Goal: Task Accomplishment & Management: Manage account settings

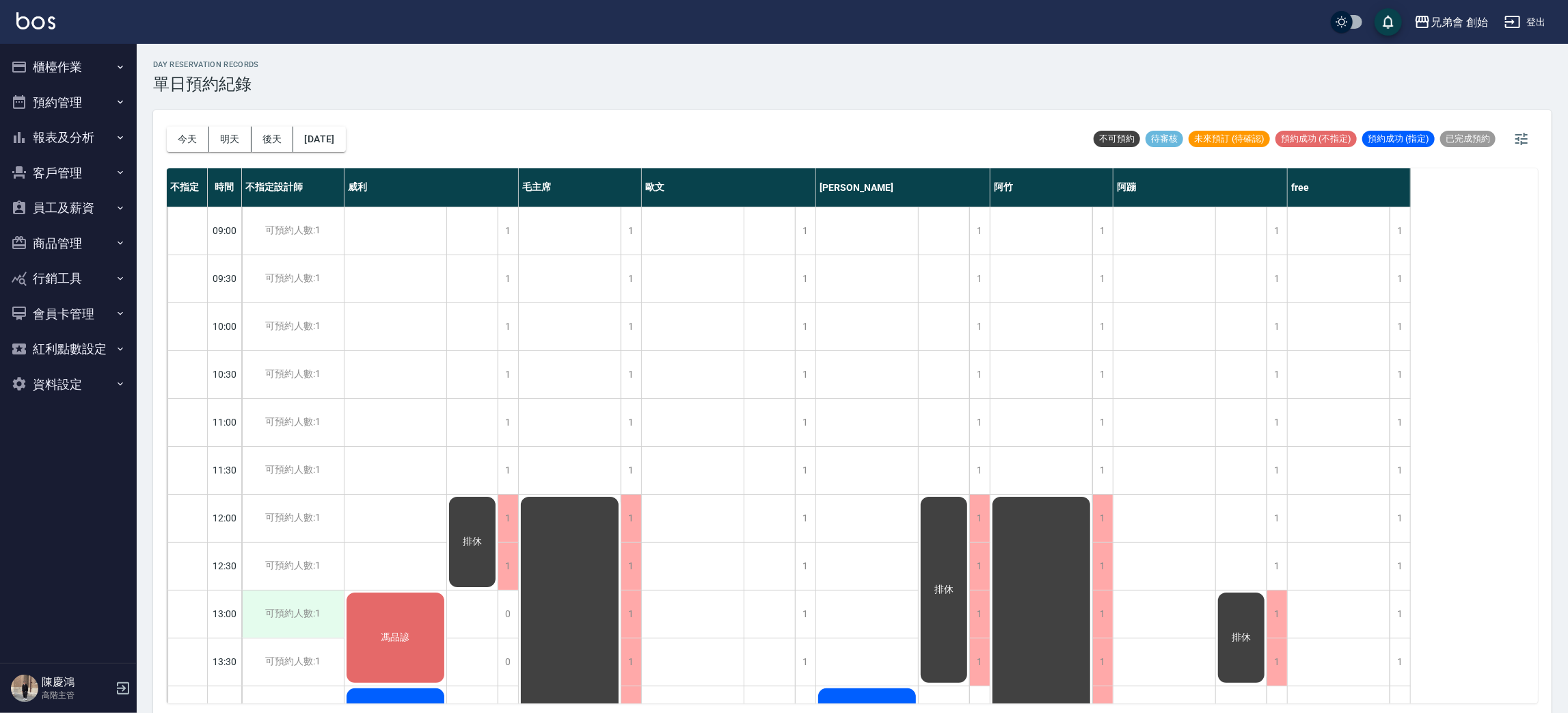
scroll to position [410, 0]
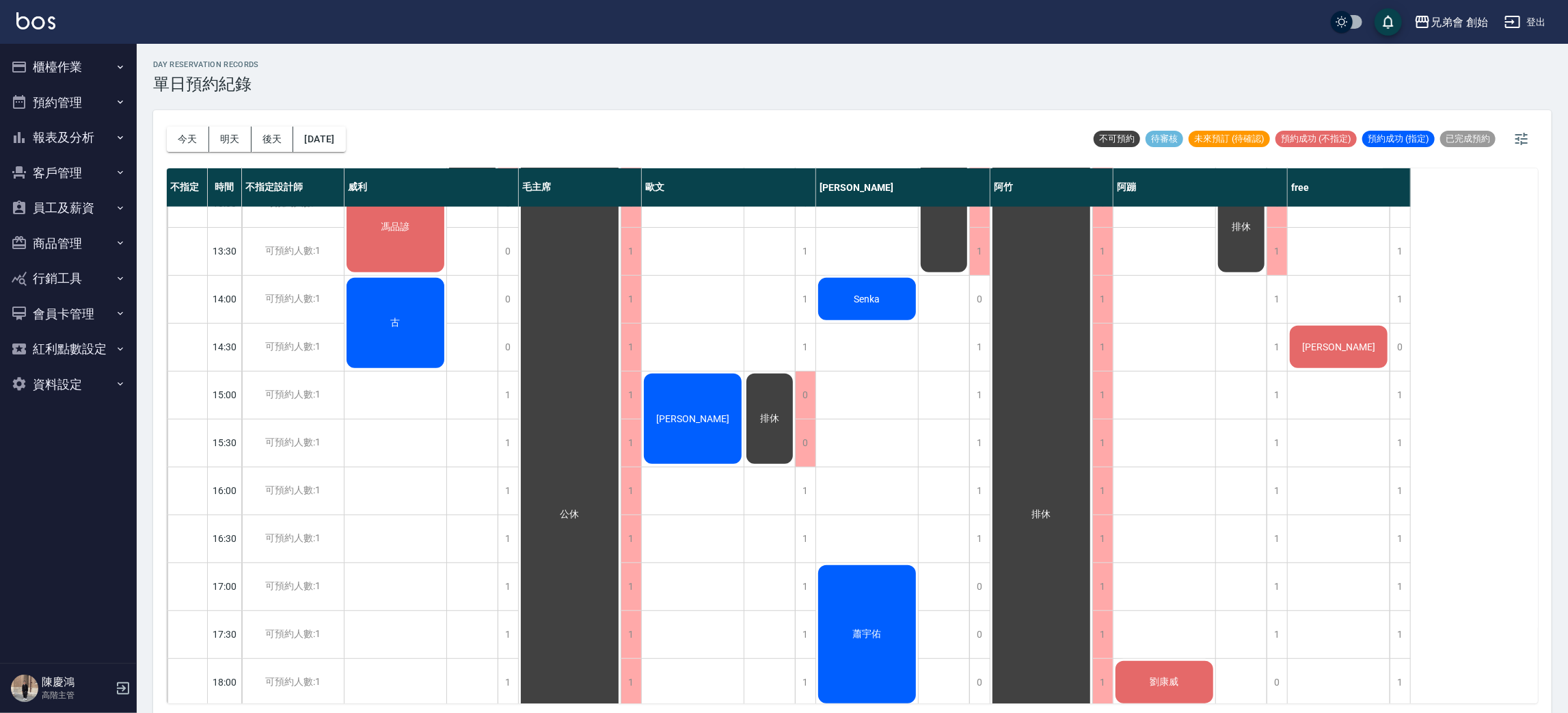
click at [339, 157] on div "今天 明天 後天 2025/09/25" at bounding box center [256, 139] width 179 height 58
click at [346, 137] on button "[DATE]" at bounding box center [318, 139] width 52 height 26
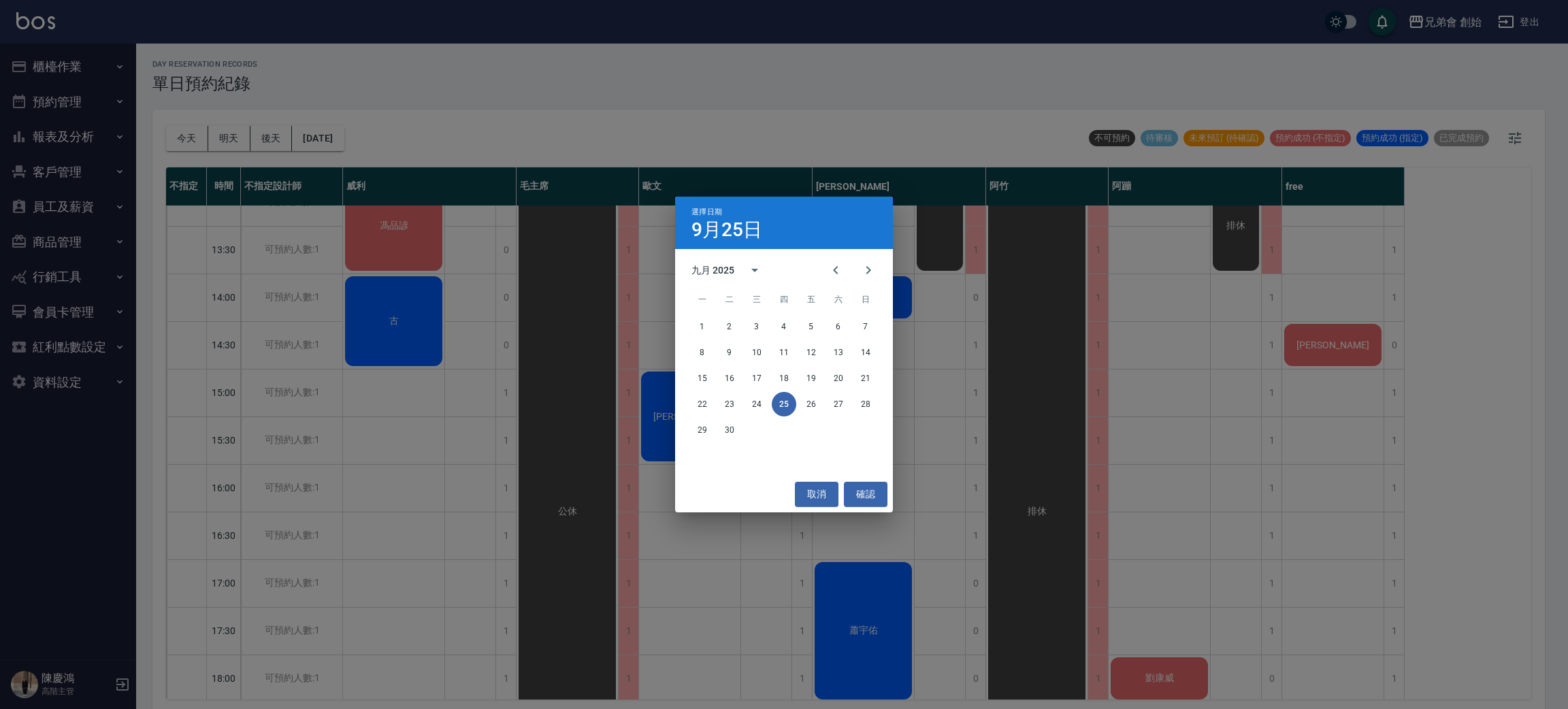
click at [295, 159] on div "選擇日期 9月25日 九月 2025 一 二 三 四 五 六 日 1 2 3 4 5 6 7 8 9 10 11 12 13 14 15 16 17 18 1…" at bounding box center [784, 354] width 1568 height 709
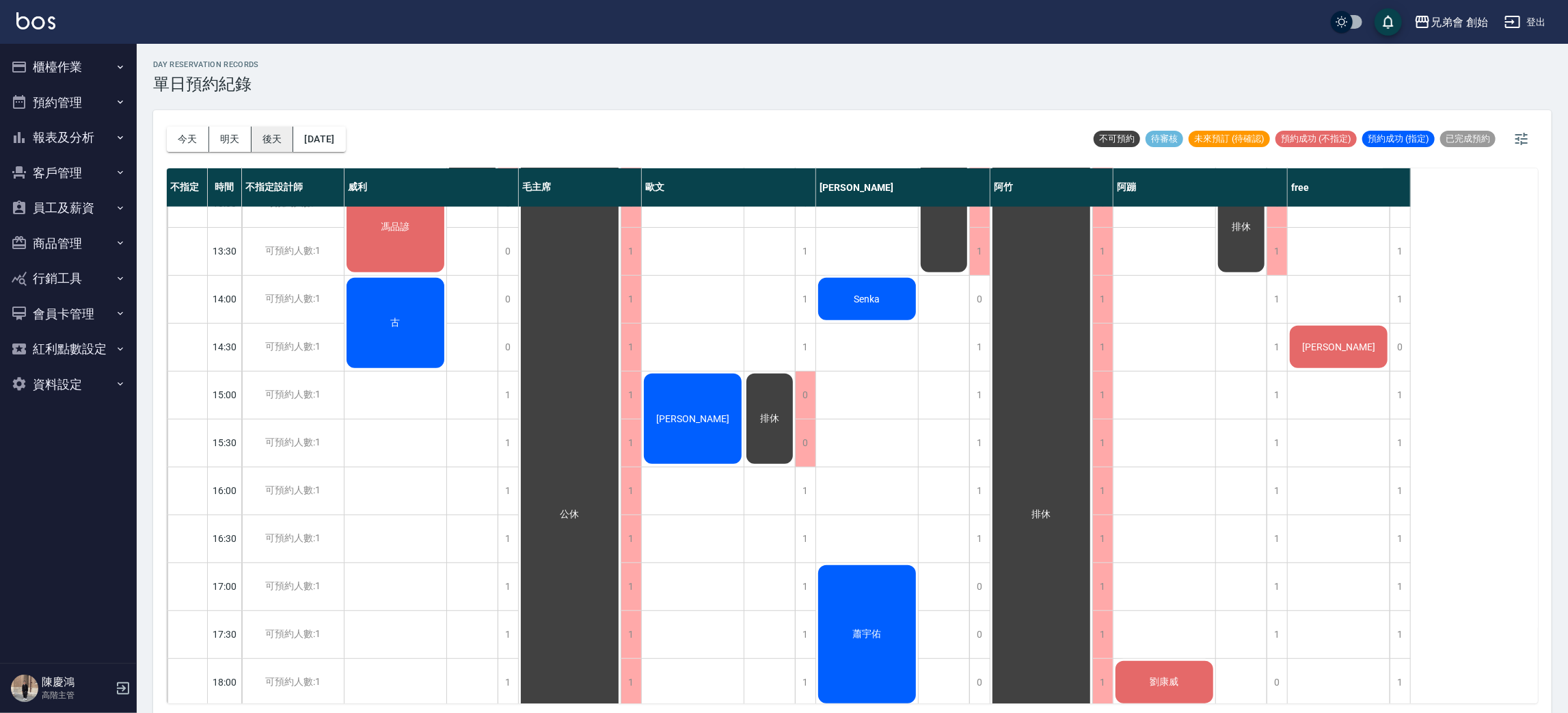
click at [288, 143] on button "後天" at bounding box center [272, 139] width 42 height 26
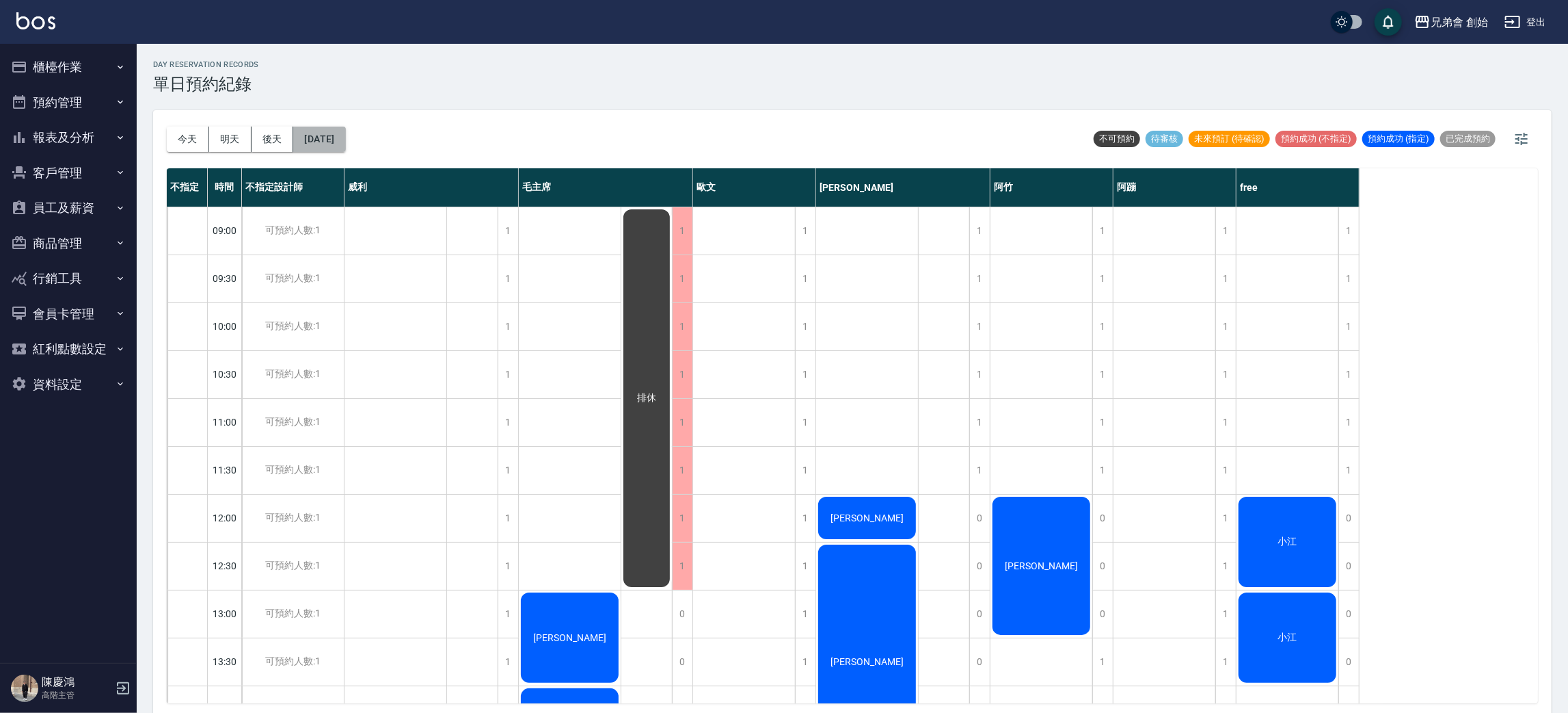
click at [336, 133] on button "2025/09/27" at bounding box center [318, 139] width 52 height 26
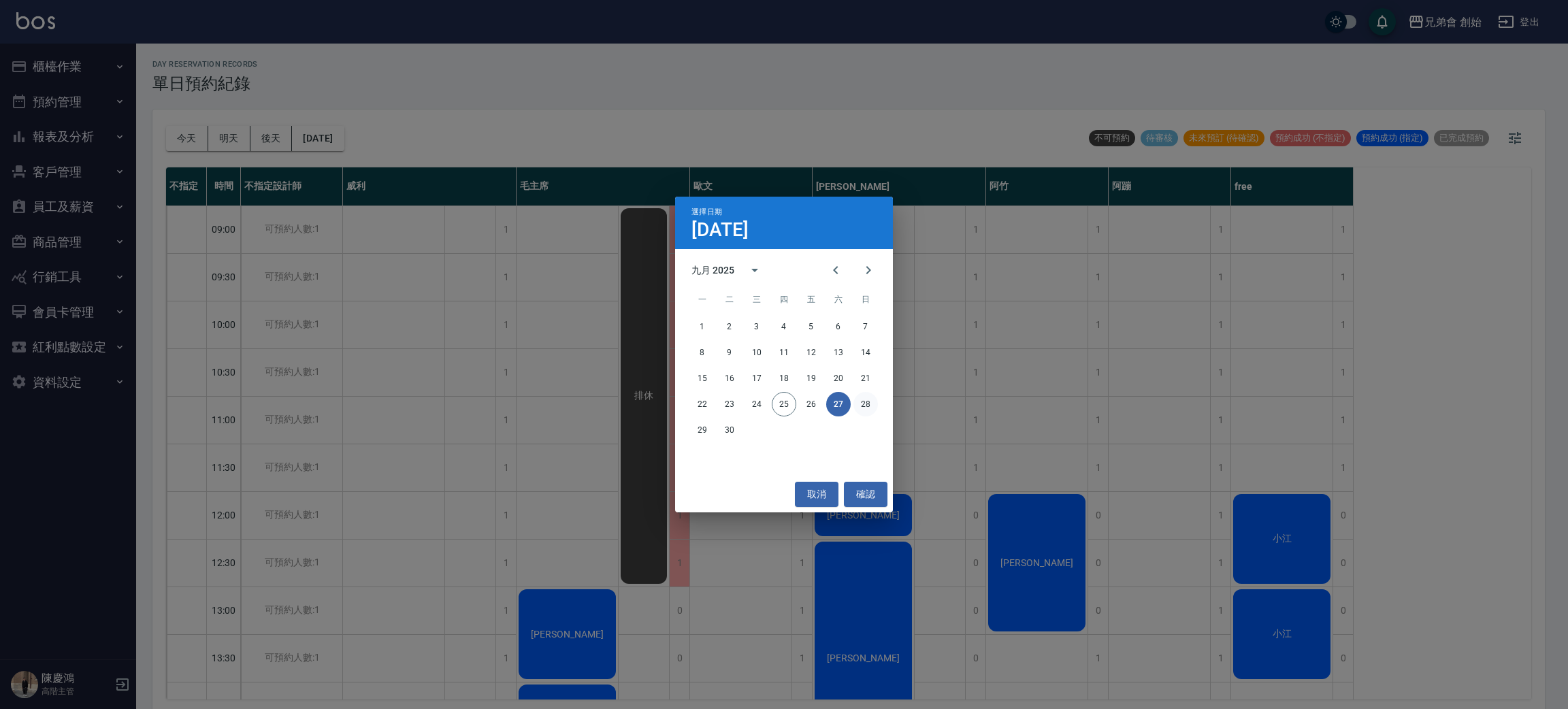
click at [869, 410] on button "28" at bounding box center [865, 403] width 25 height 25
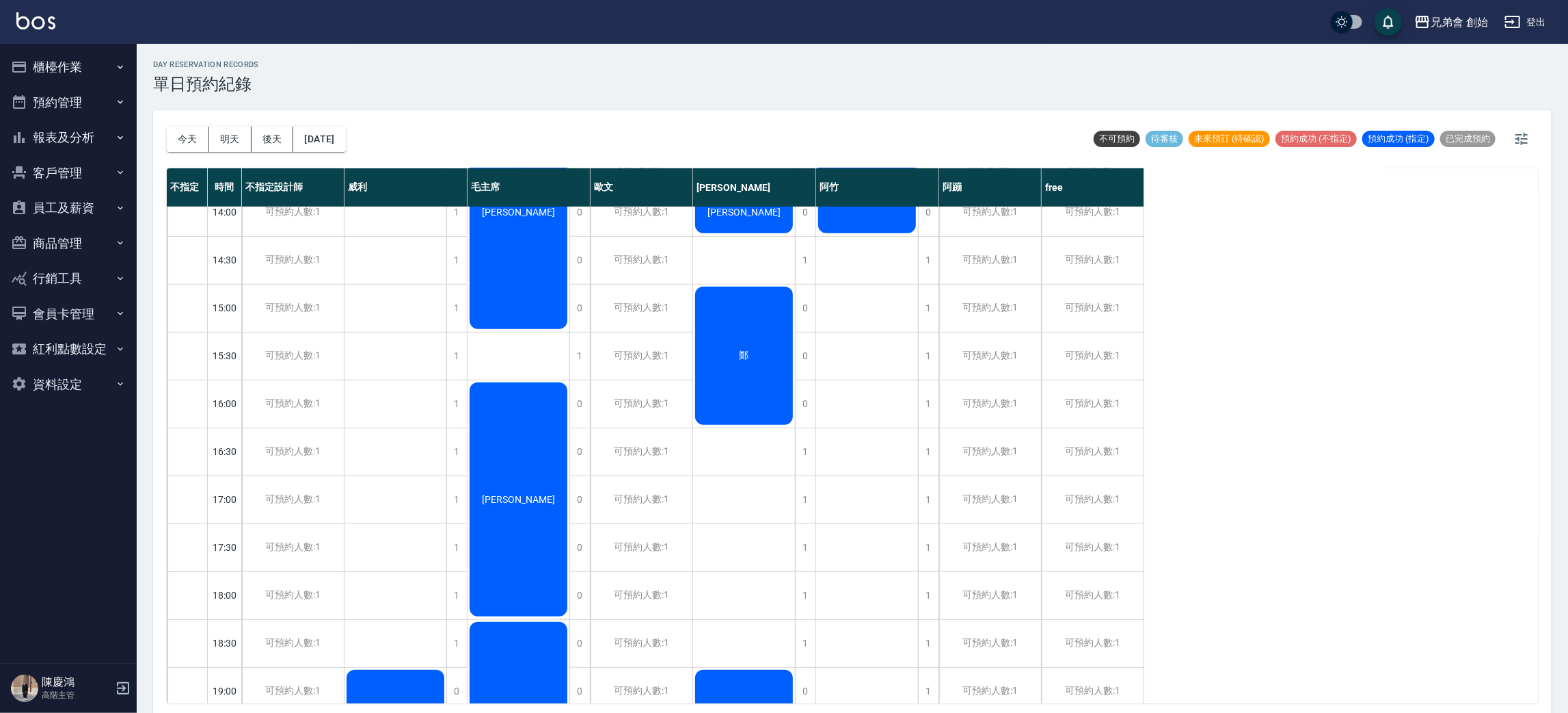
scroll to position [87, 0]
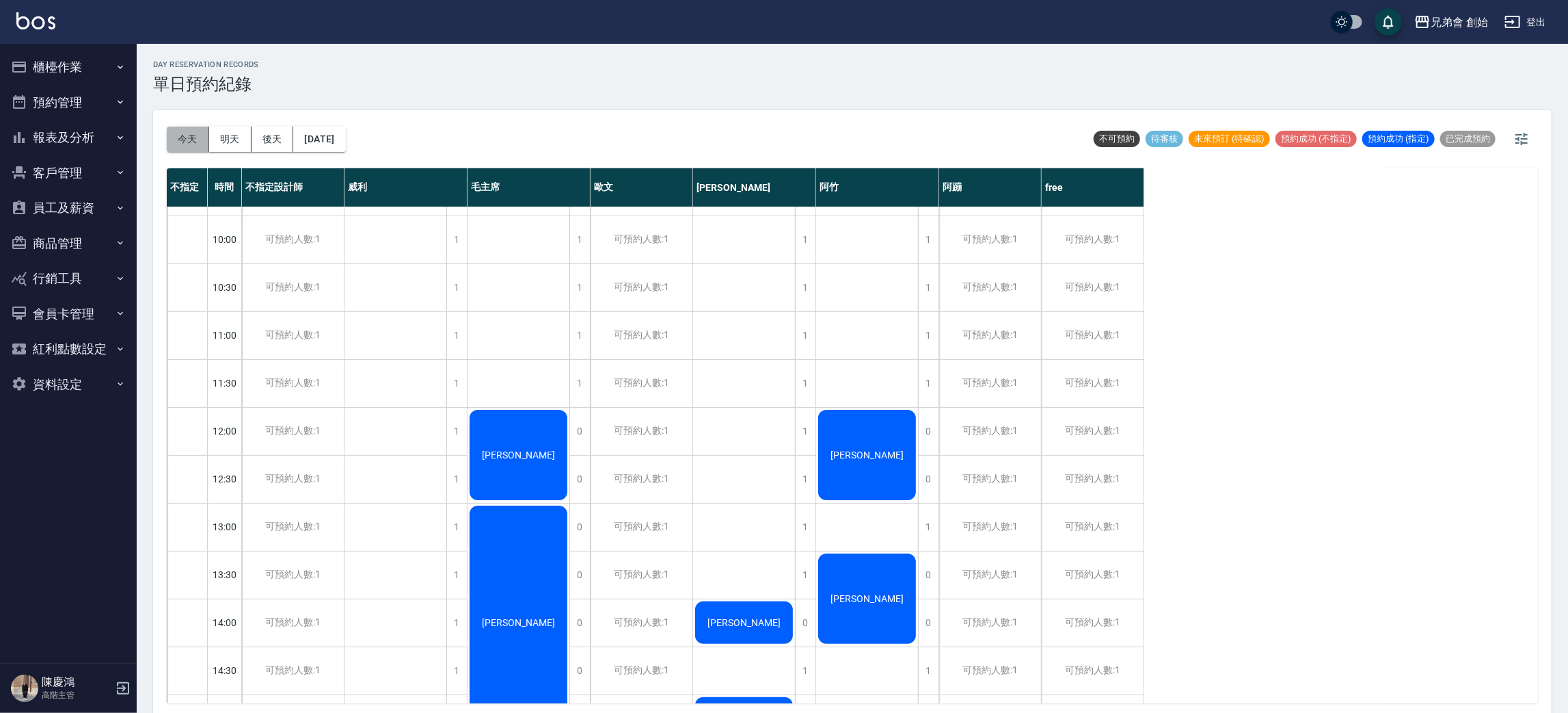
click at [177, 131] on button "今天" at bounding box center [188, 139] width 42 height 26
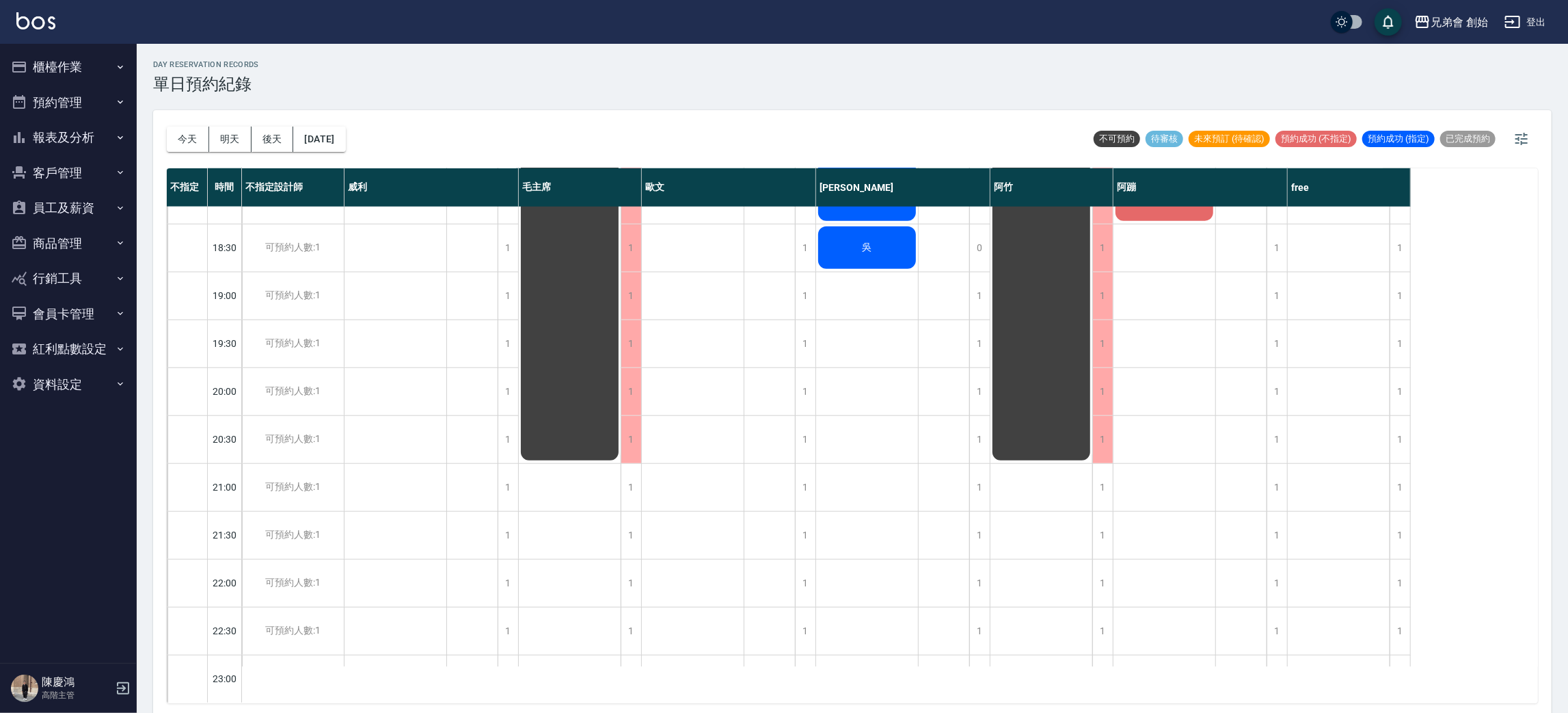
scroll to position [3, 0]
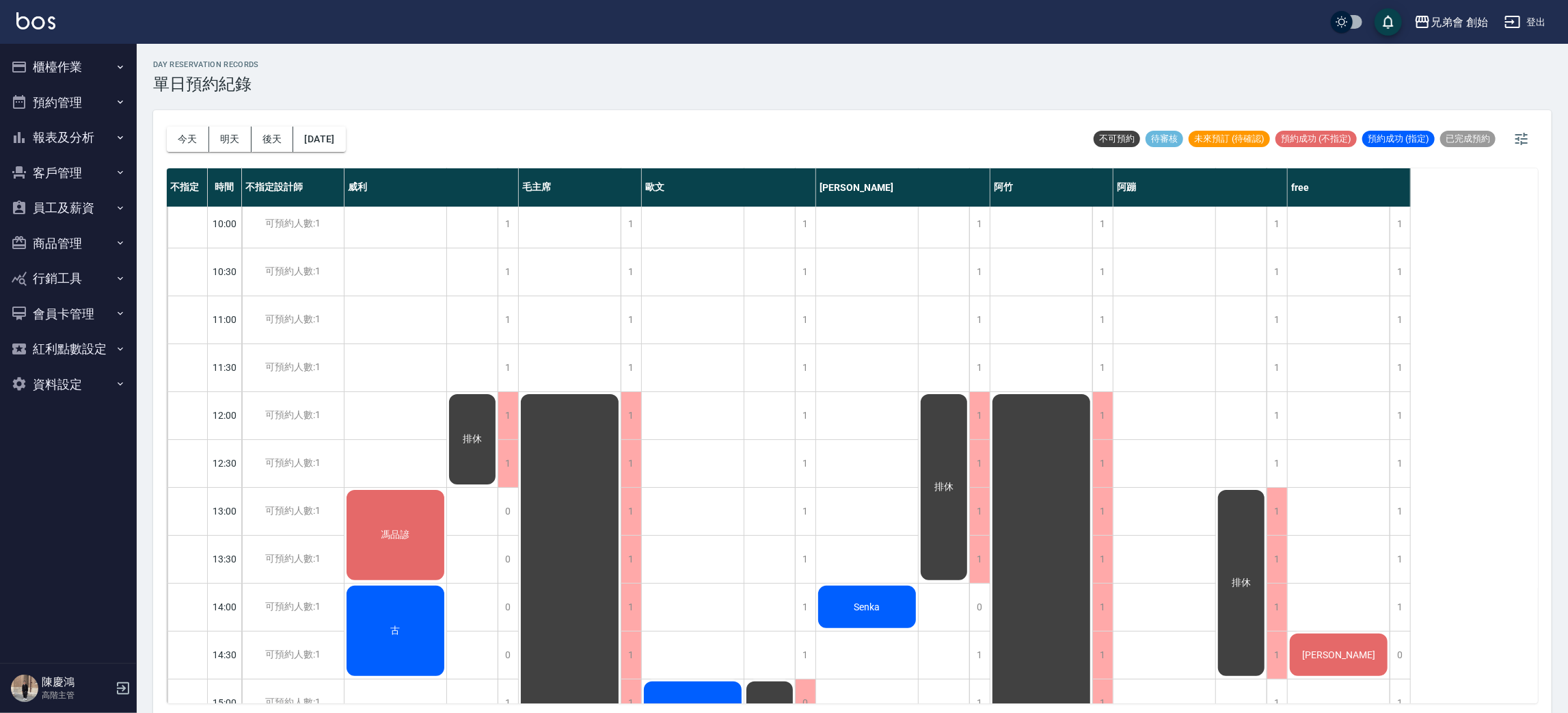
scroll to position [615, 0]
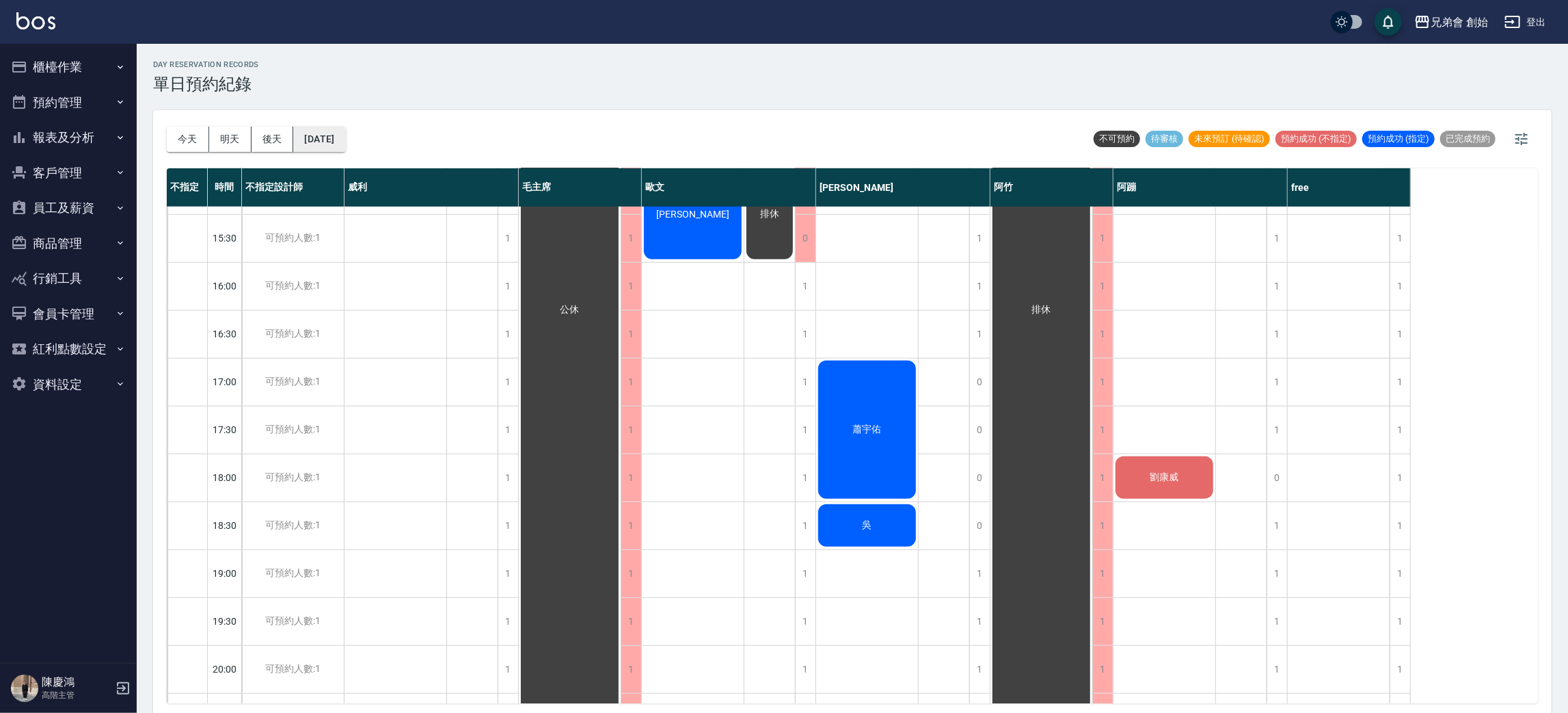
click at [342, 137] on button "[DATE]" at bounding box center [318, 139] width 52 height 26
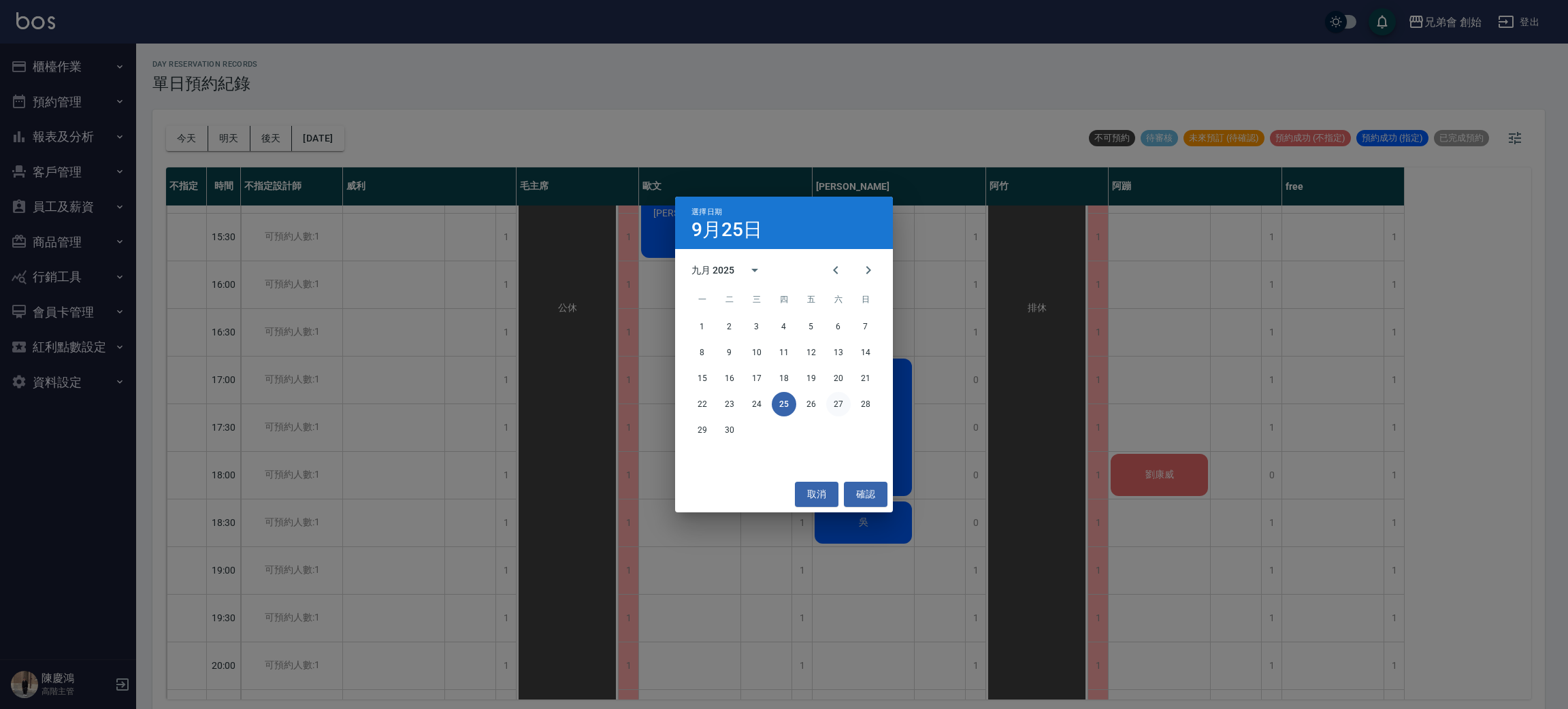
click at [840, 410] on button "27" at bounding box center [838, 403] width 25 height 25
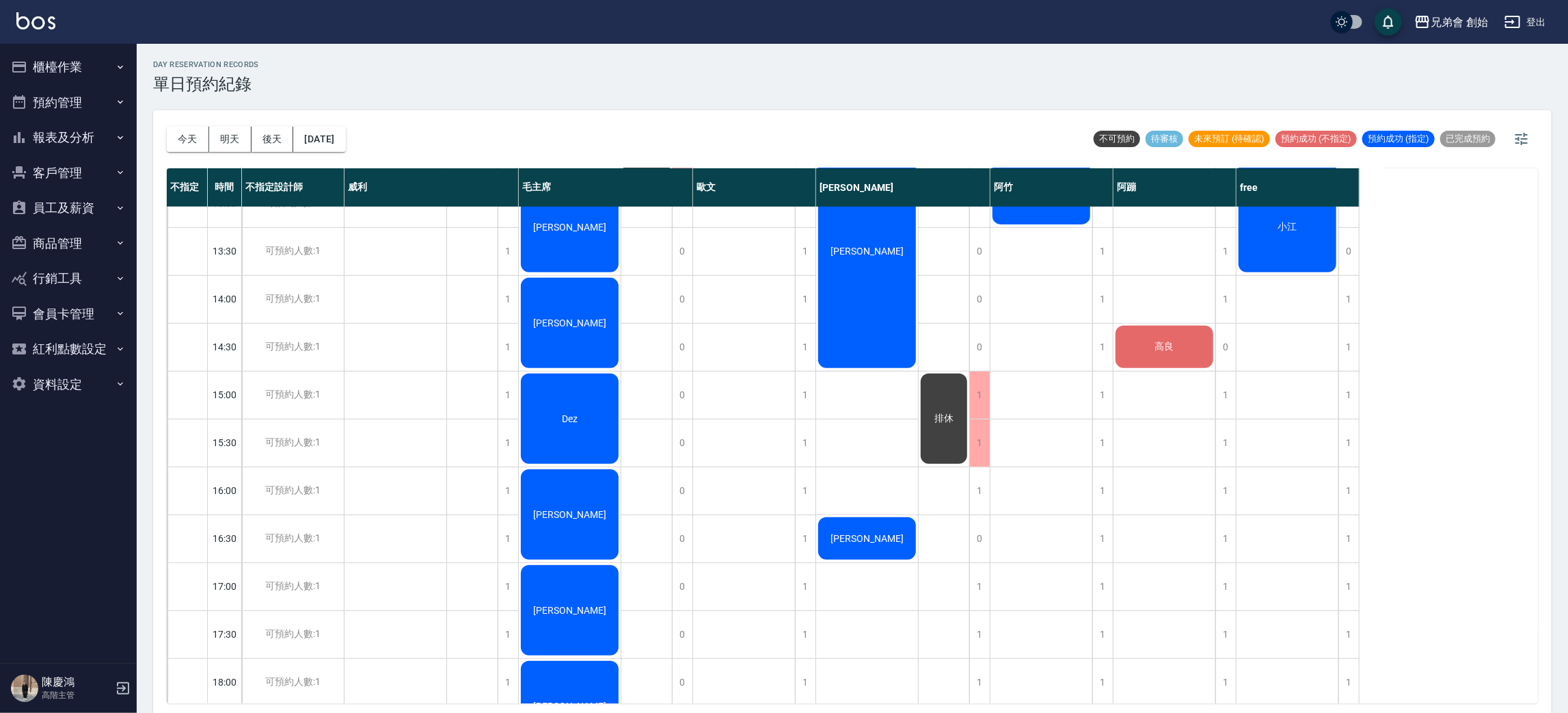
scroll to position [908, 0]
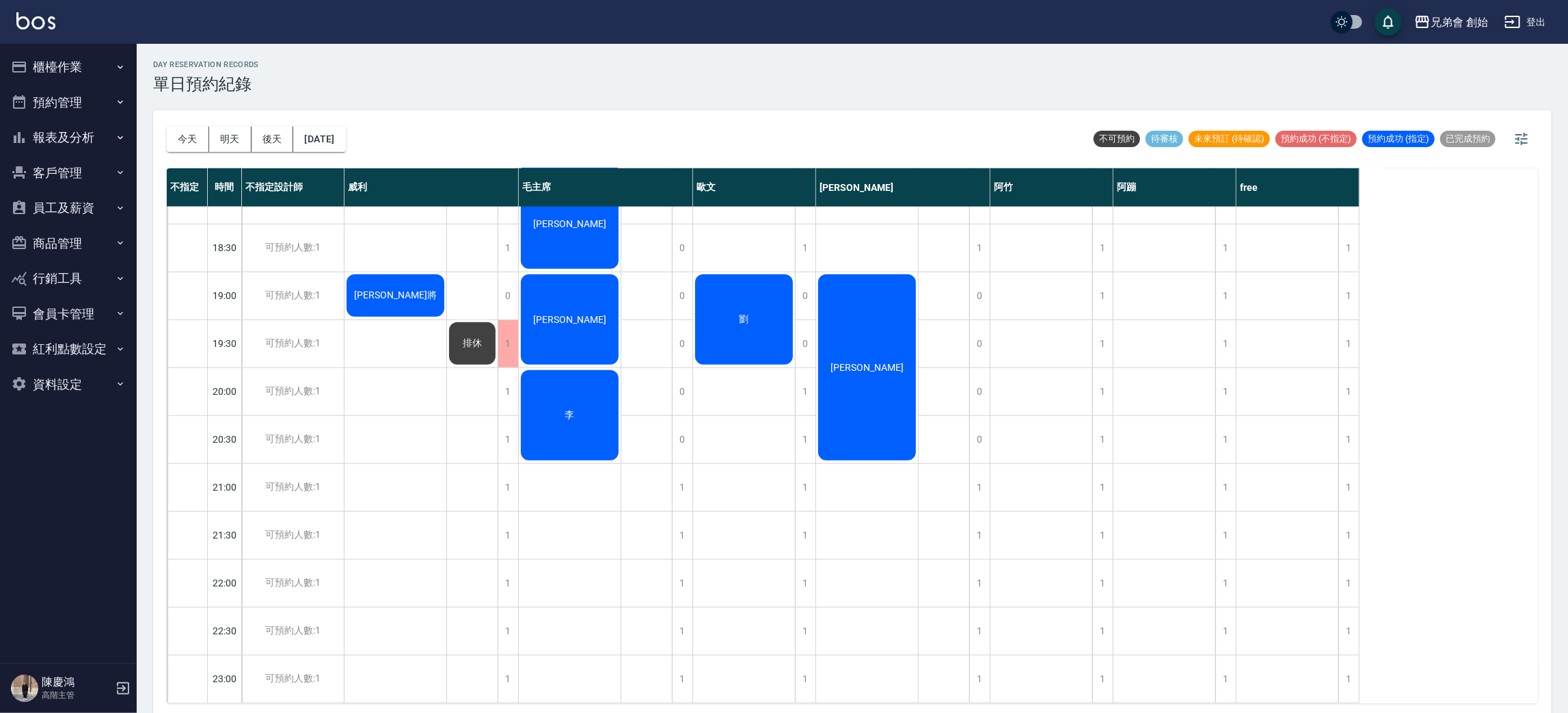
click at [179, 136] on button "今天" at bounding box center [188, 139] width 42 height 26
click at [179, 136] on div at bounding box center [784, 356] width 1568 height 713
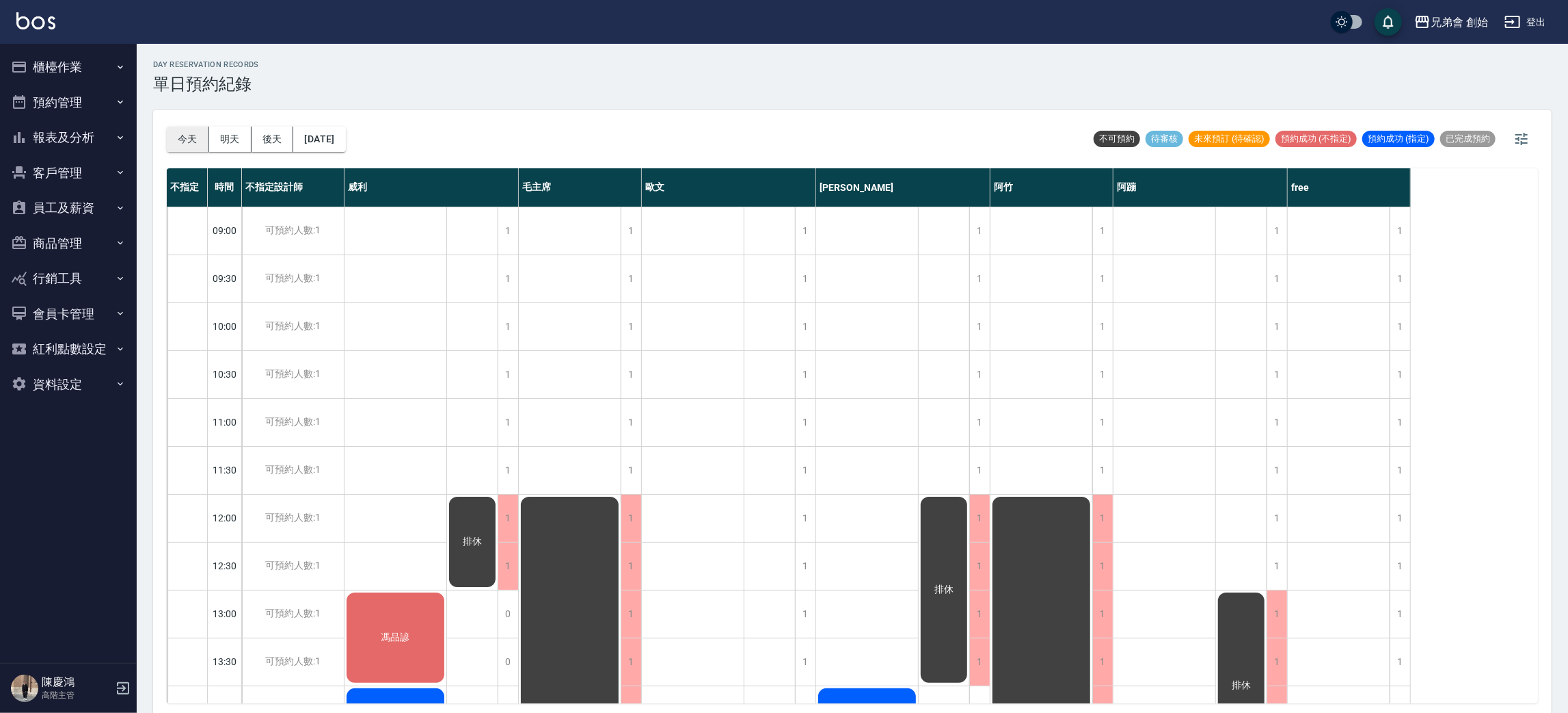
click at [185, 139] on button "今天" at bounding box center [188, 139] width 42 height 26
click at [229, 139] on button "明天" at bounding box center [230, 139] width 42 height 26
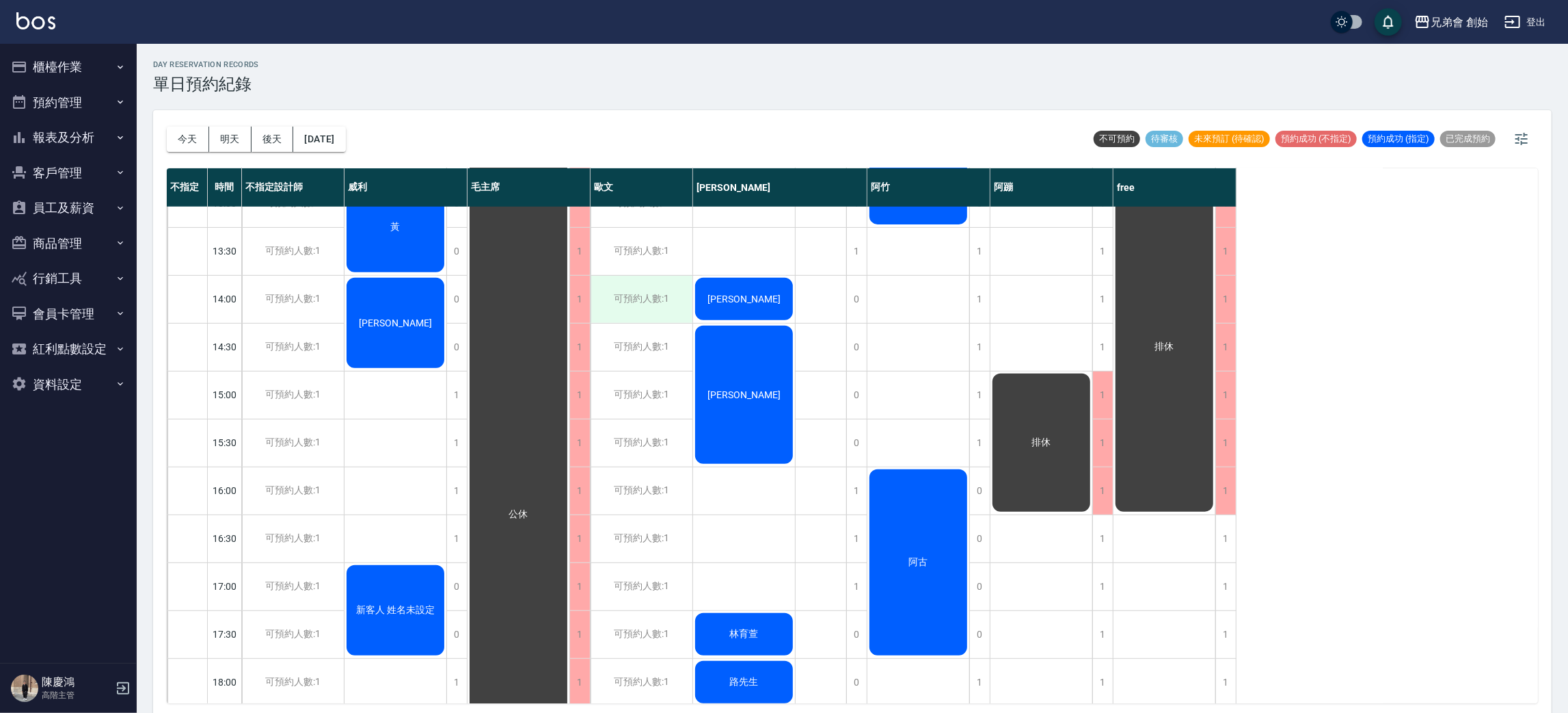
scroll to position [908, 0]
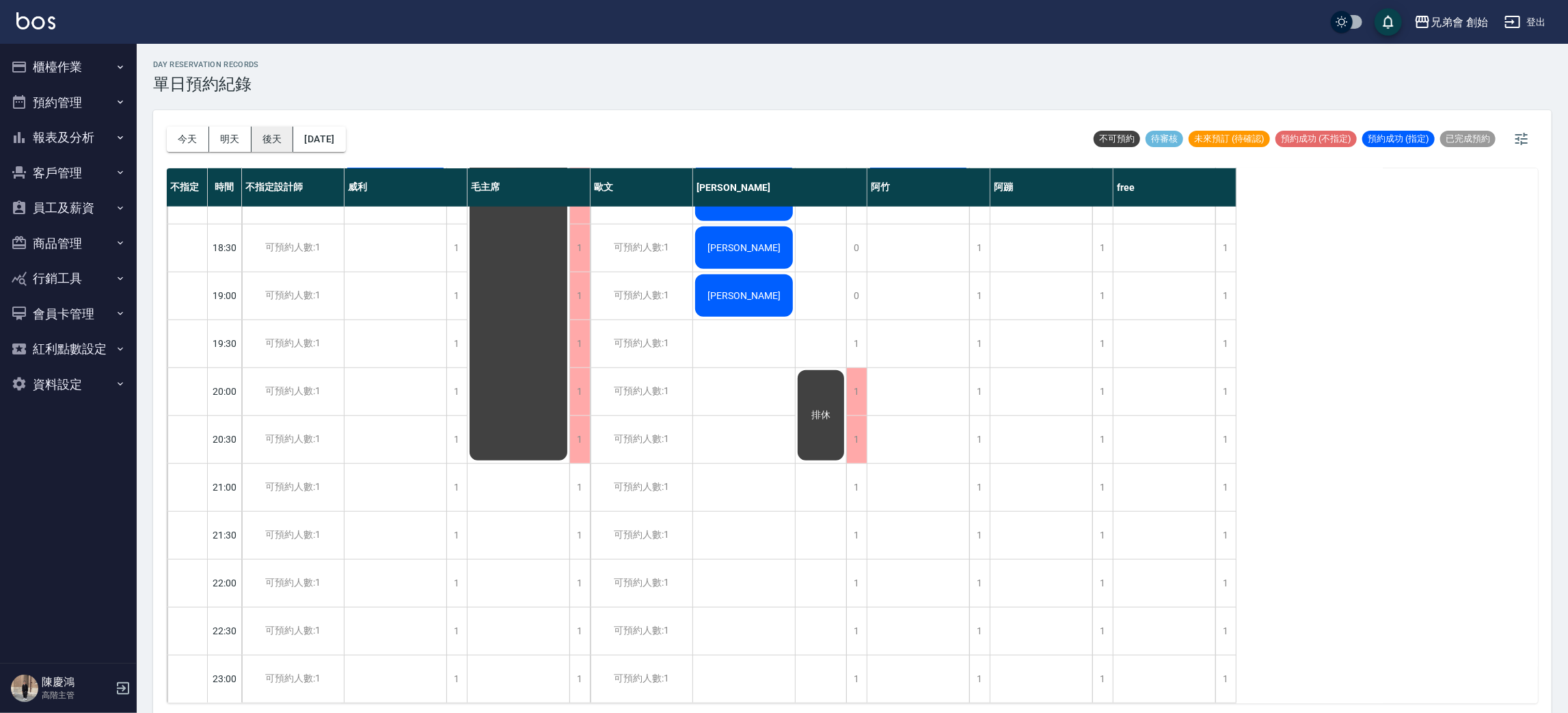
click at [258, 143] on button "後天" at bounding box center [272, 139] width 42 height 26
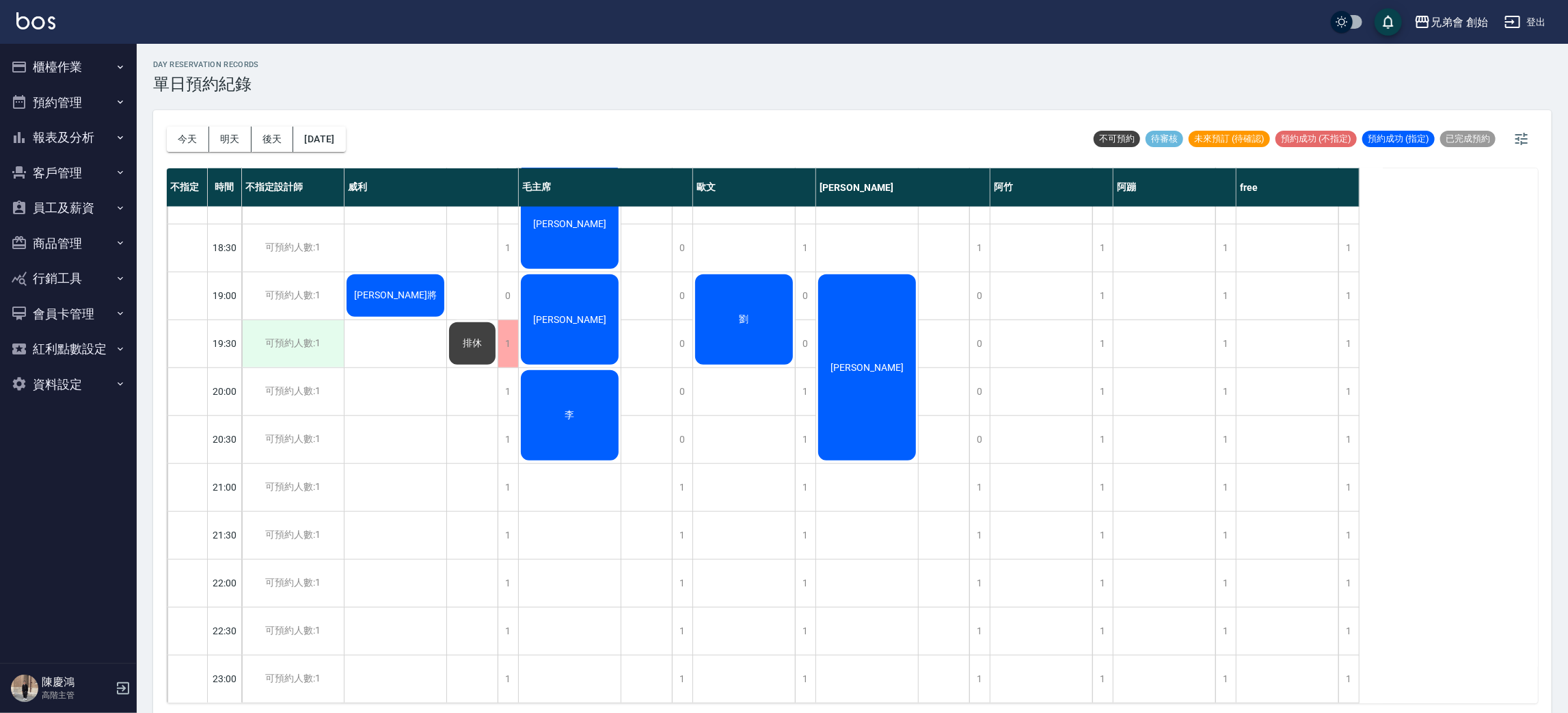
scroll to position [3, 0]
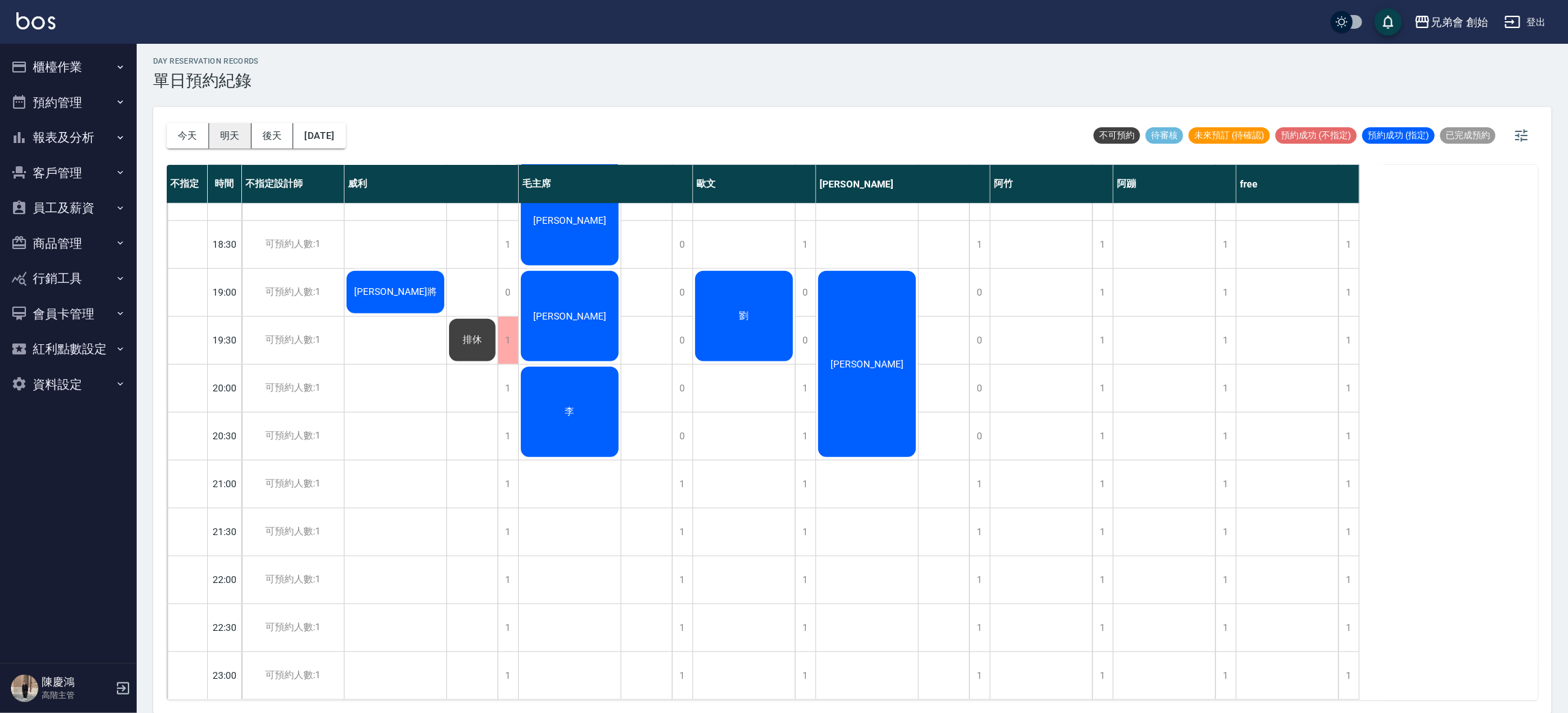
click at [210, 129] on button "明天" at bounding box center [230, 136] width 42 height 26
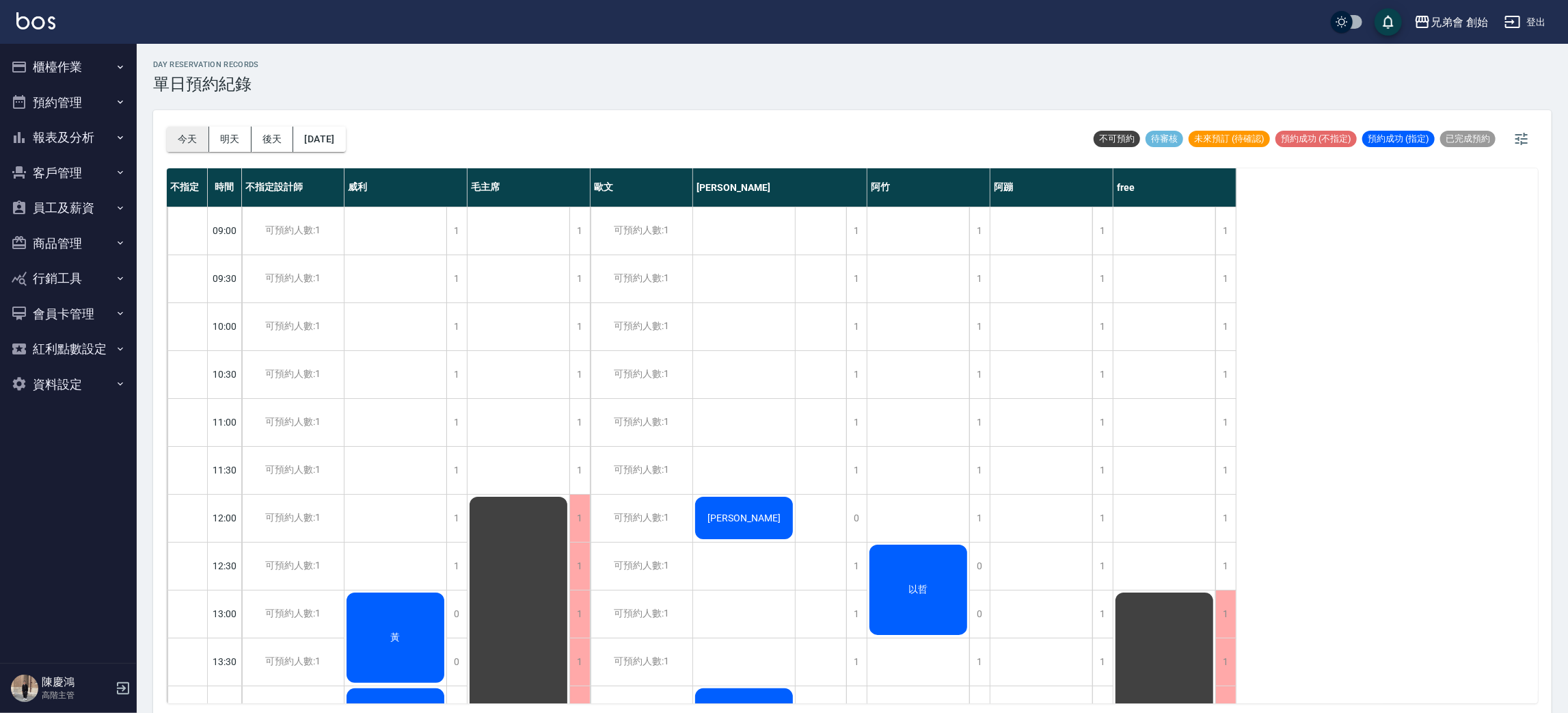
click at [193, 131] on button "今天" at bounding box center [188, 139] width 42 height 26
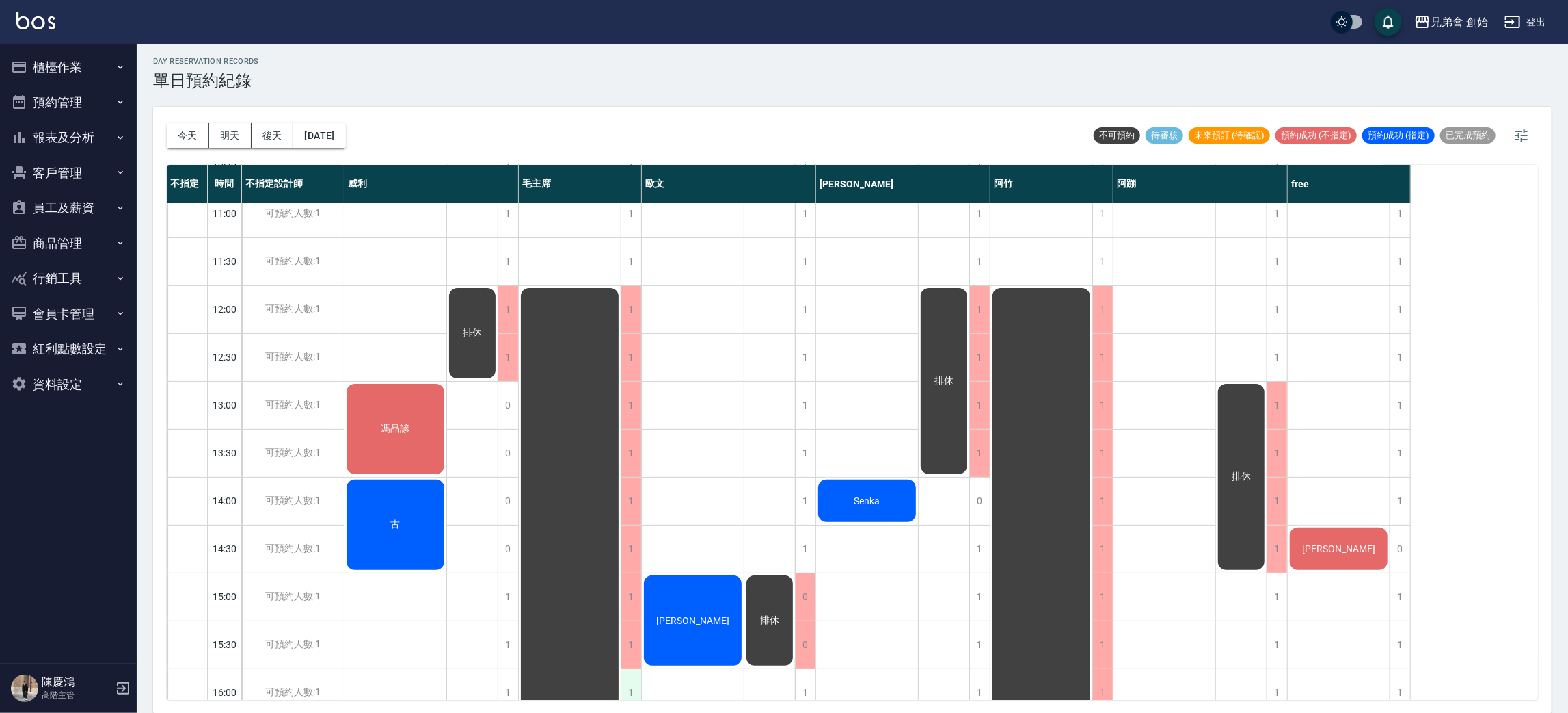
scroll to position [615, 0]
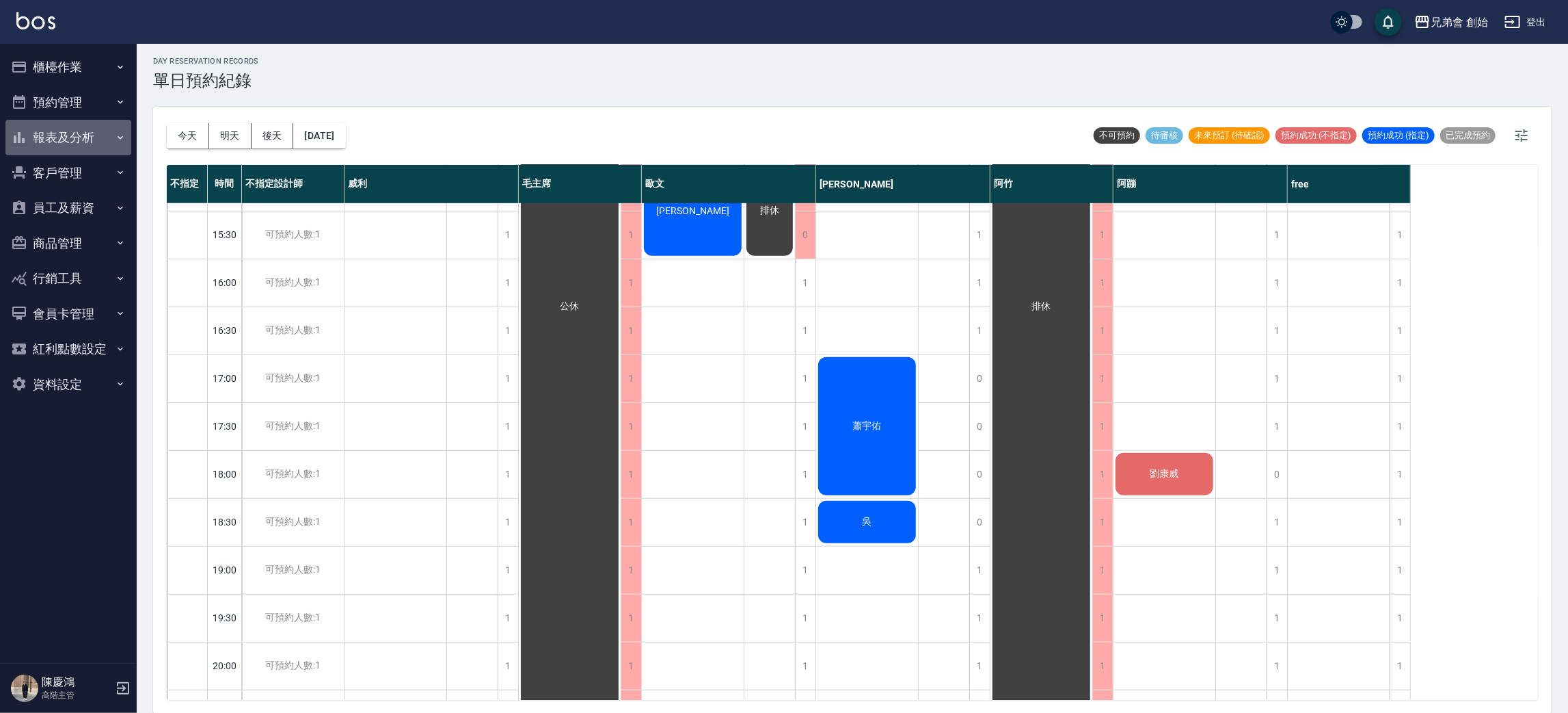
click at [84, 137] on button "報表及分析" at bounding box center [69, 137] width 126 height 36
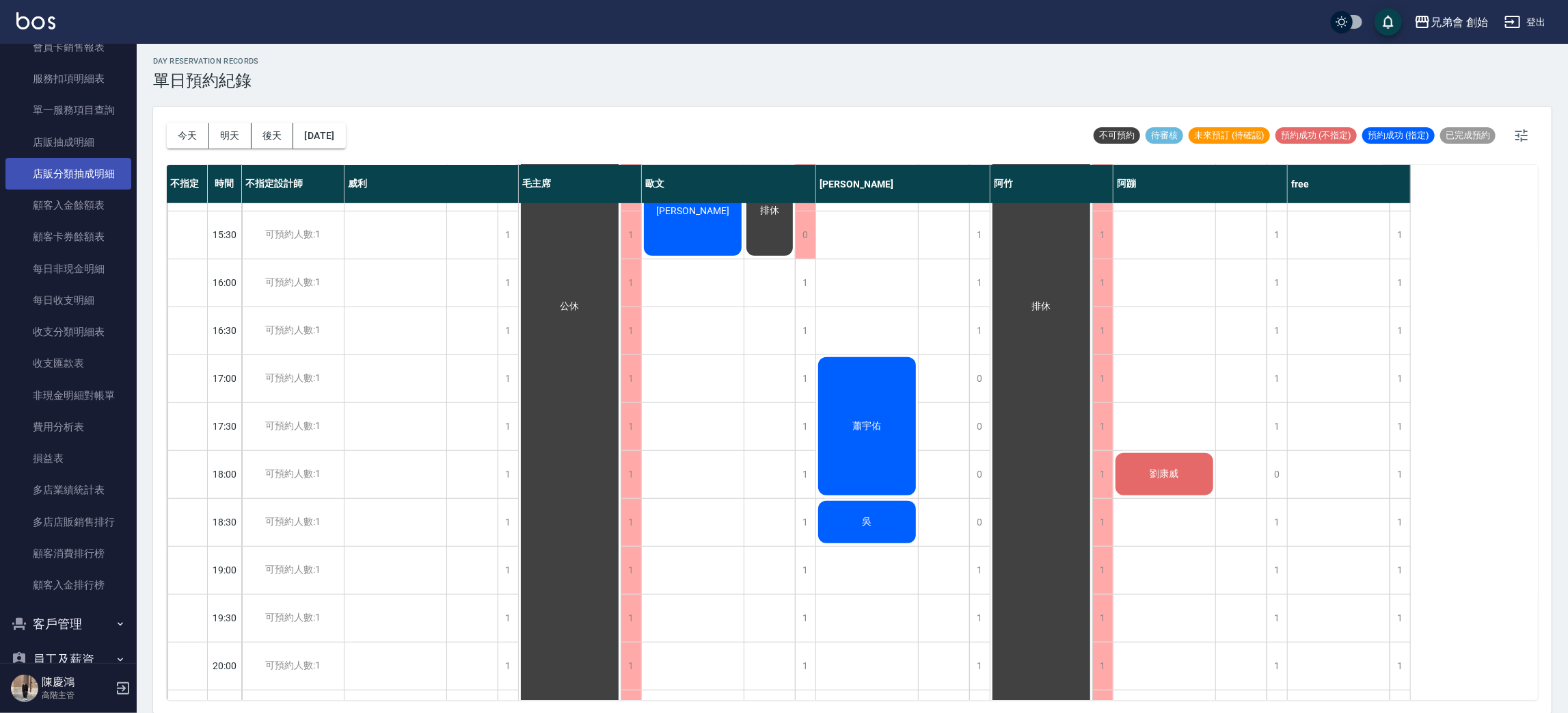
scroll to position [612, 0]
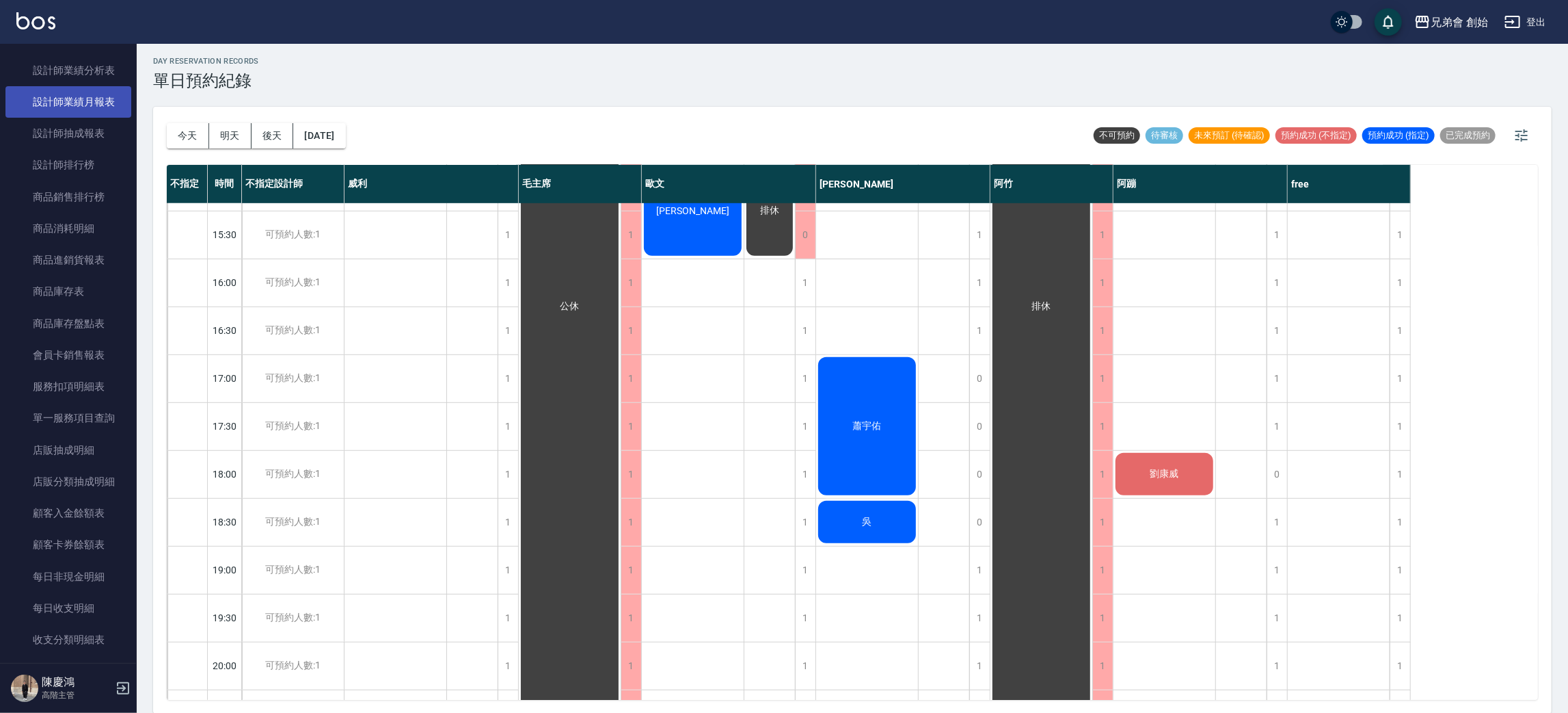
click at [105, 100] on link "設計師業績月報表" at bounding box center [69, 101] width 126 height 31
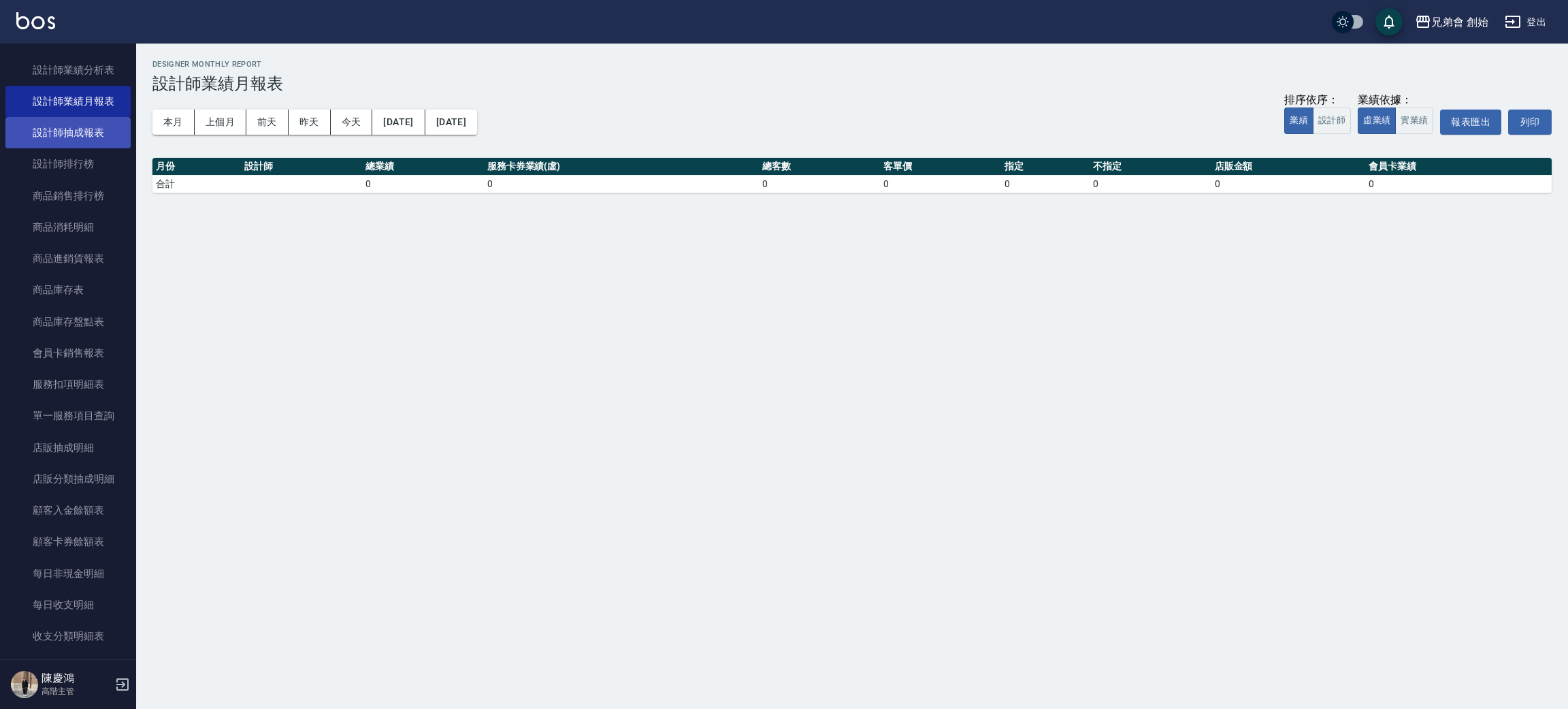
click at [102, 130] on link "設計師抽成報表" at bounding box center [68, 132] width 126 height 31
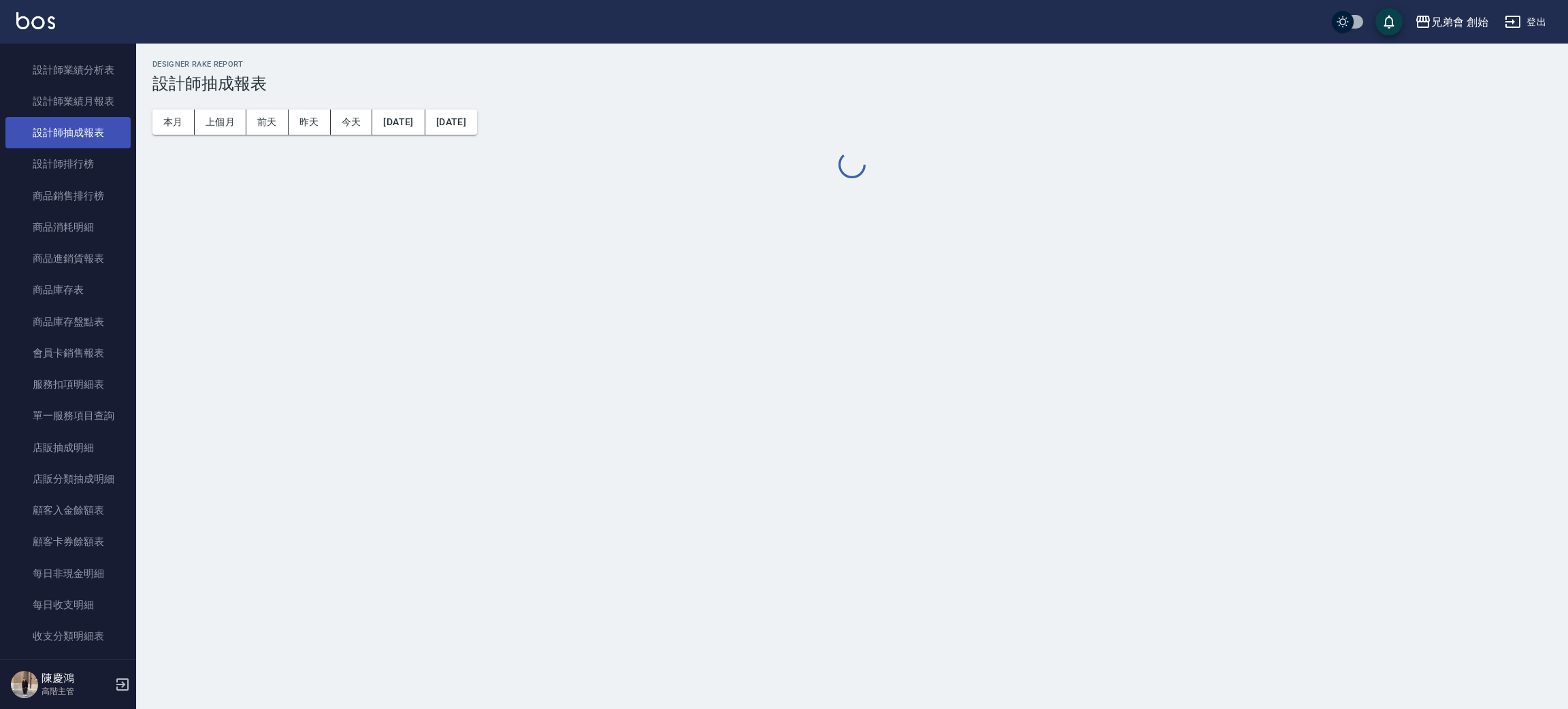
click at [102, 130] on link "設計師抽成報表" at bounding box center [68, 132] width 126 height 31
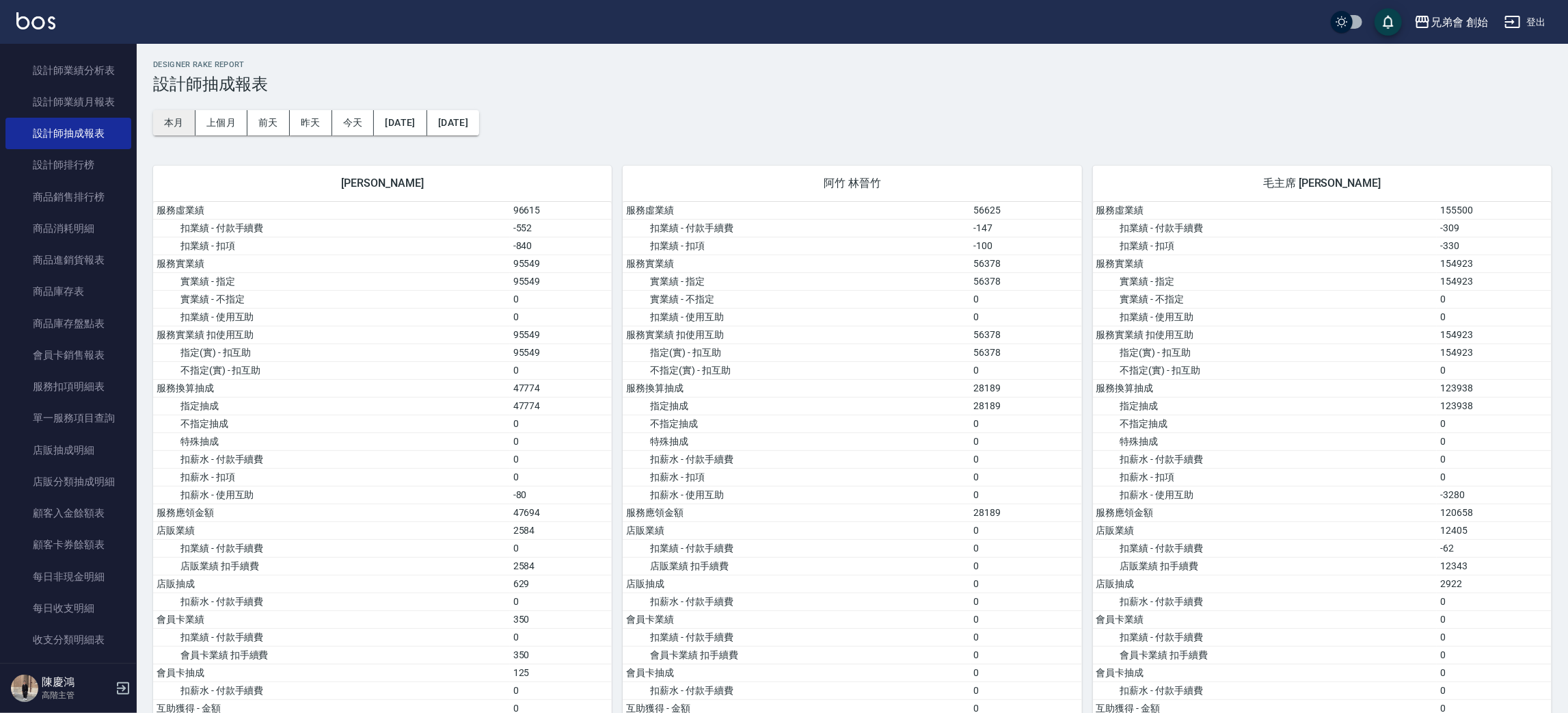
click at [182, 126] on button "本月" at bounding box center [174, 123] width 42 height 26
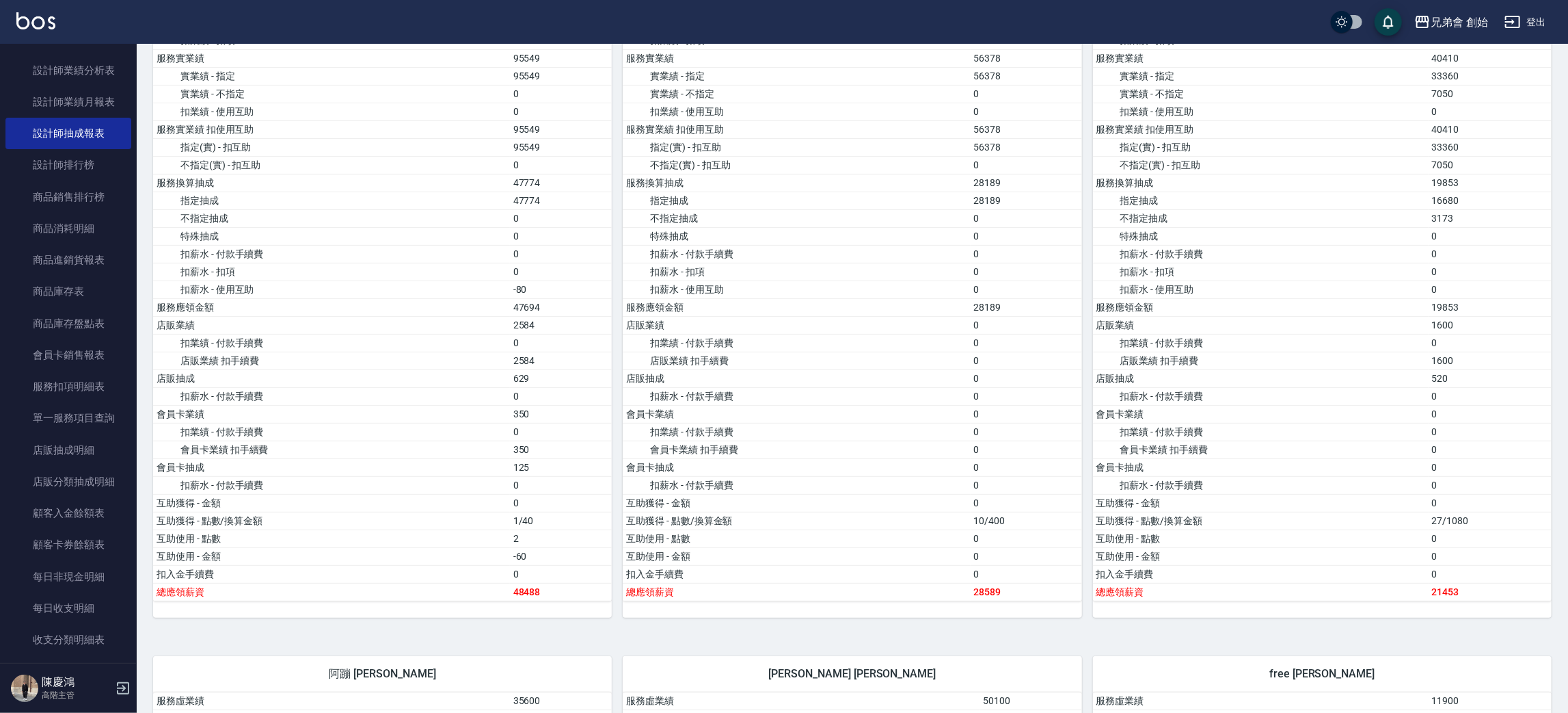
scroll to position [513, 0]
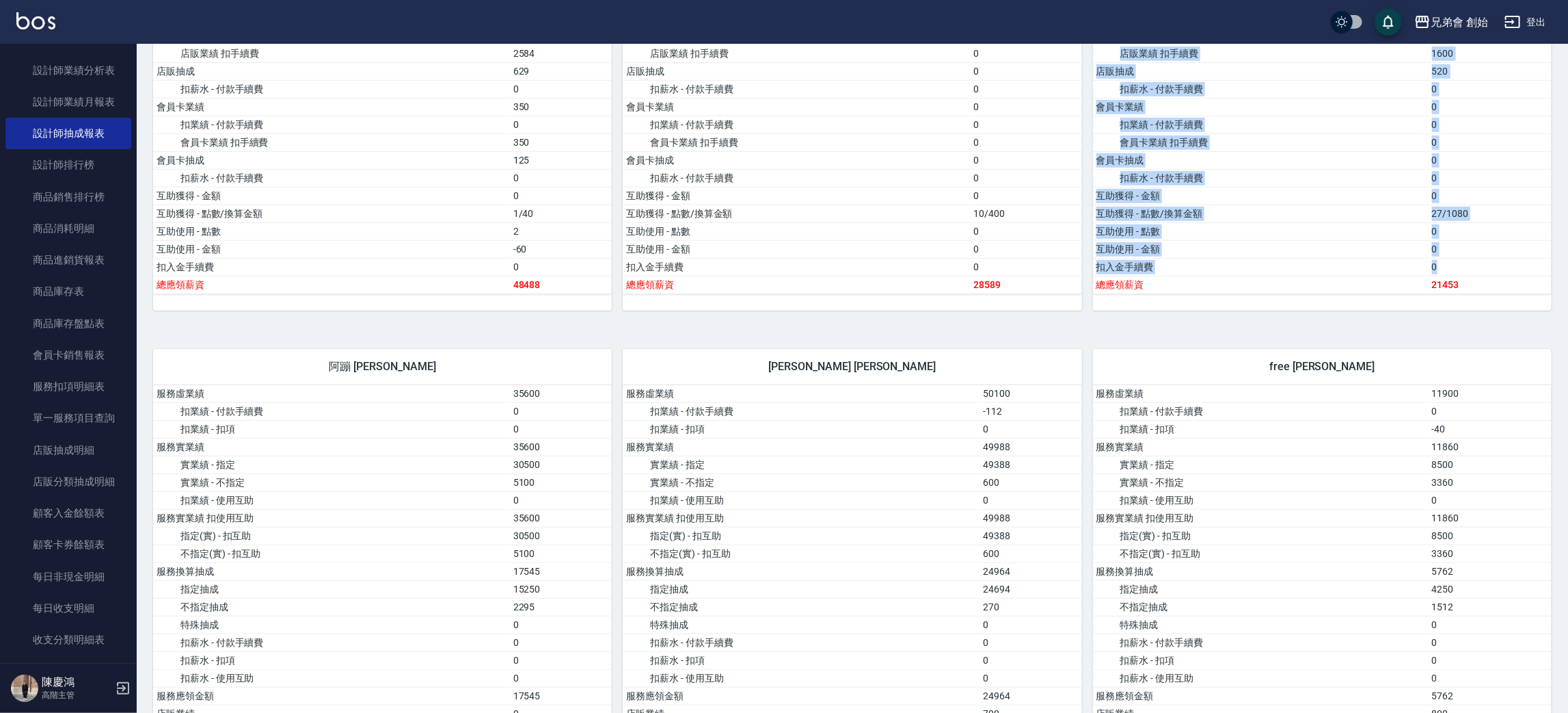
drag, startPoint x: 1421, startPoint y: 299, endPoint x: 1470, endPoint y: 273, distance: 55.5
click at [1470, 273] on div "服務虛業績 40700 扣業績 - 付款手續費 0 扣業績 - 扣項 -290 服務實業績 40410 實業績 - 指定 33360 實業績 - 不指定 70…" at bounding box center [1322, 0] width 459 height 621
click at [1471, 273] on td "0" at bounding box center [1490, 267] width 123 height 18
click at [1492, 291] on td "21453" at bounding box center [1490, 284] width 123 height 18
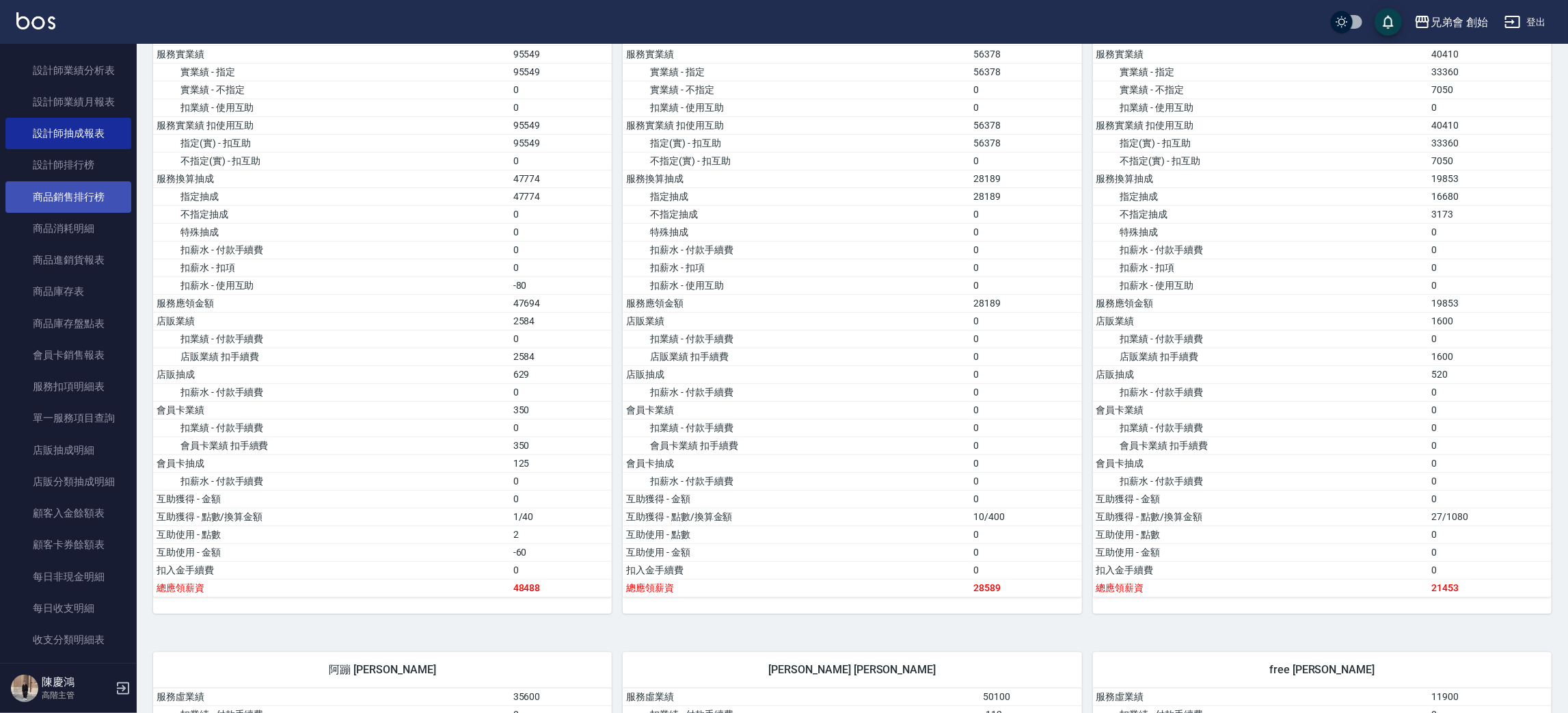
scroll to position [0, 0]
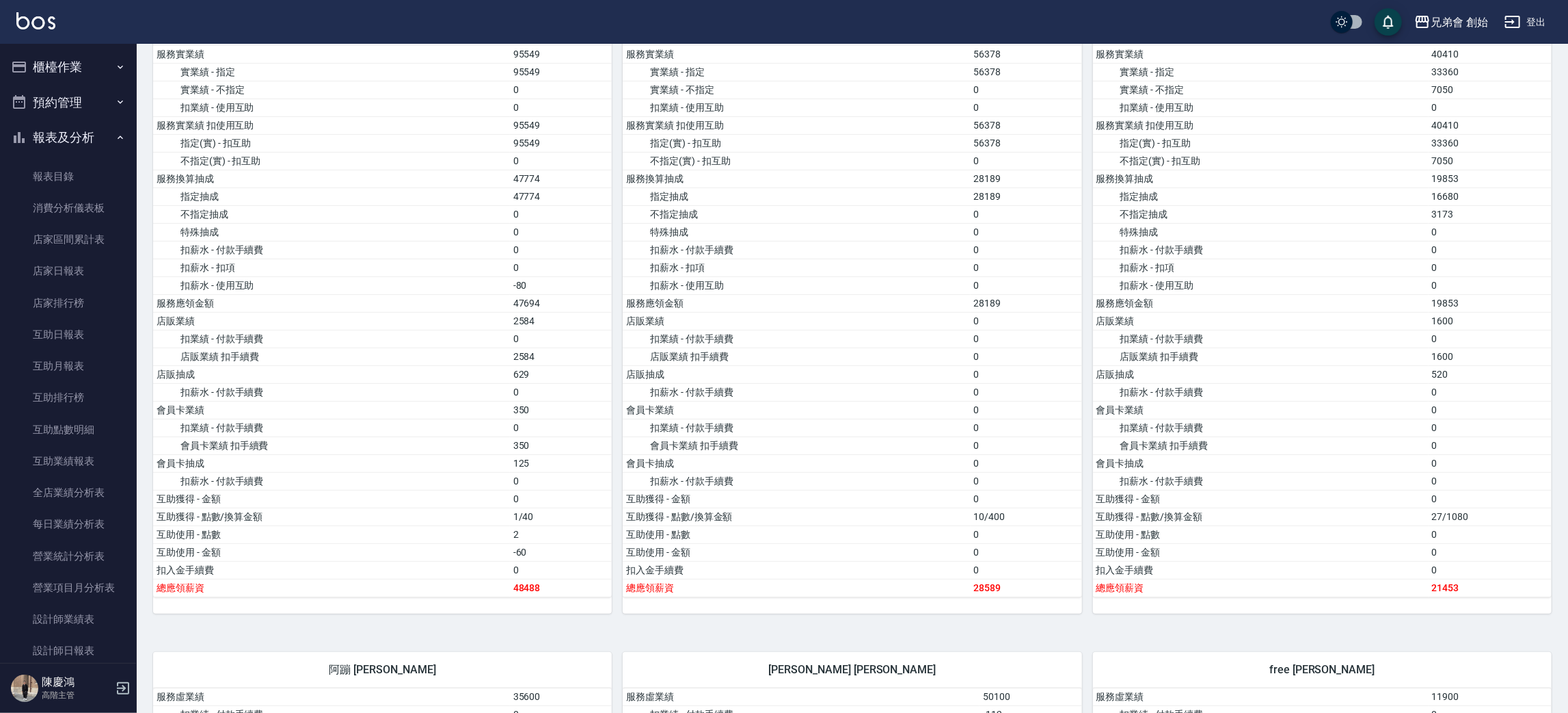
click at [104, 133] on button "報表及分析" at bounding box center [69, 137] width 126 height 36
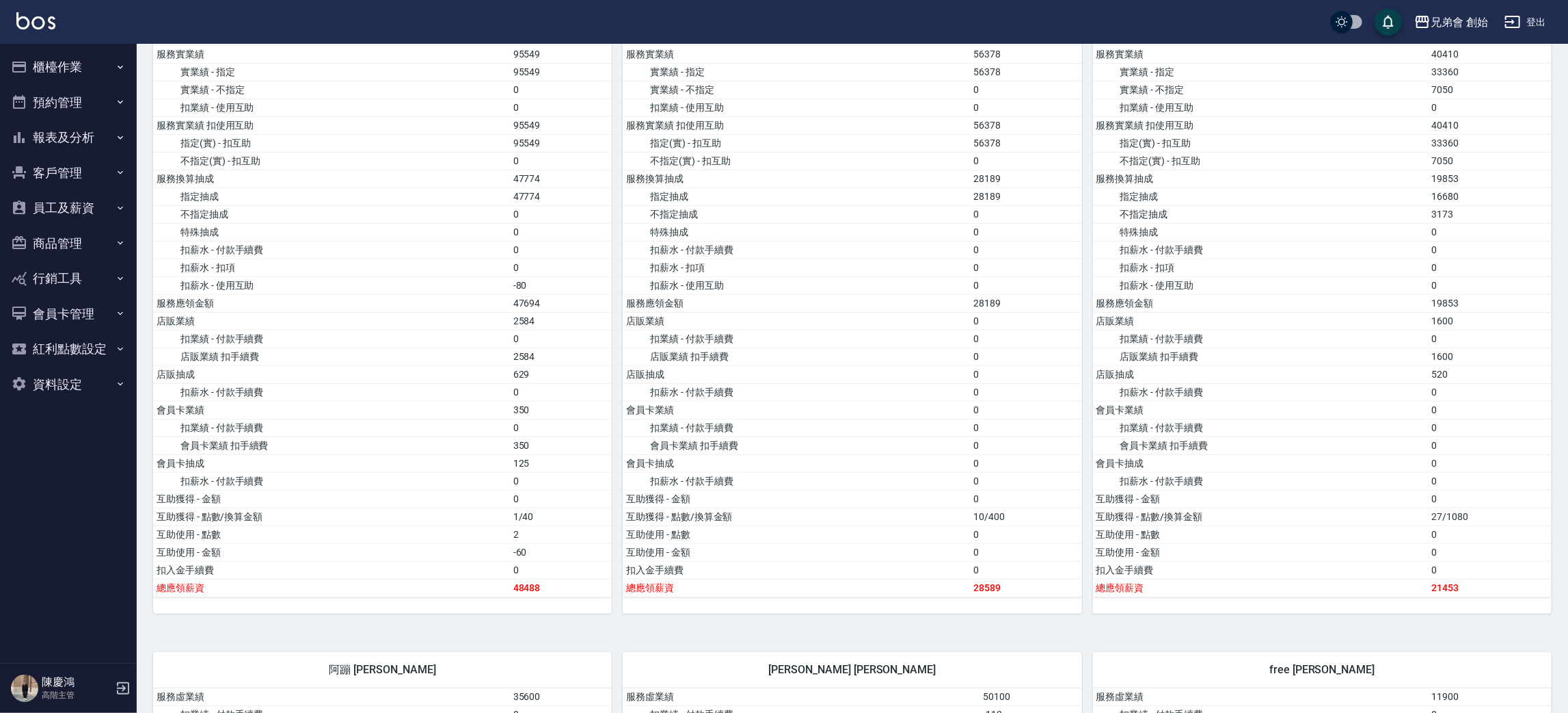
click at [84, 88] on button "預約管理" at bounding box center [69, 102] width 126 height 36
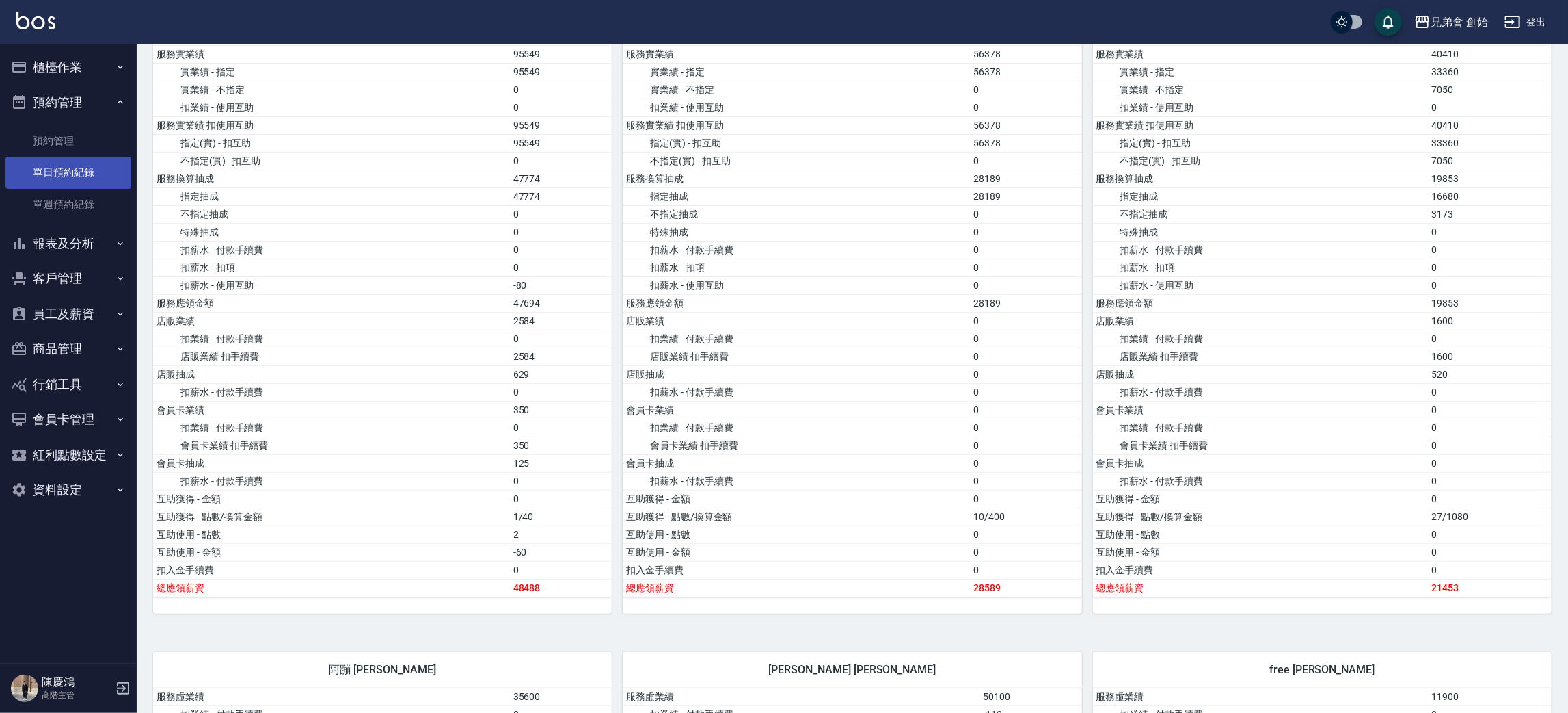
click at [69, 164] on link "單日預約紀錄" at bounding box center [69, 172] width 126 height 31
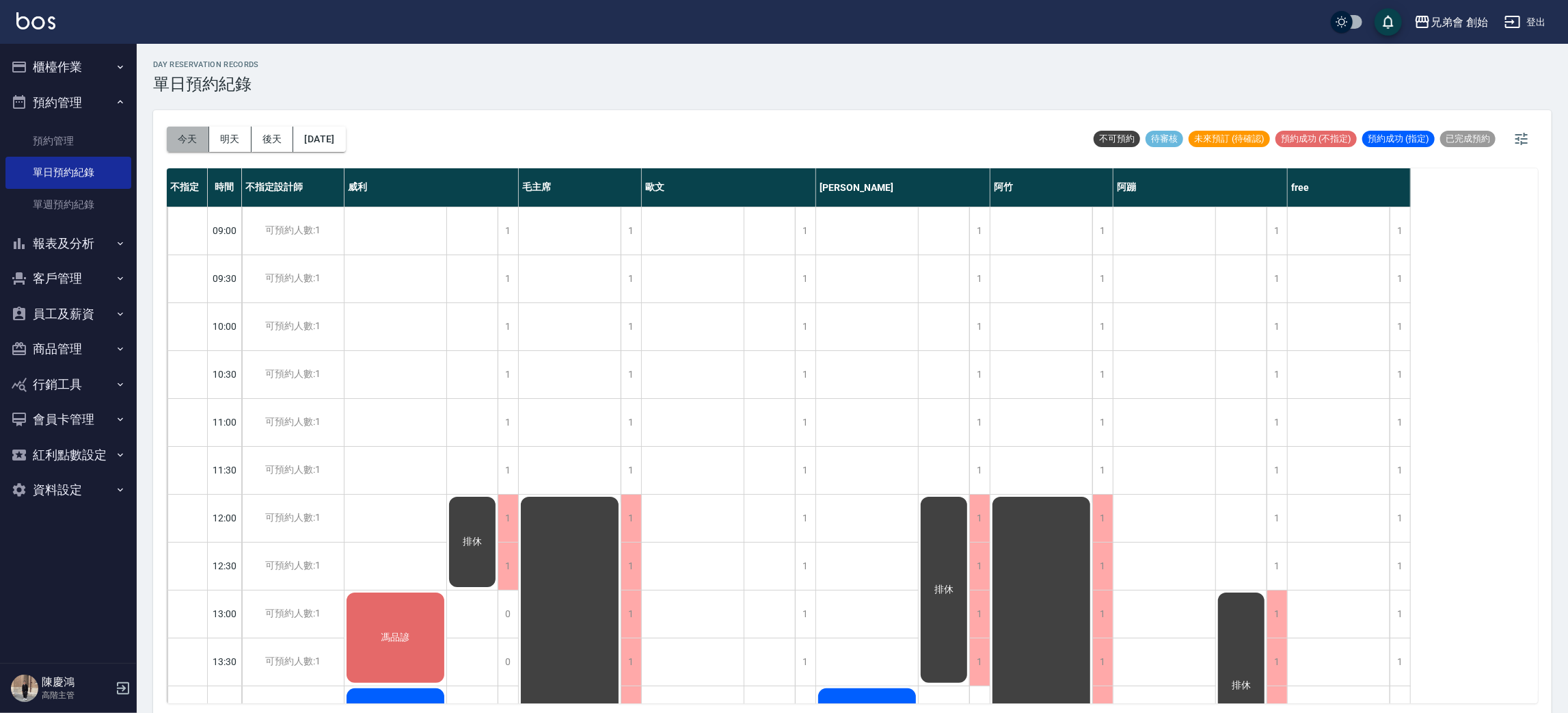
click at [179, 137] on button "今天" at bounding box center [188, 139] width 42 height 26
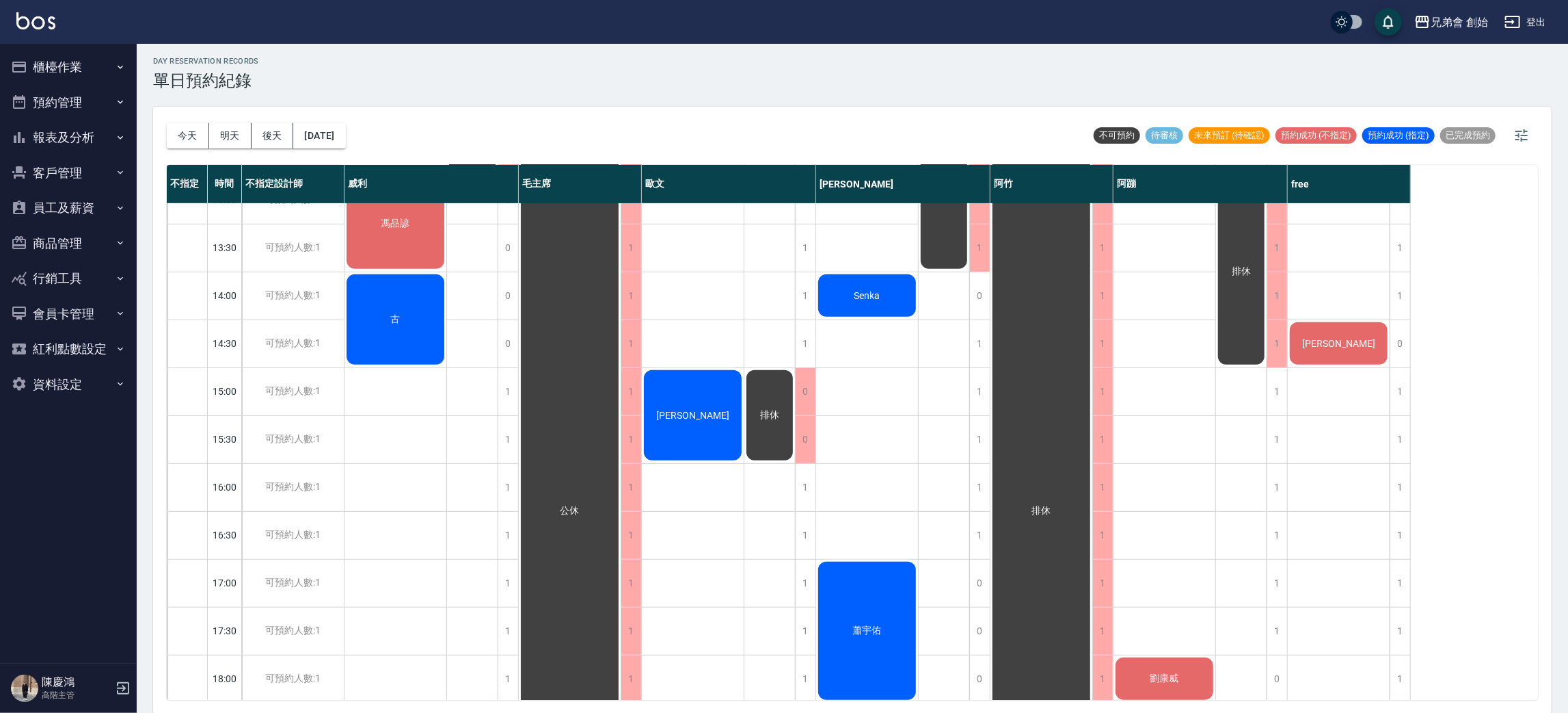
scroll to position [102, 0]
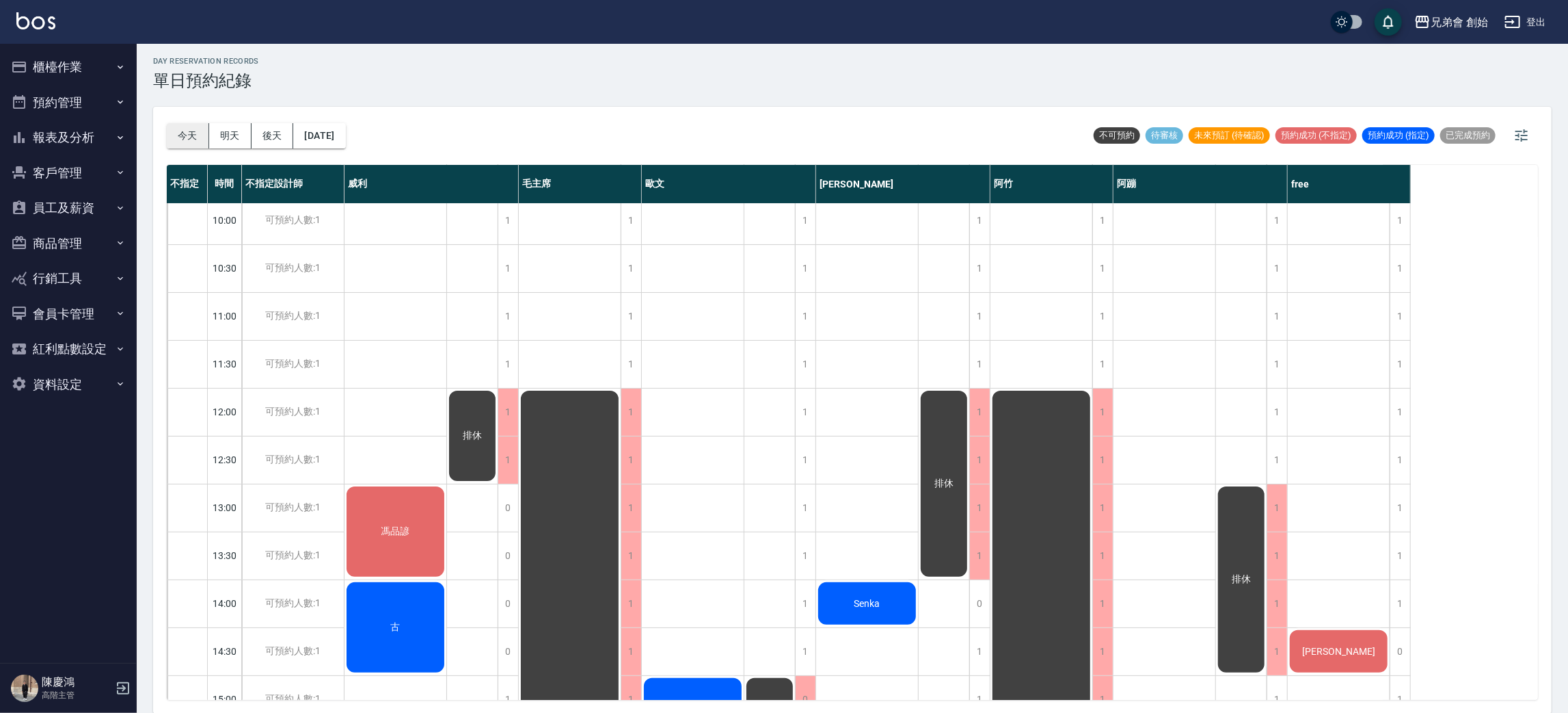
click at [199, 142] on button "今天" at bounding box center [188, 136] width 42 height 26
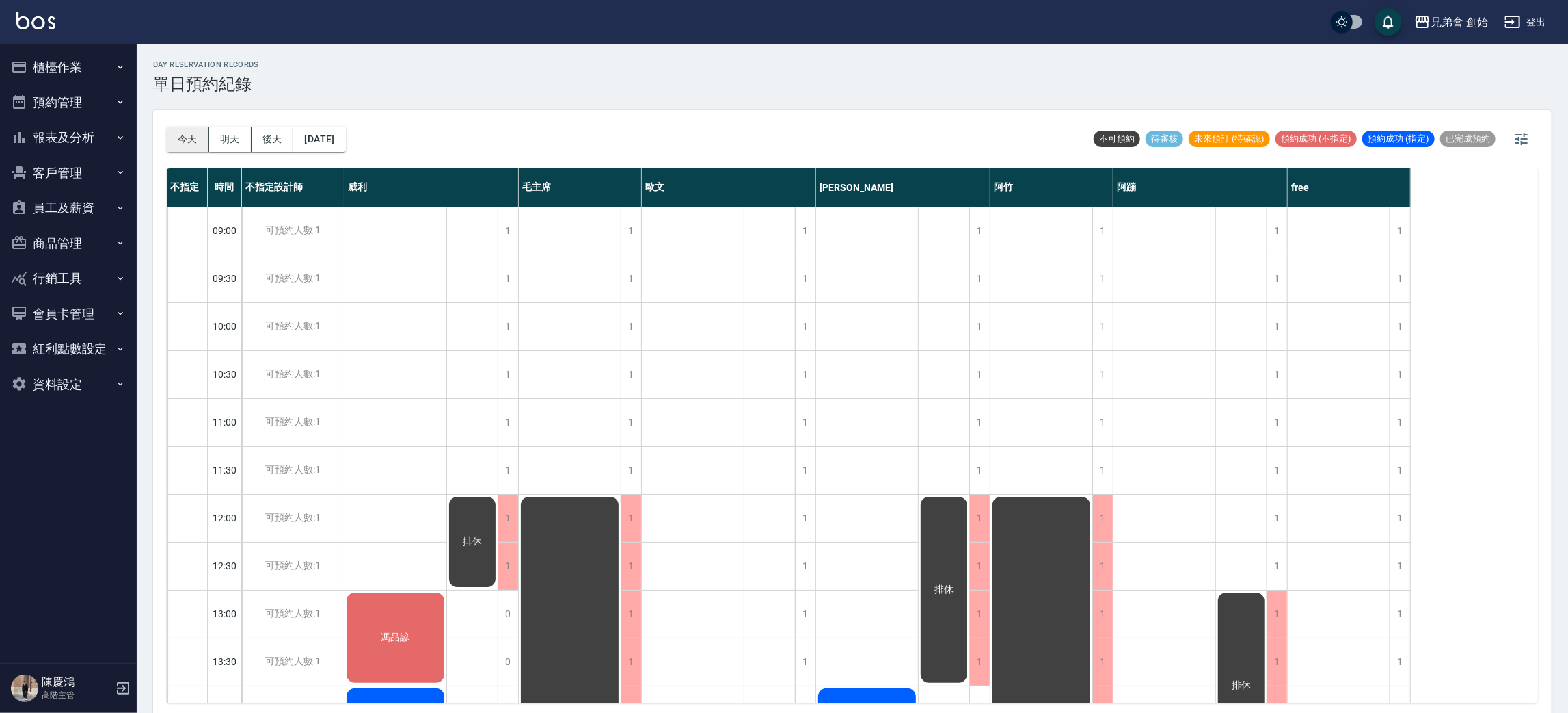
click at [178, 126] on button "今天" at bounding box center [188, 139] width 42 height 26
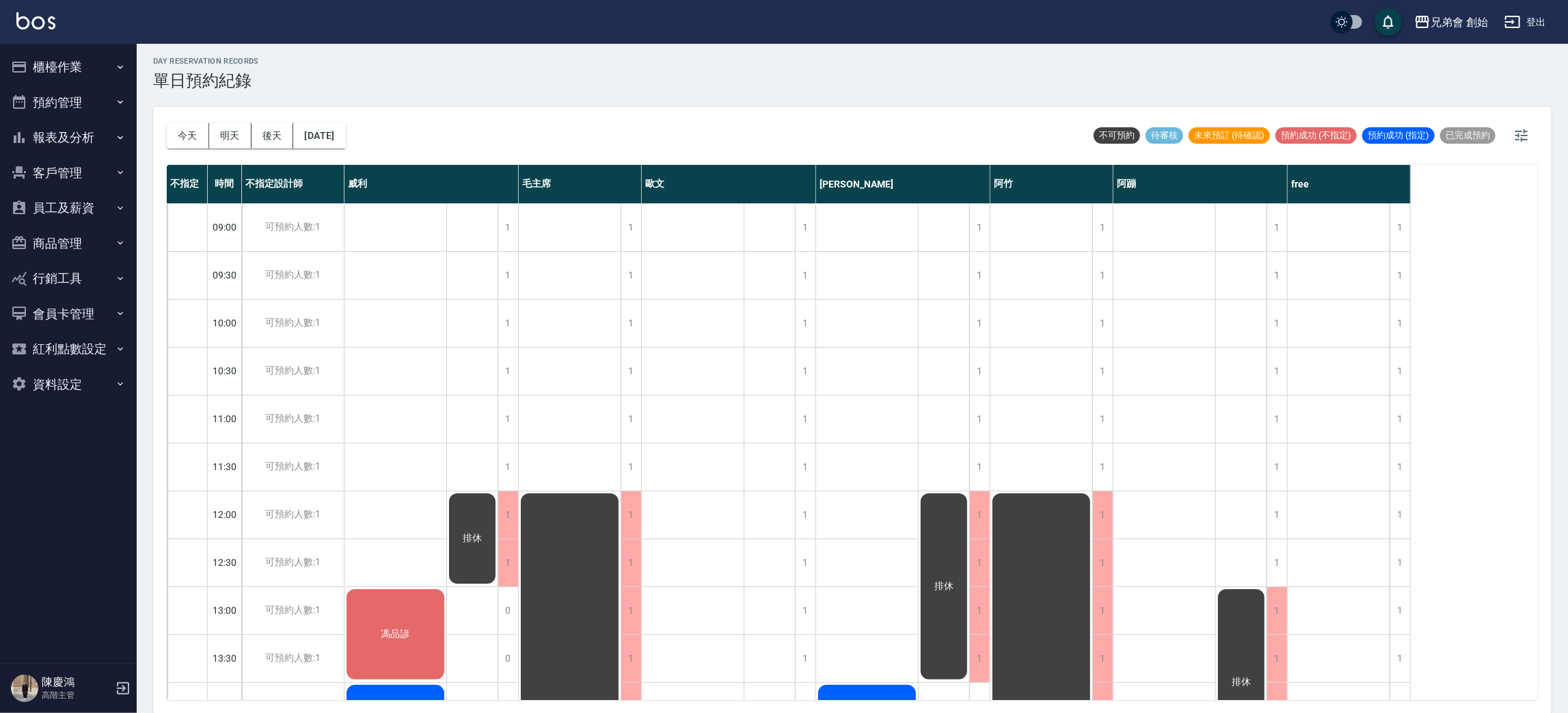
drag, startPoint x: 905, startPoint y: 408, endPoint x: 831, endPoint y: 413, distance: 74.2
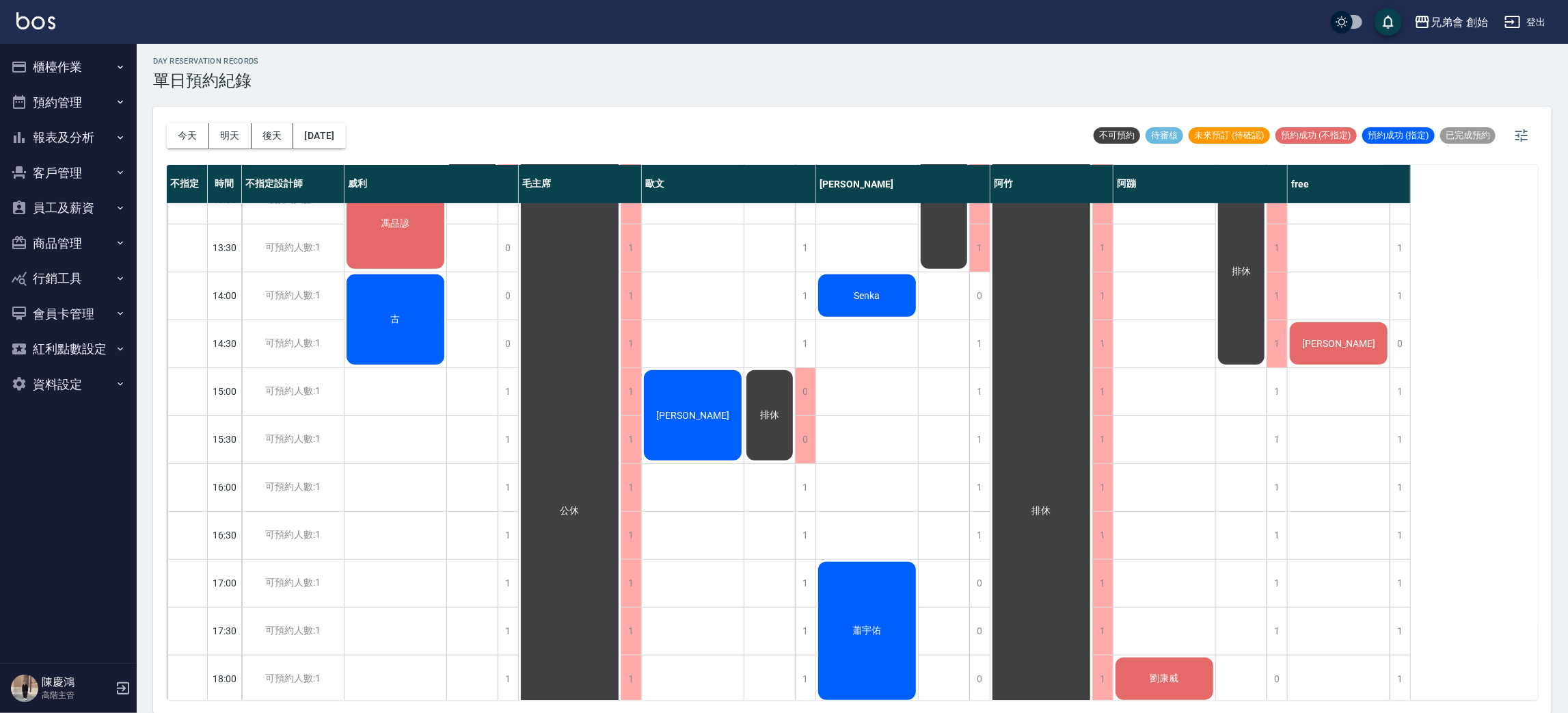
scroll to position [821, 0]
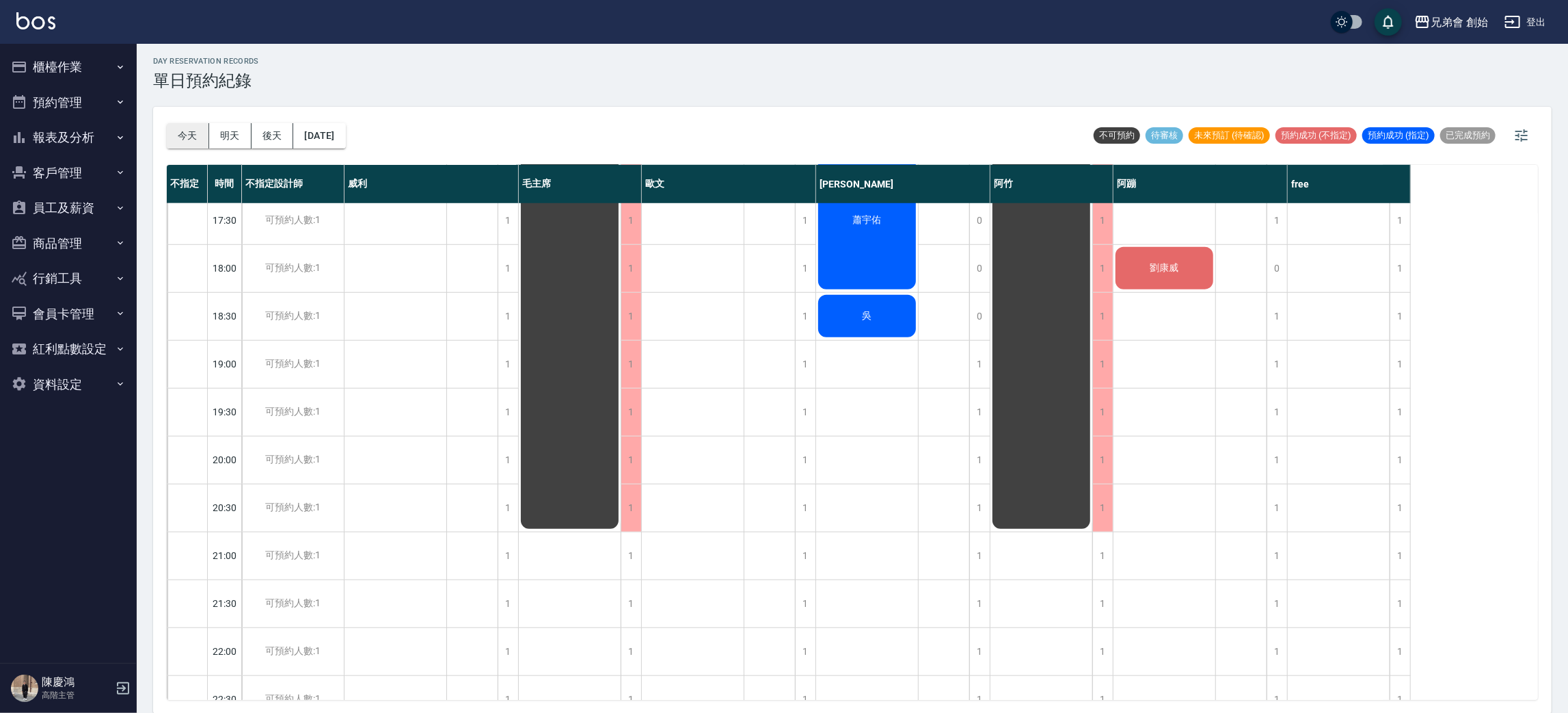
click at [172, 138] on button "今天" at bounding box center [188, 136] width 42 height 26
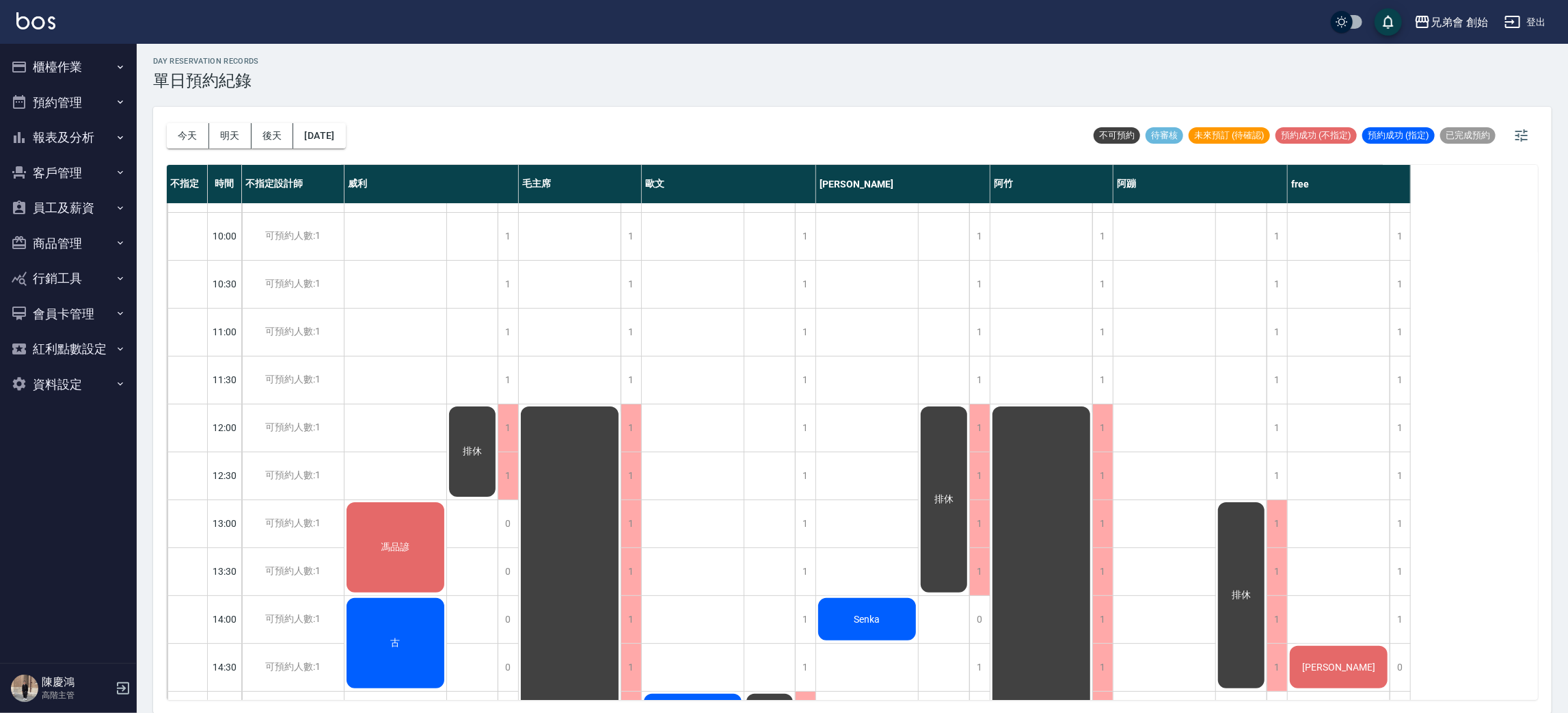
scroll to position [497, 0]
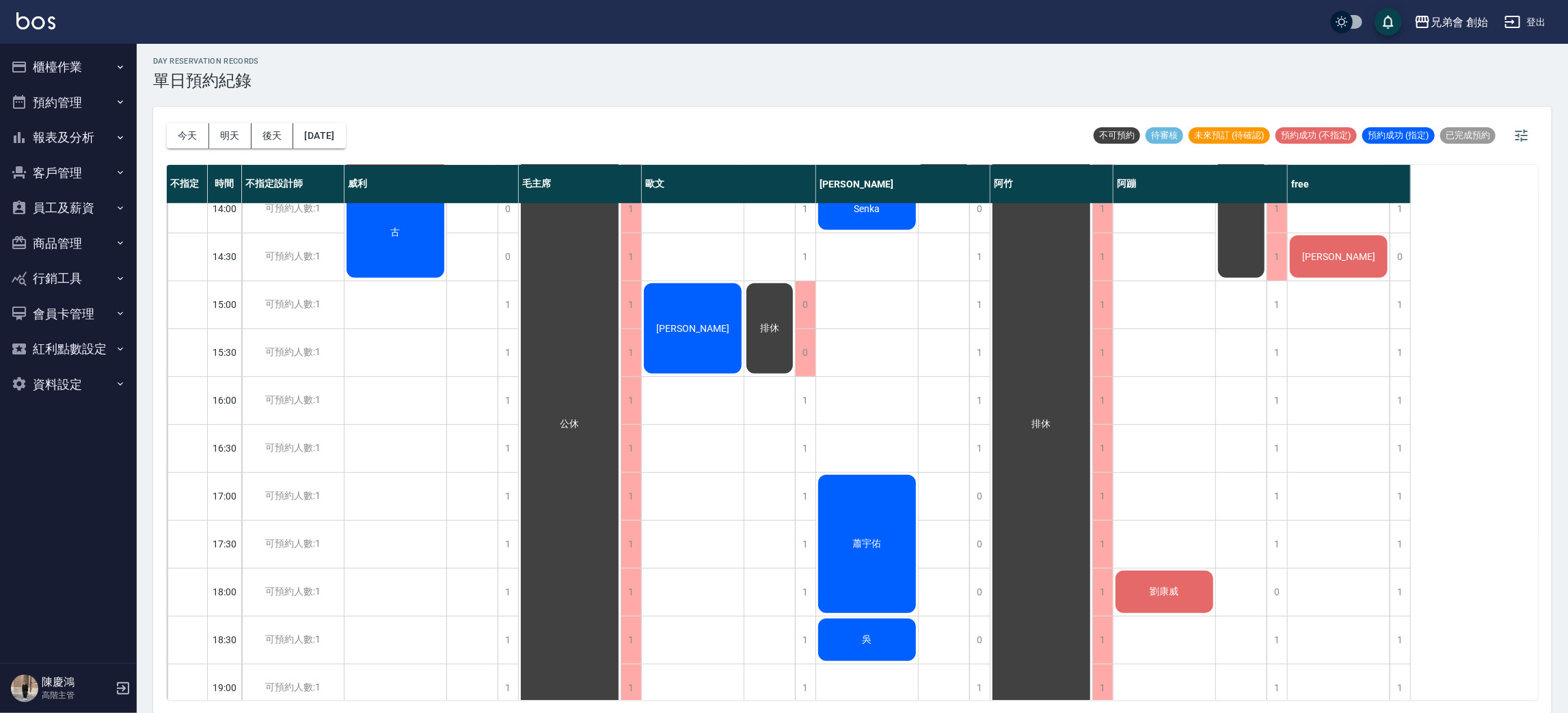
click at [1343, 257] on span "[PERSON_NAME]" at bounding box center [1338, 256] width 79 height 11
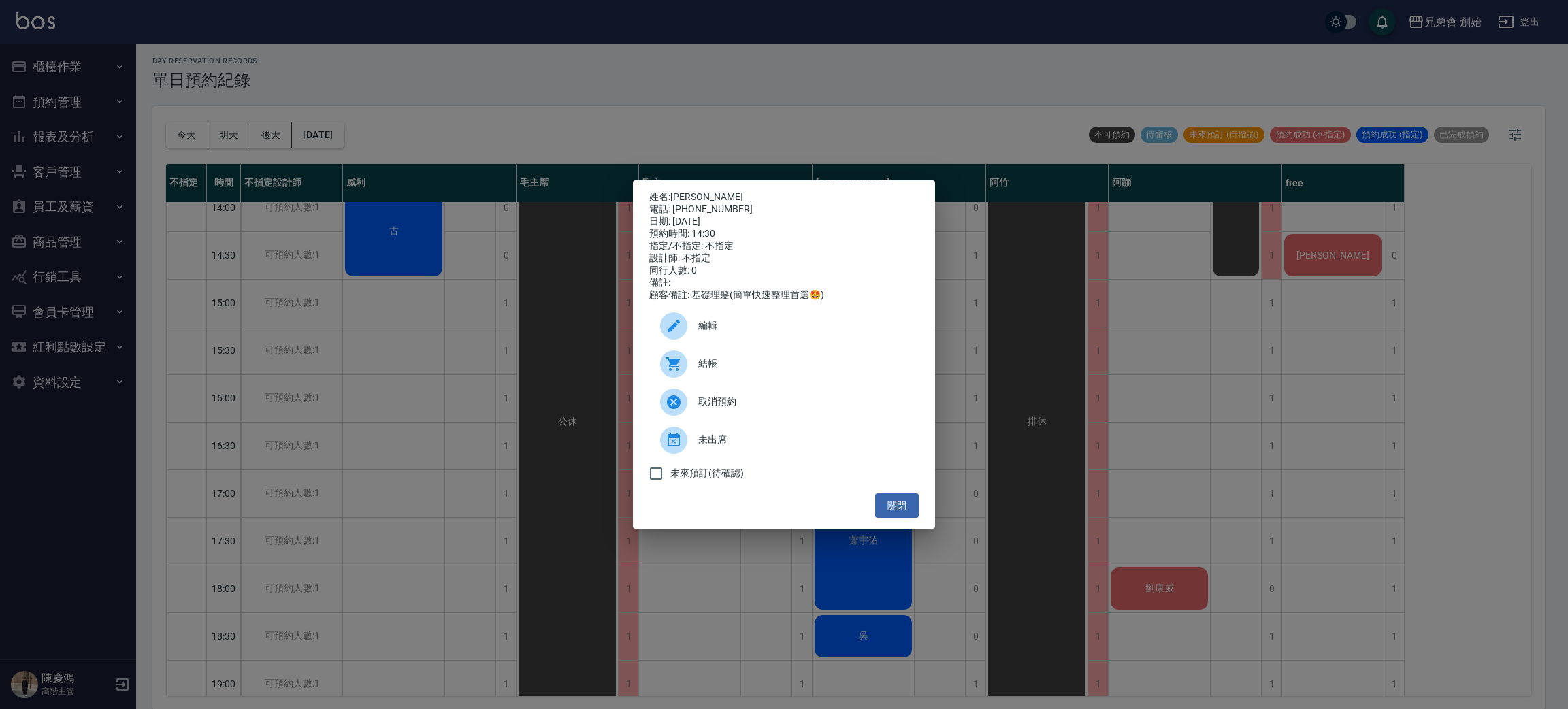
click at [685, 191] on link "[PERSON_NAME]" at bounding box center [707, 197] width 73 height 11
click at [388, 67] on div "姓名: 林光榮 電話: 0970308258 日期: 2025/09/25 預約時間: 14:30 指定/不指定: 不指定 設計師: 不指定 同行人數: 0 …" at bounding box center [784, 354] width 1568 height 709
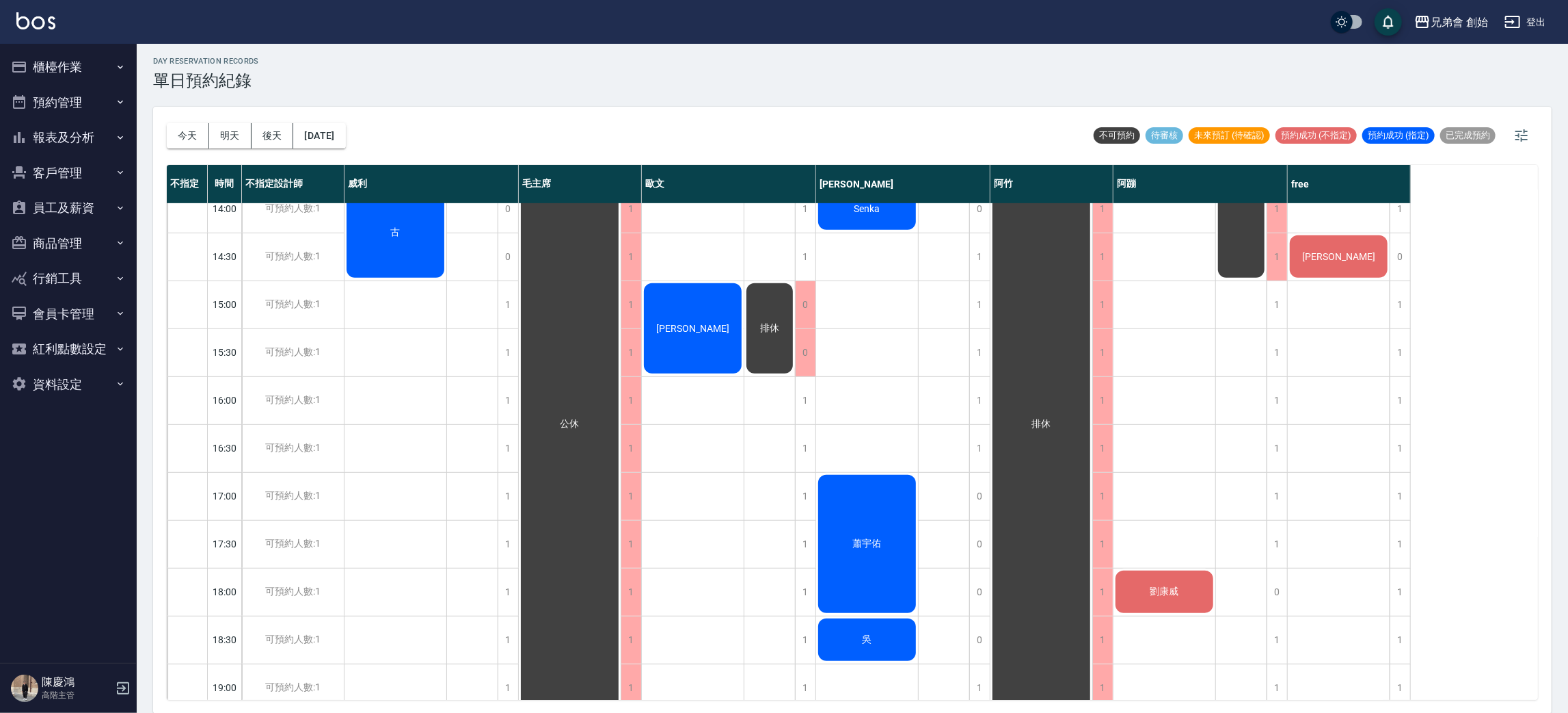
scroll to position [703, 0]
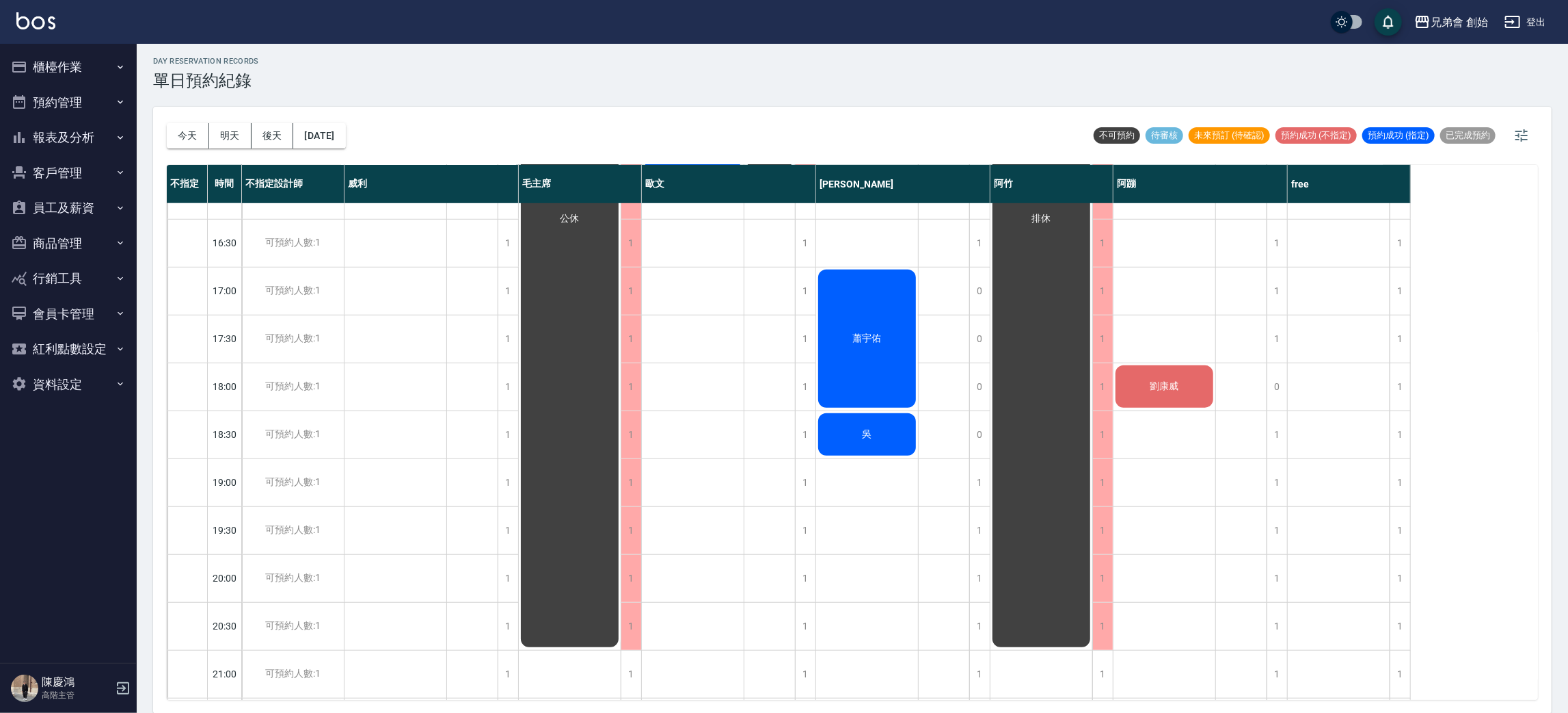
click at [1179, 374] on div "劉康威" at bounding box center [1164, 386] width 102 height 46
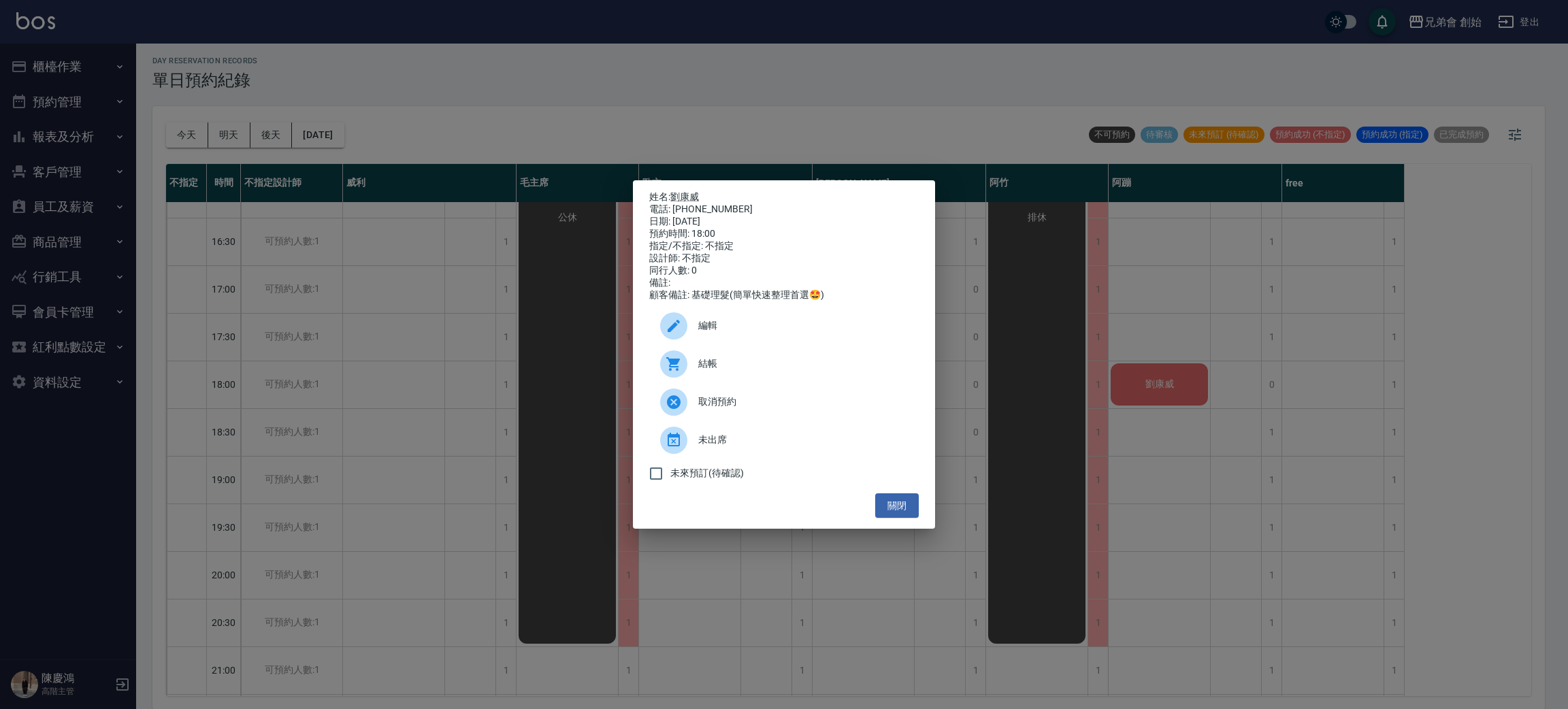
click at [676, 191] on p "姓名: 劉康威" at bounding box center [783, 197] width 269 height 12
click at [695, 191] on link "劉康威" at bounding box center [685, 197] width 29 height 11
click at [402, 87] on div "姓名: 劉康威 電話: 0933587637 日期: 2025/09/25 預約時間: 18:00 指定/不指定: 不指定 設計師: 不指定 同行人數: 0 …" at bounding box center [784, 354] width 1568 height 709
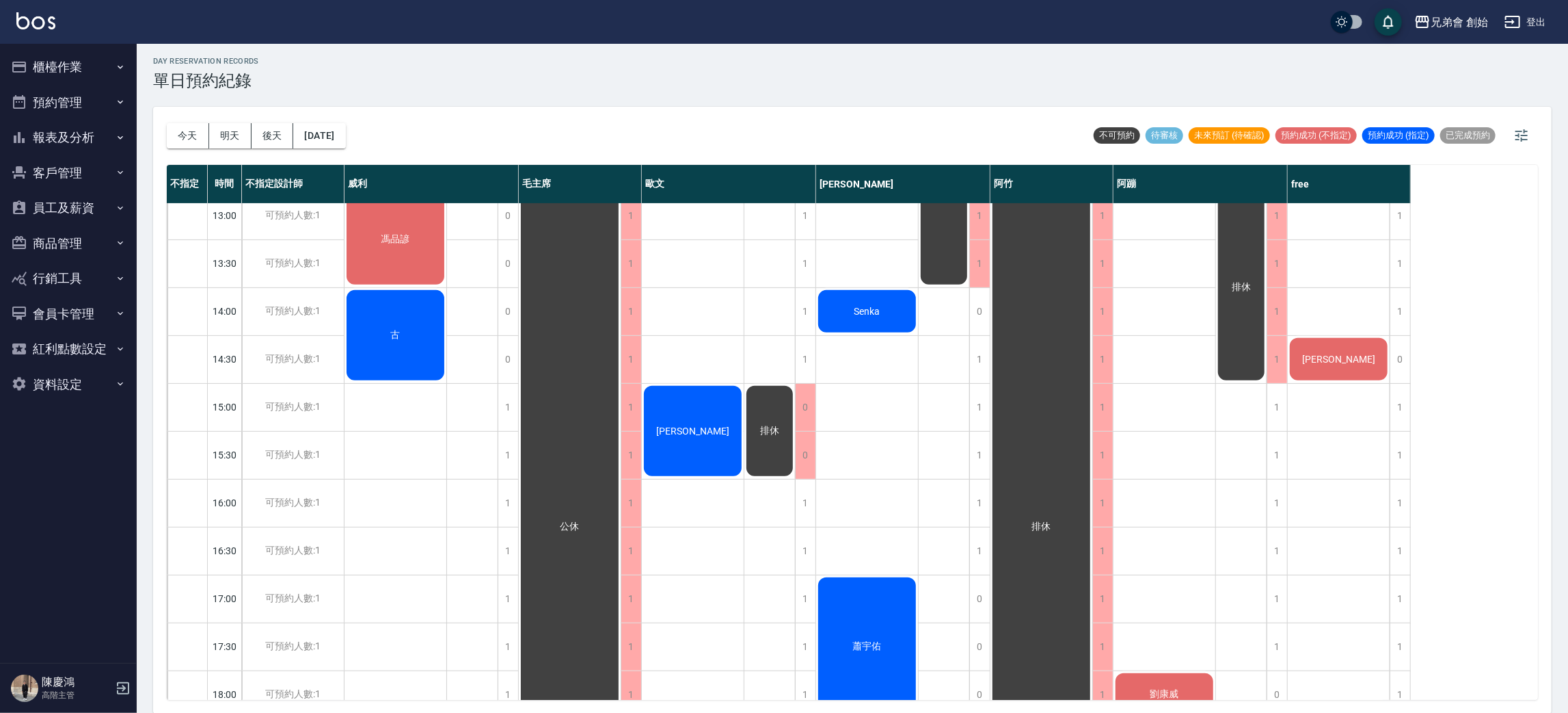
scroll to position [292, 0]
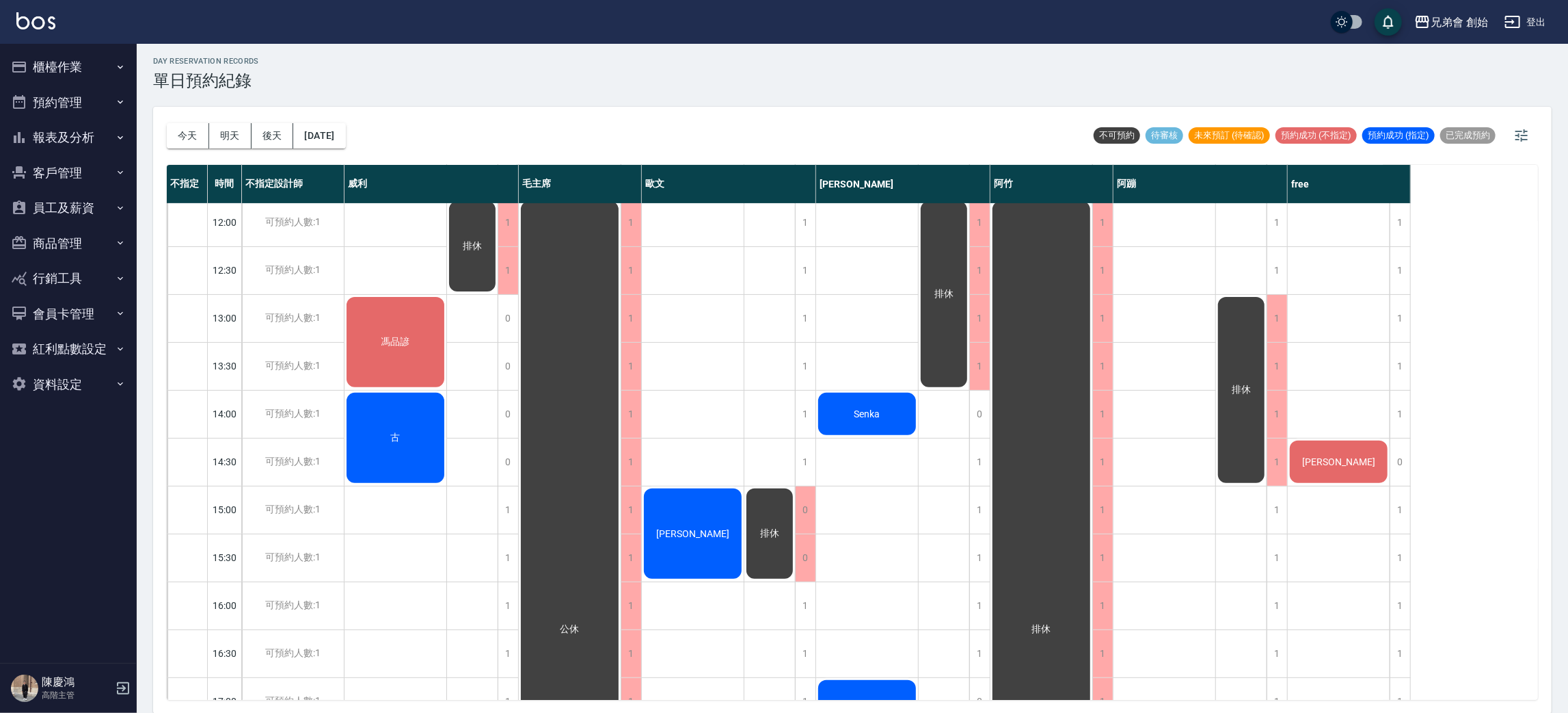
click at [421, 331] on div "馮品諺" at bounding box center [396, 342] width 102 height 94
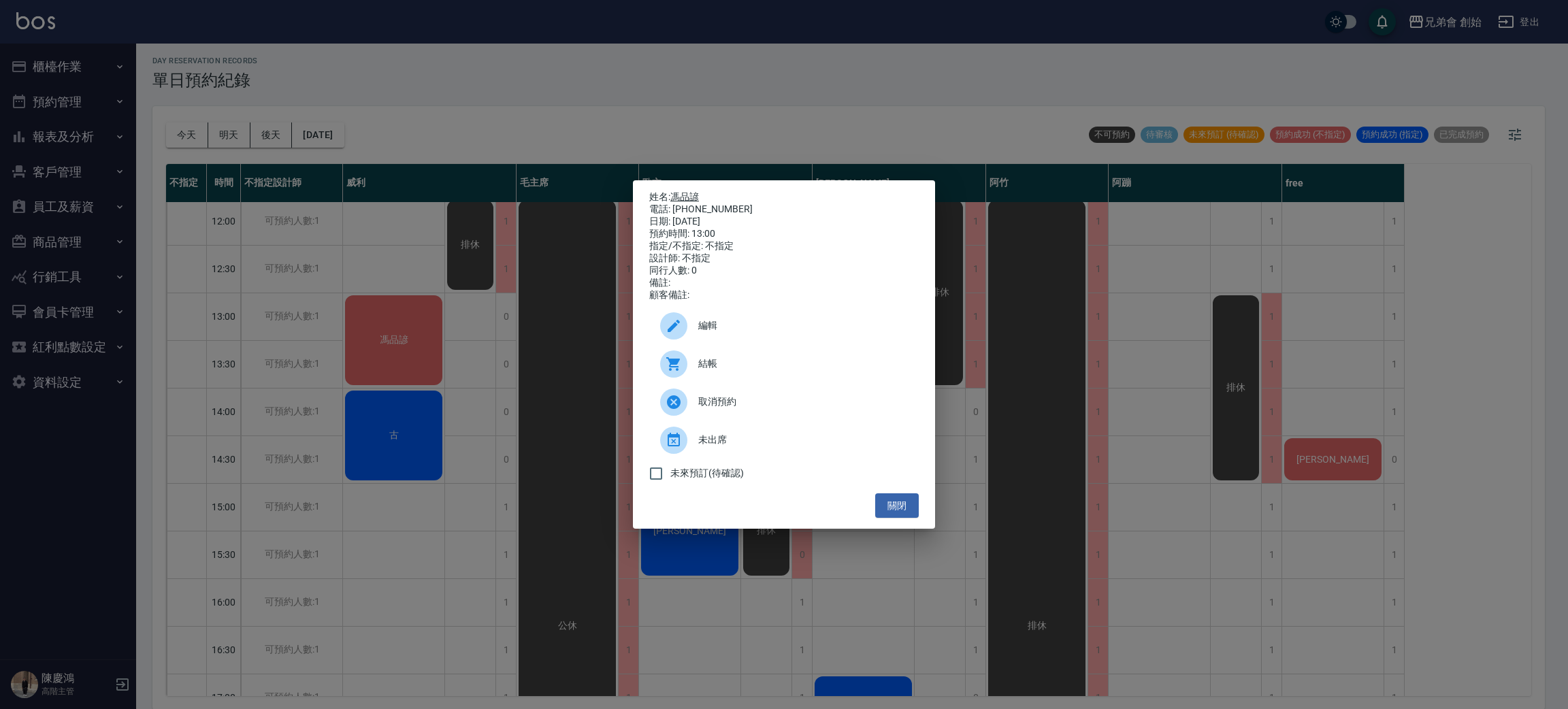
click at [695, 191] on link "馮品諺" at bounding box center [685, 197] width 29 height 11
click at [418, 133] on div "姓名: 馮品諺 電話: 0903103317 日期: 2025/09/25 預約時間: 13:00 指定/不指定: 不指定 設計師: 不指定 同行人數: 0 …" at bounding box center [784, 354] width 1568 height 709
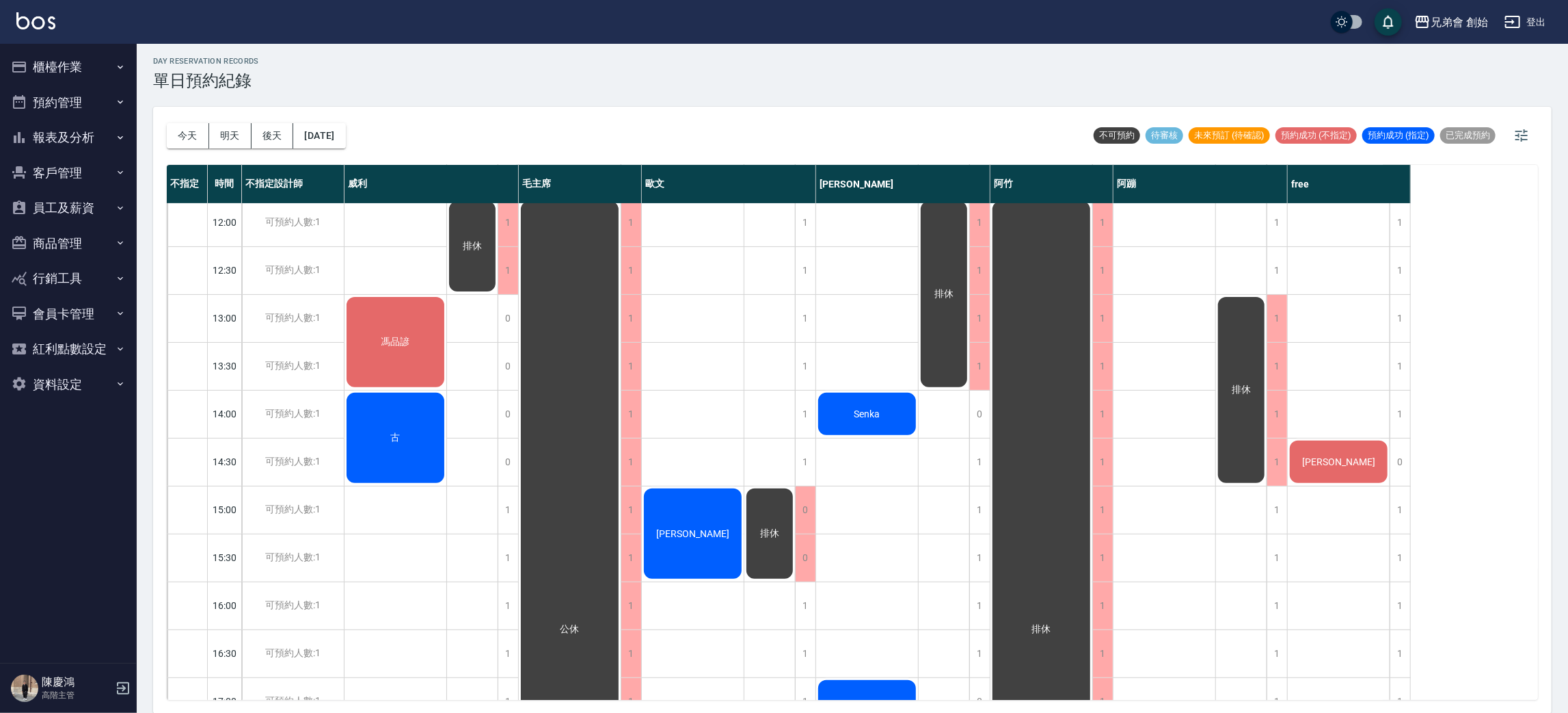
scroll to position [87, 0]
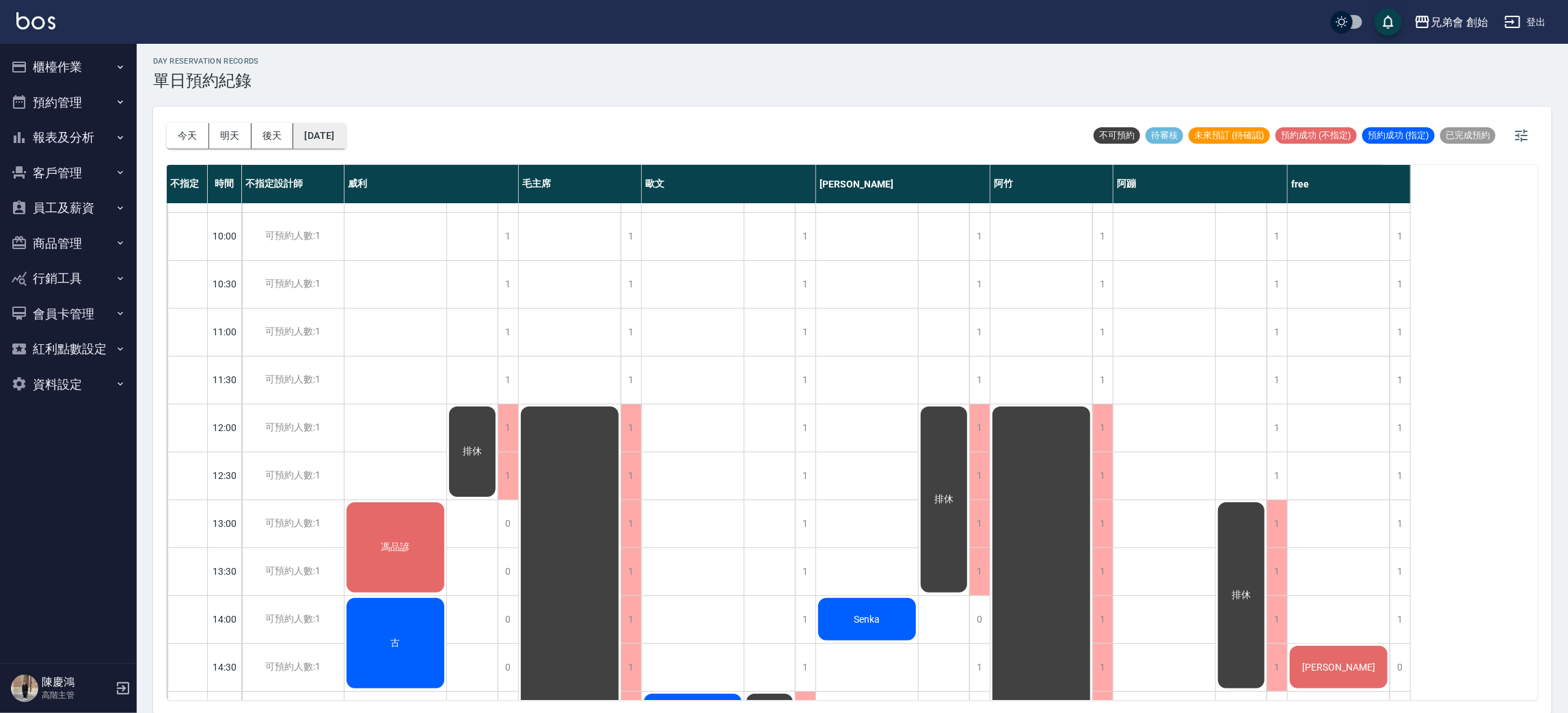
click at [326, 136] on button "[DATE]" at bounding box center [318, 136] width 52 height 26
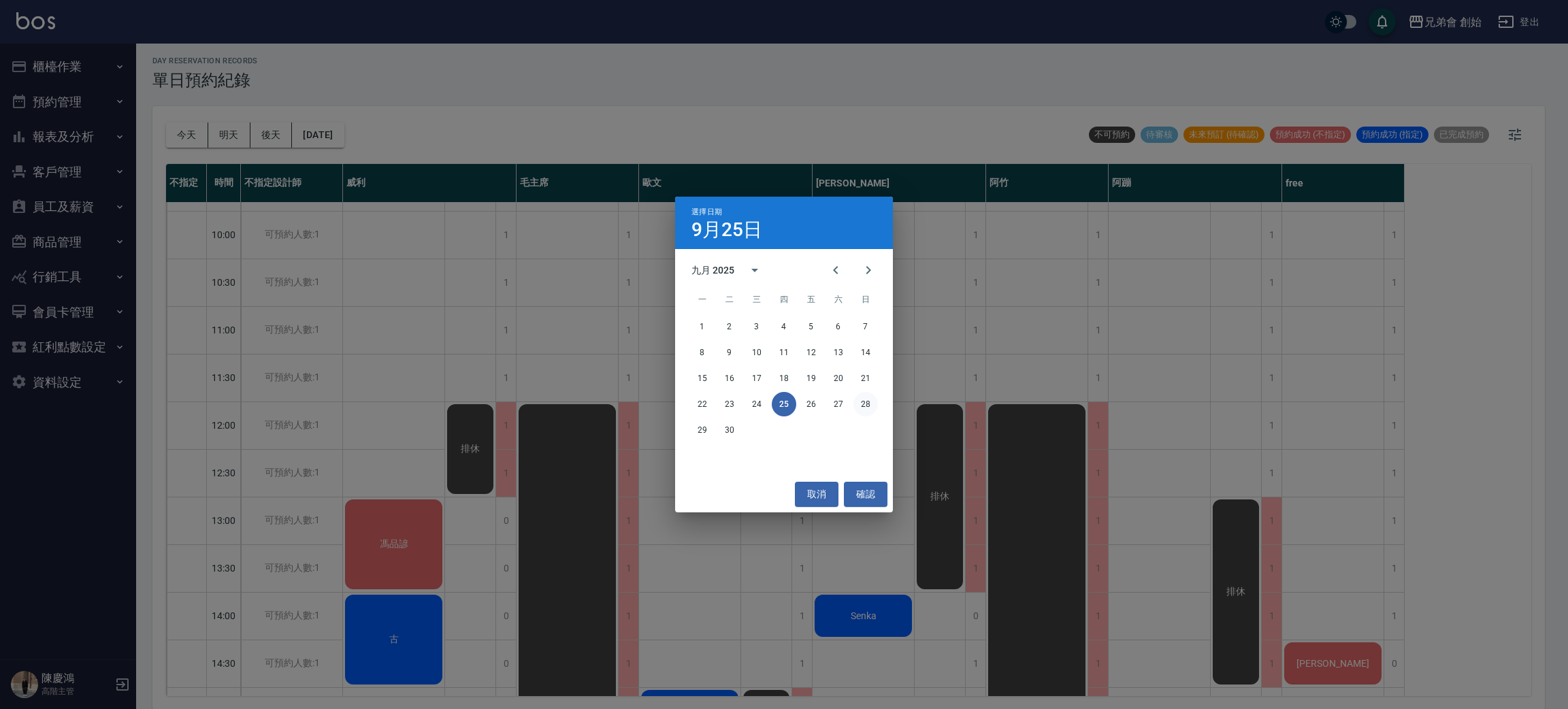
click at [866, 401] on button "28" at bounding box center [865, 403] width 25 height 25
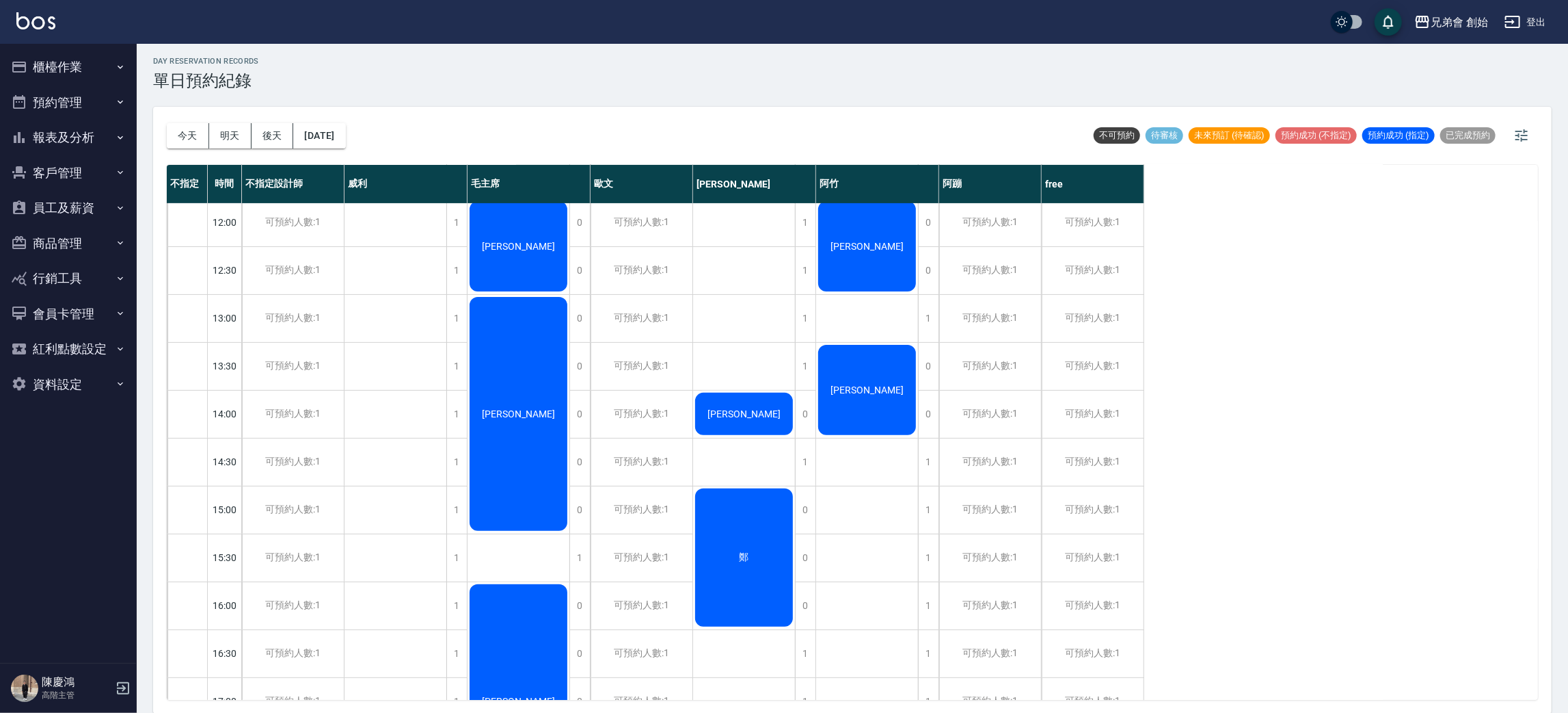
scroll to position [497, 0]
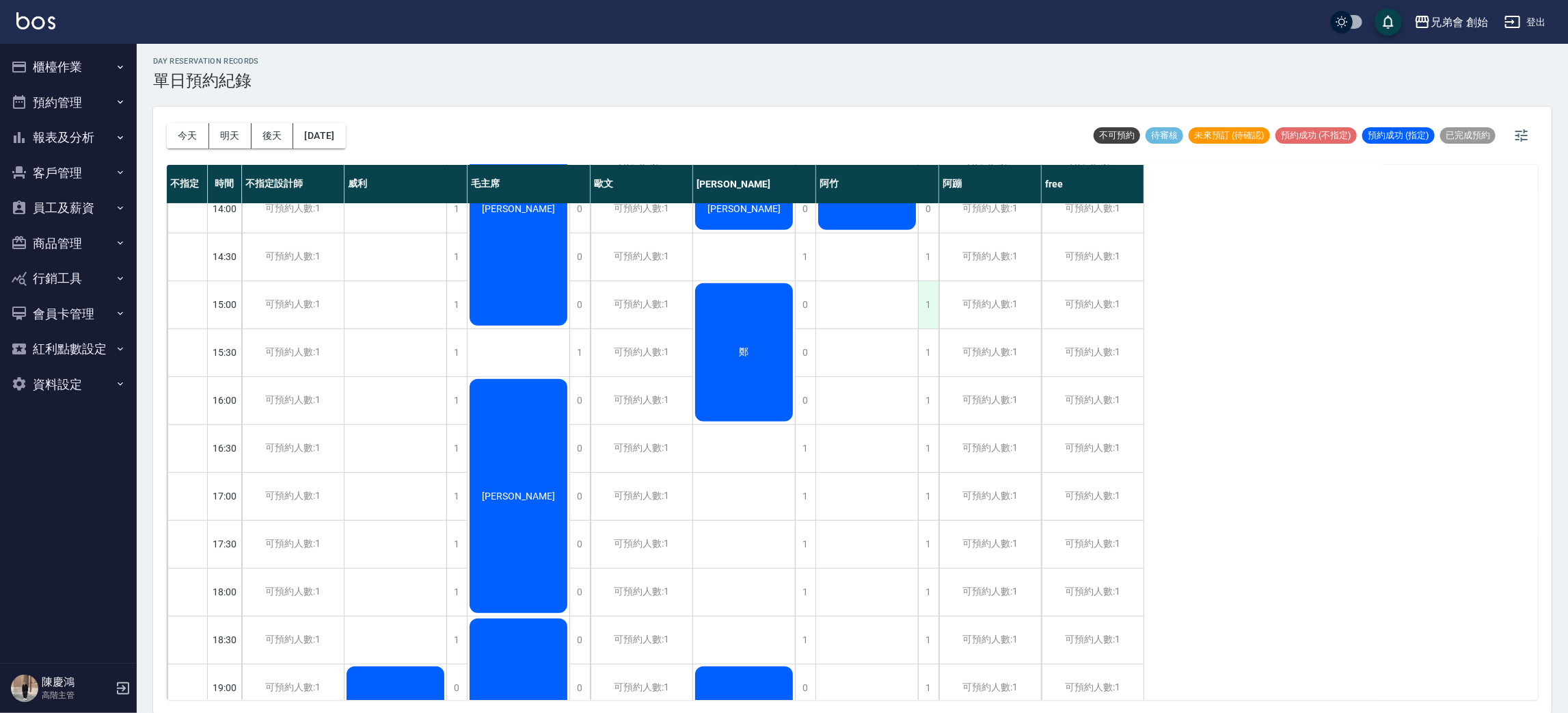
click at [928, 298] on div "1" at bounding box center [928, 304] width 21 height 47
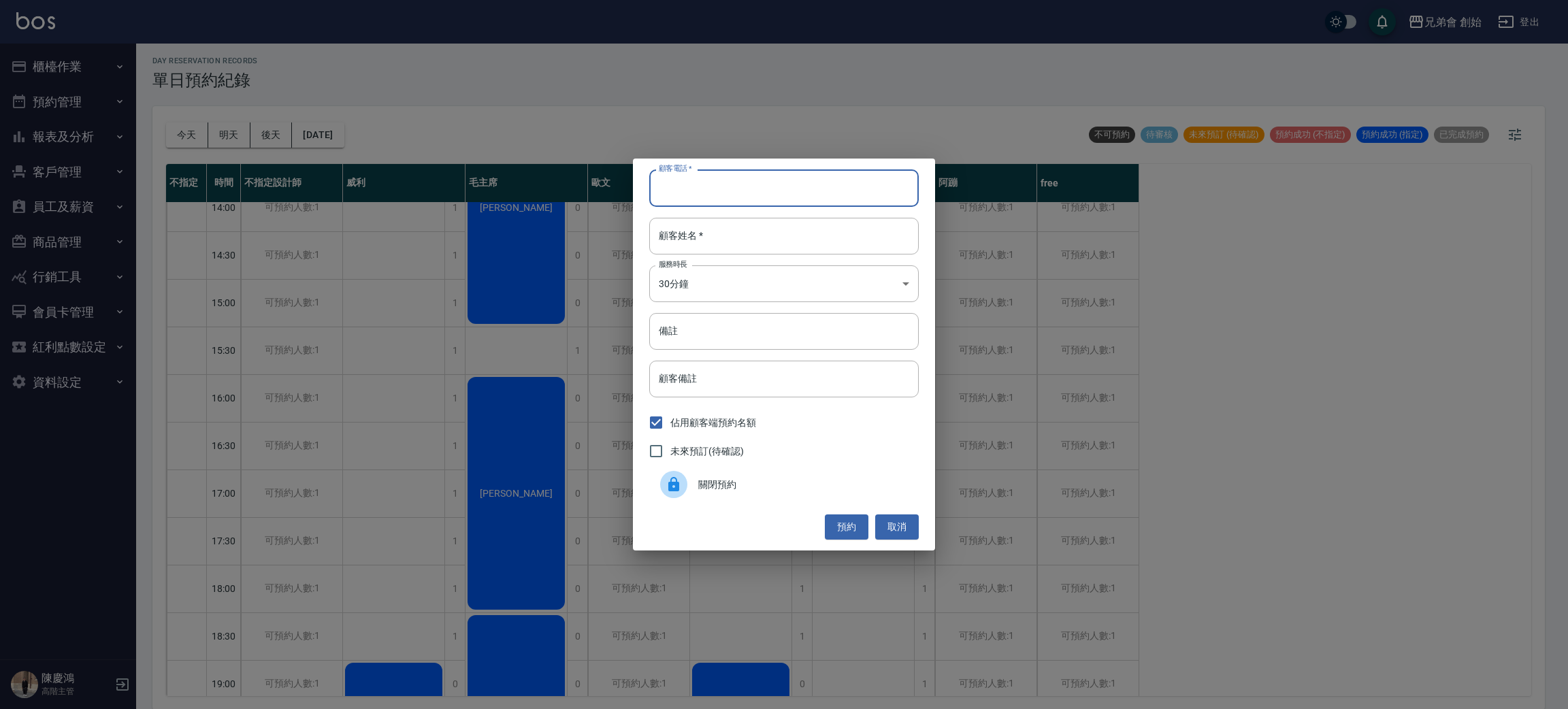
click at [834, 206] on input "顧客電話   *" at bounding box center [783, 187] width 269 height 37
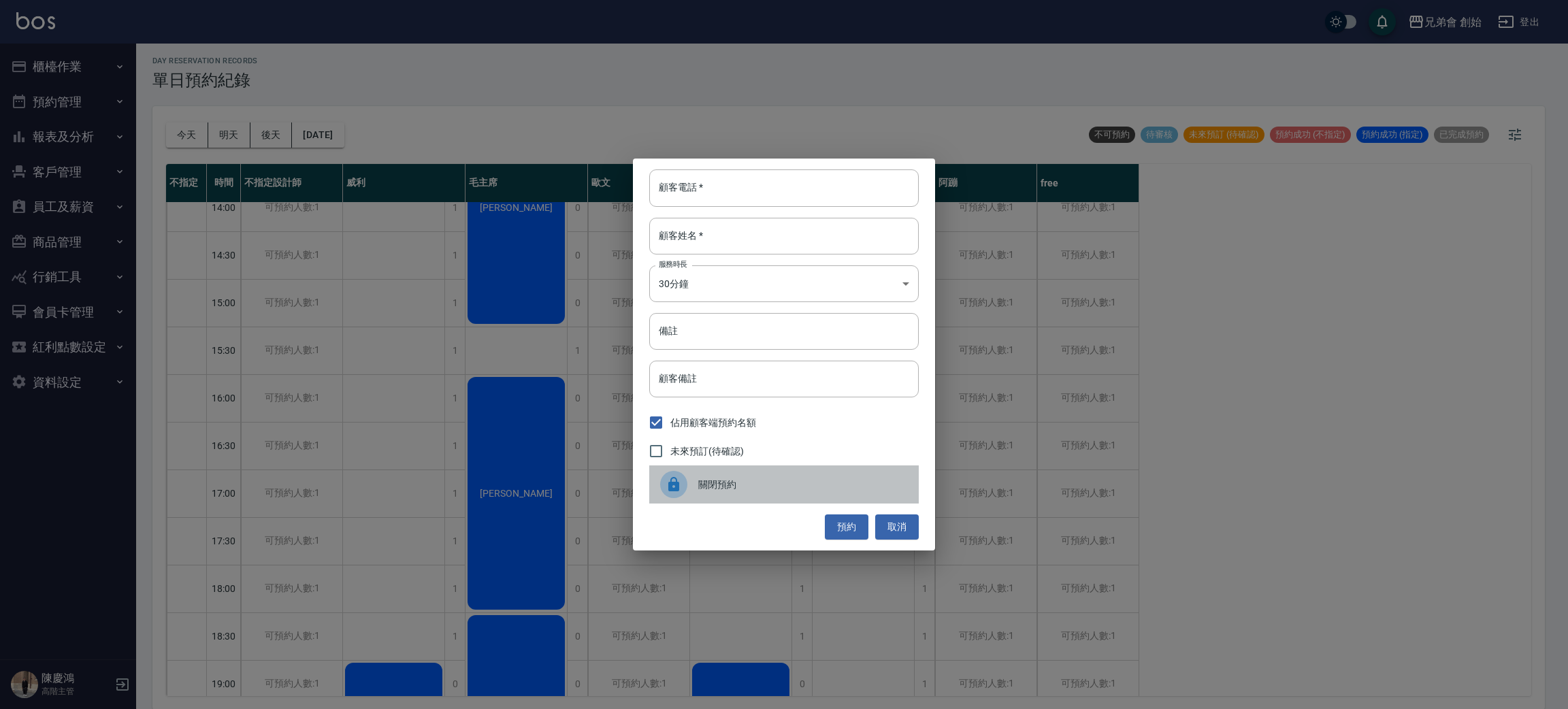
click at [736, 485] on span "關閉預約" at bounding box center [803, 484] width 210 height 14
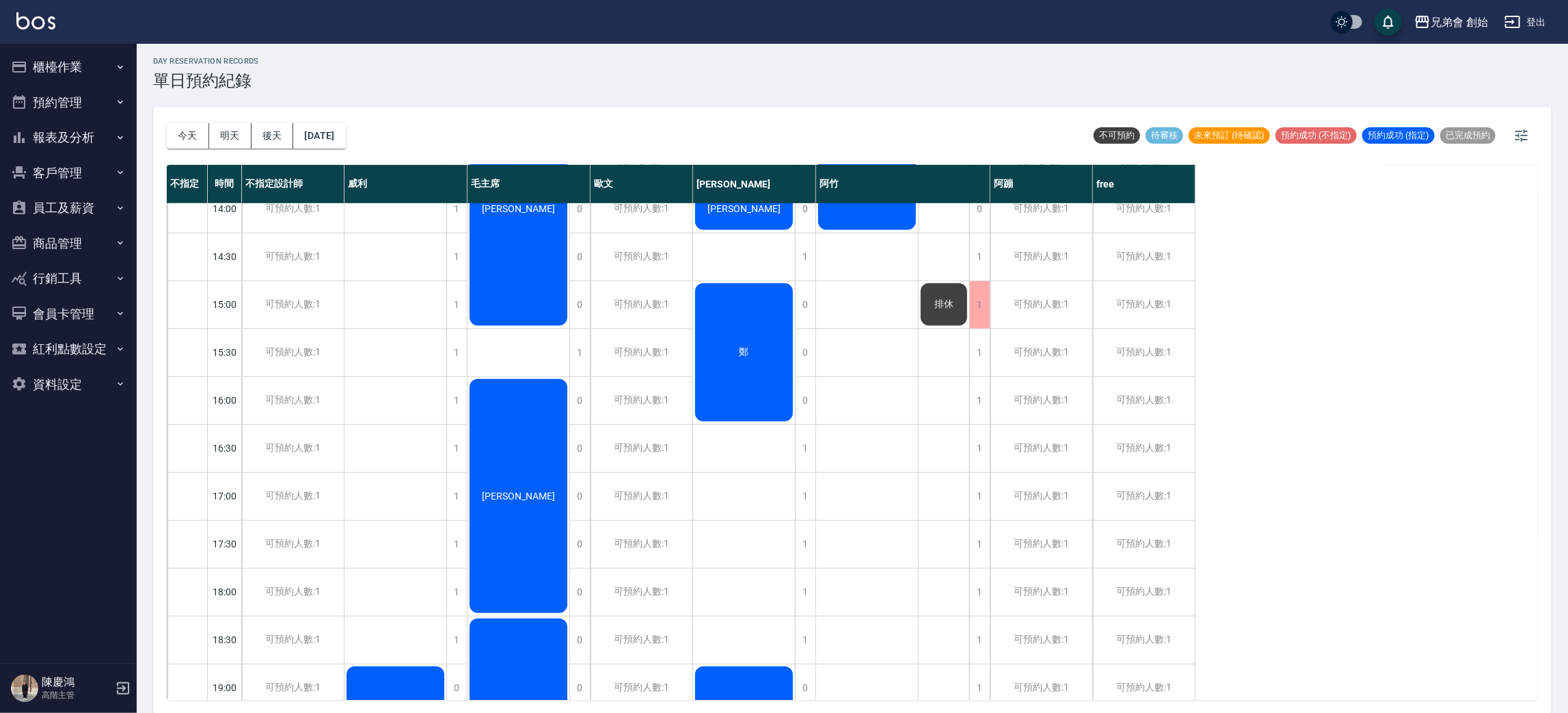
scroll to position [394, 0]
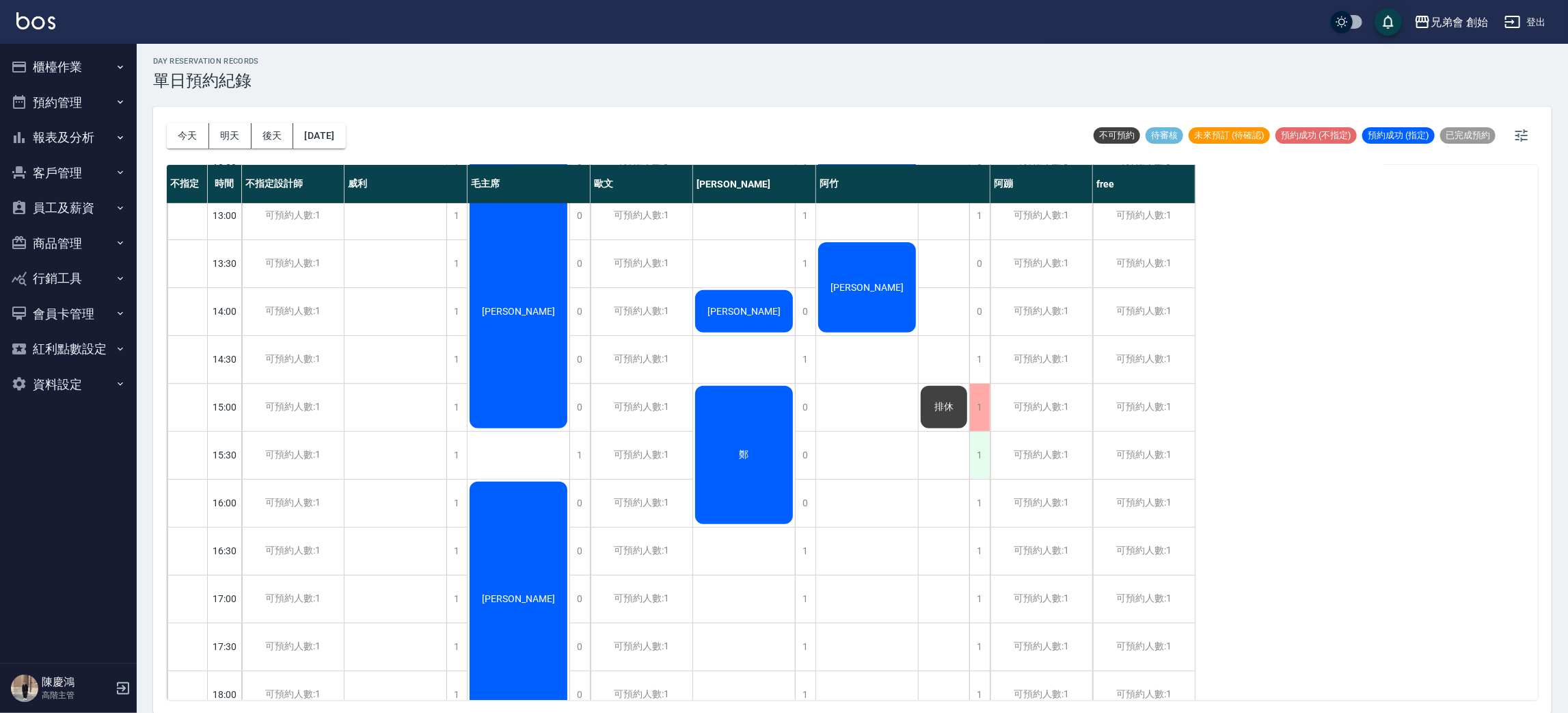
click at [983, 453] on div "1" at bounding box center [980, 454] width 21 height 47
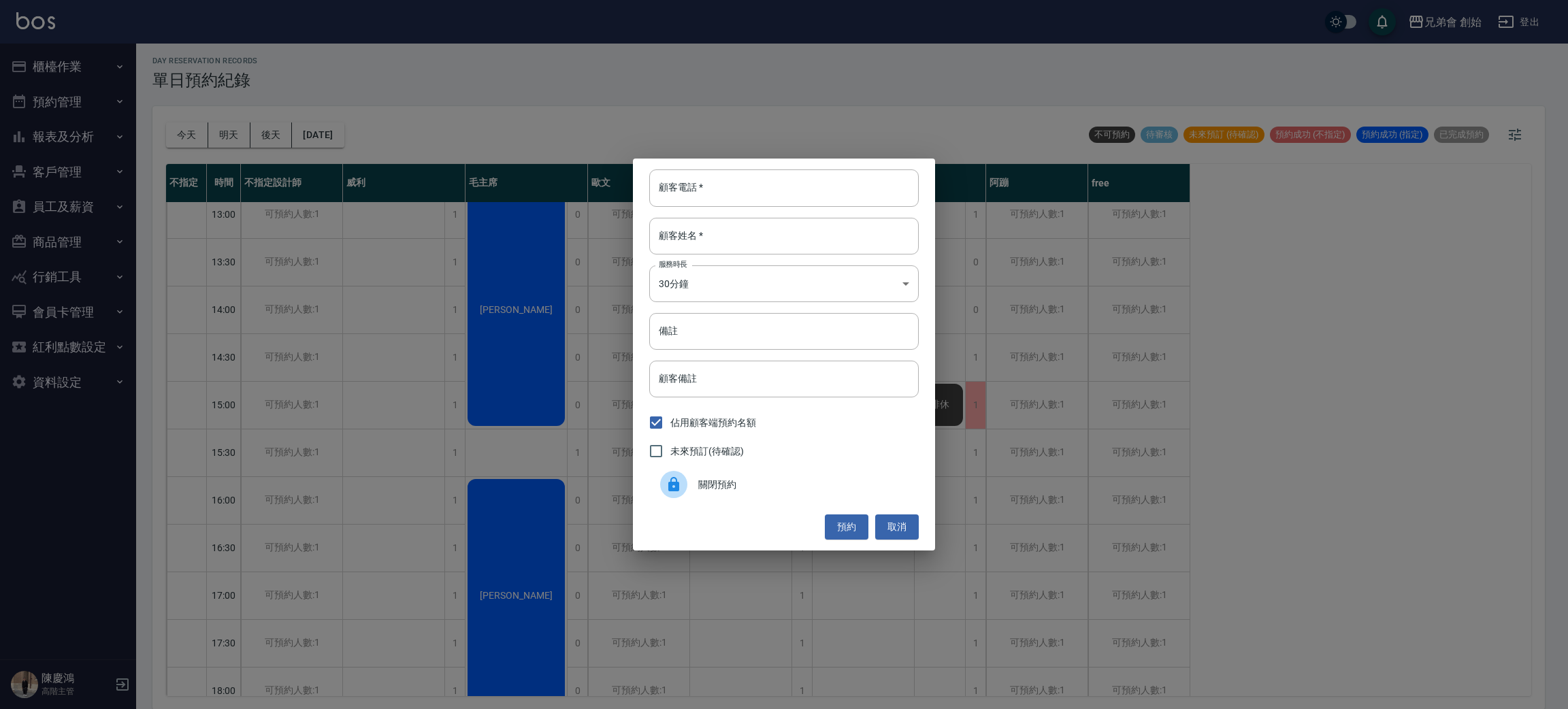
click at [747, 492] on div "關閉預約" at bounding box center [783, 484] width 269 height 38
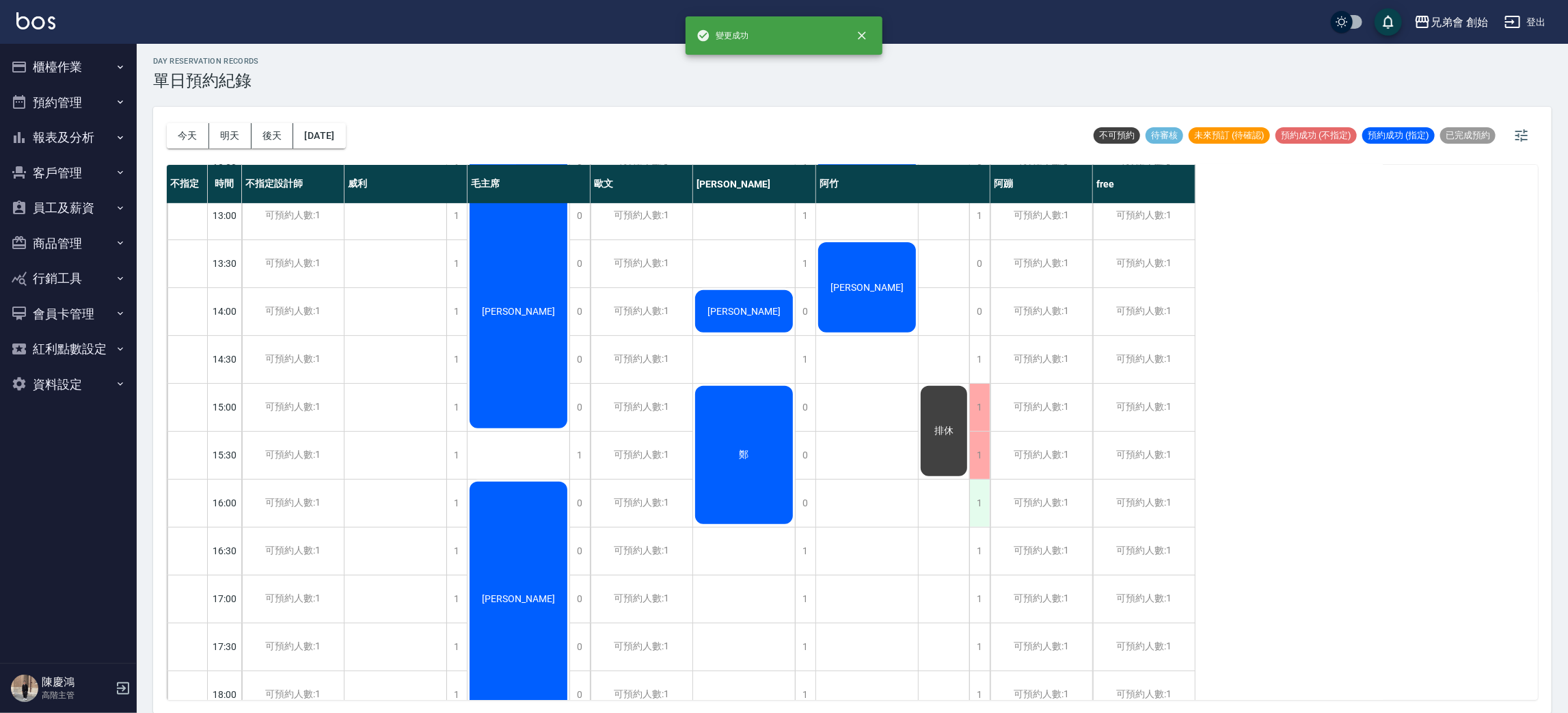
click at [981, 494] on div "1" at bounding box center [980, 502] width 21 height 47
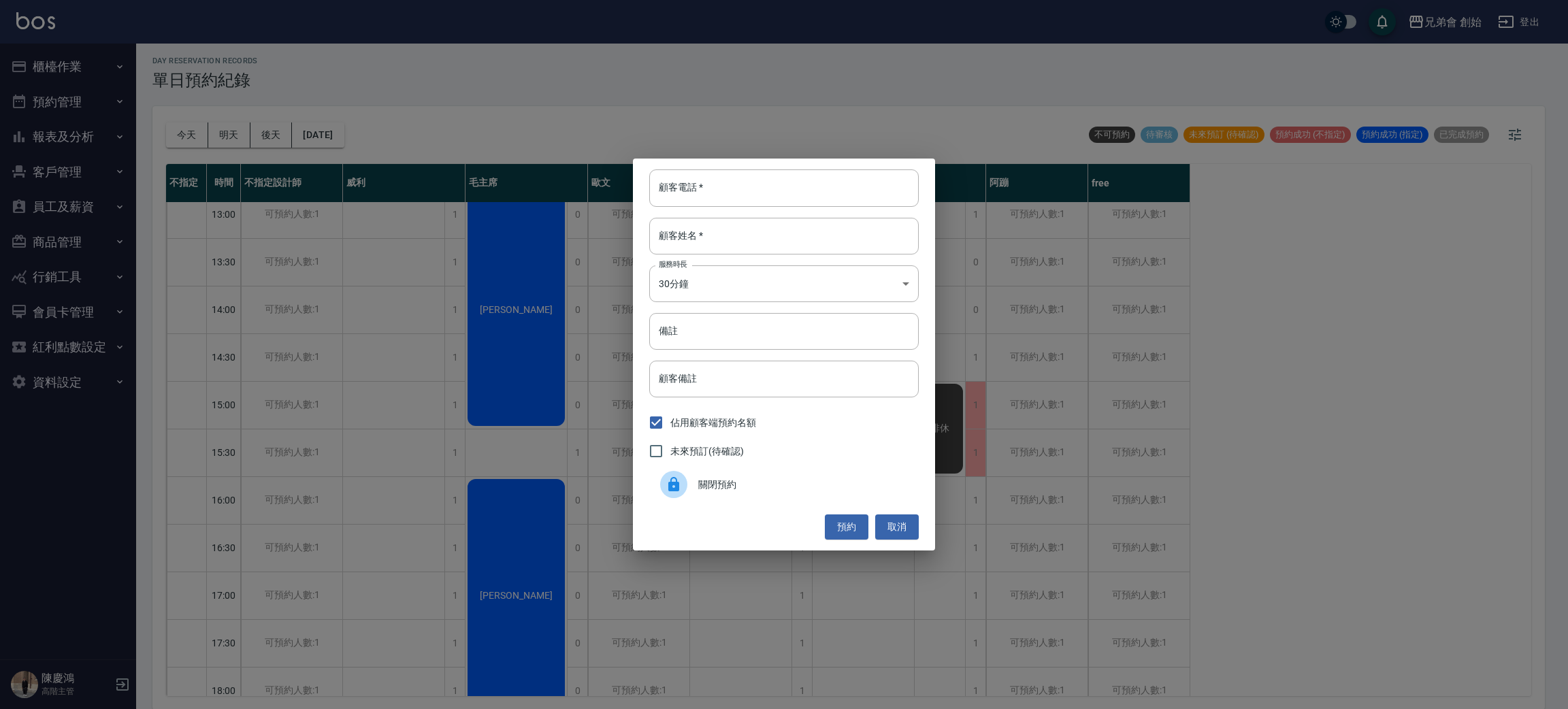
click at [709, 485] on span "關閉預約" at bounding box center [803, 484] width 210 height 14
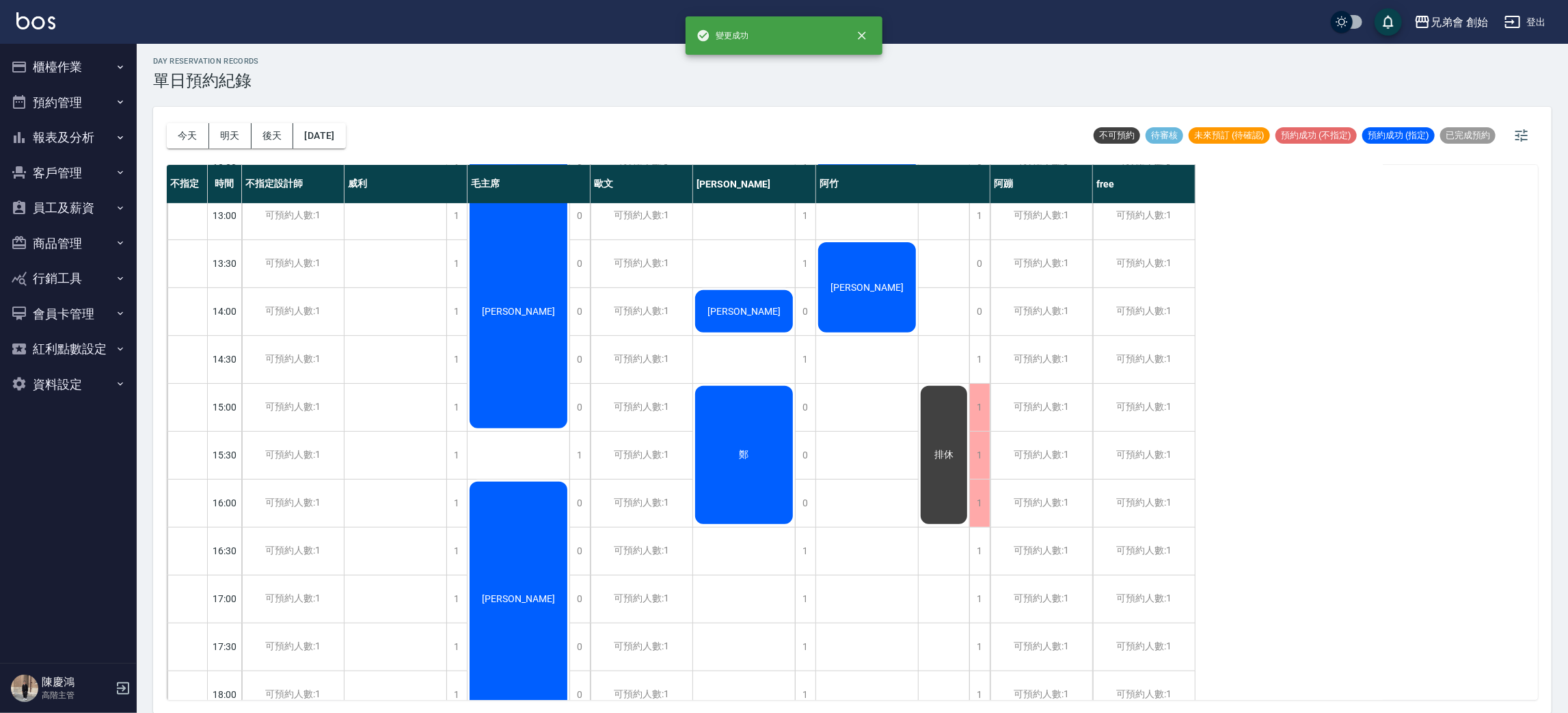
drag, startPoint x: 942, startPoint y: 430, endPoint x: 945, endPoint y: 436, distance: 6.7
click at [945, 436] on div "排休" at bounding box center [943, 455] width 50 height 142
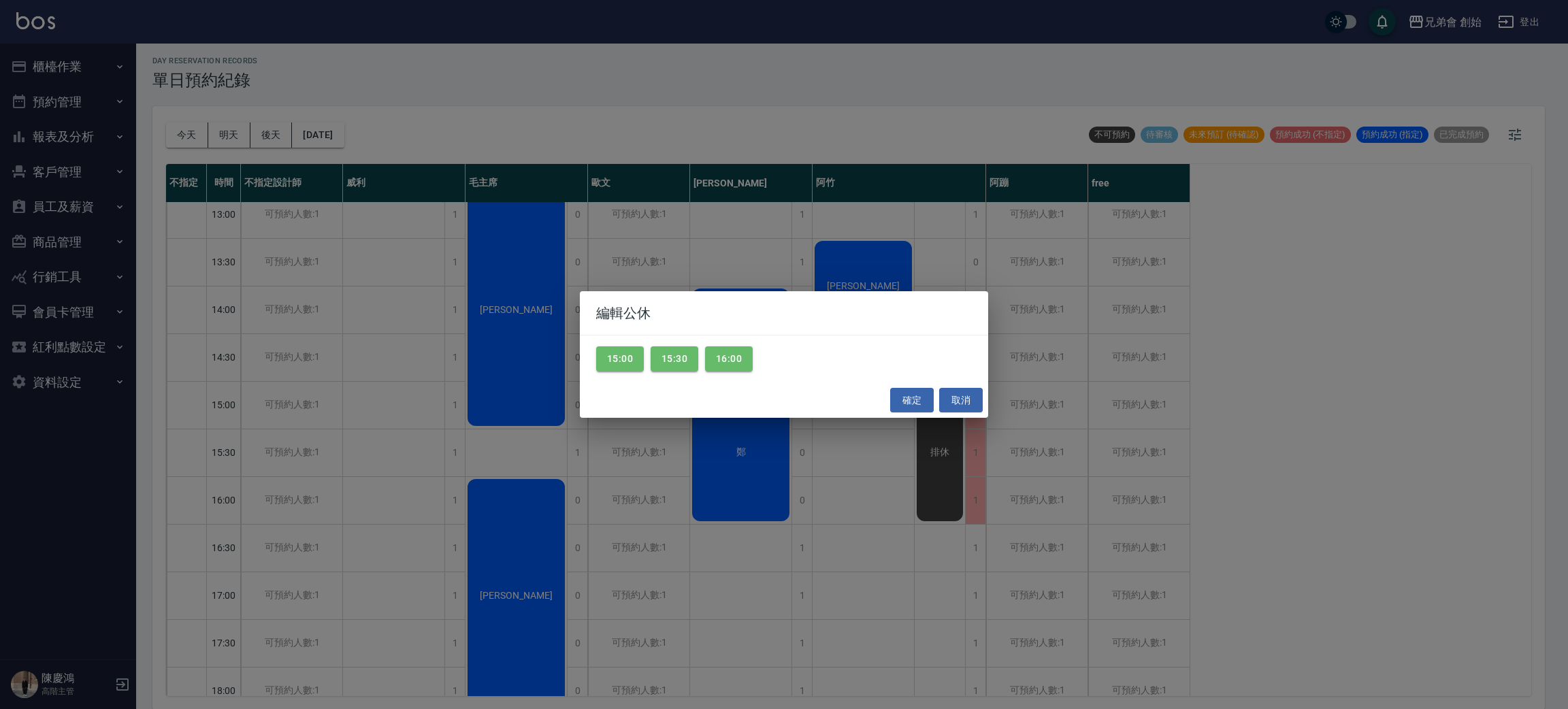
click at [761, 486] on div "編輯公休 15:00 15:30 16:00 確定 取消" at bounding box center [784, 354] width 1568 height 709
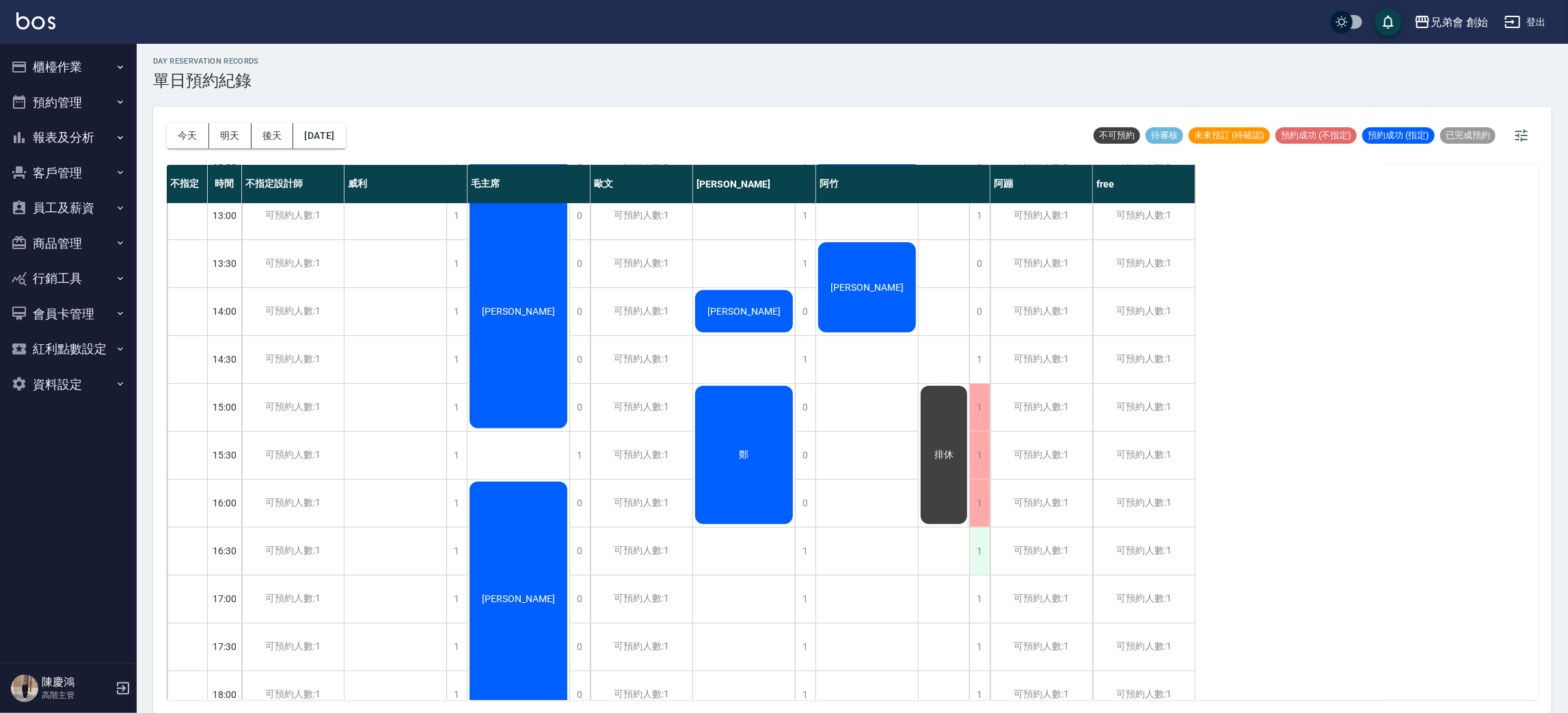
click at [981, 547] on div "1" at bounding box center [980, 550] width 21 height 47
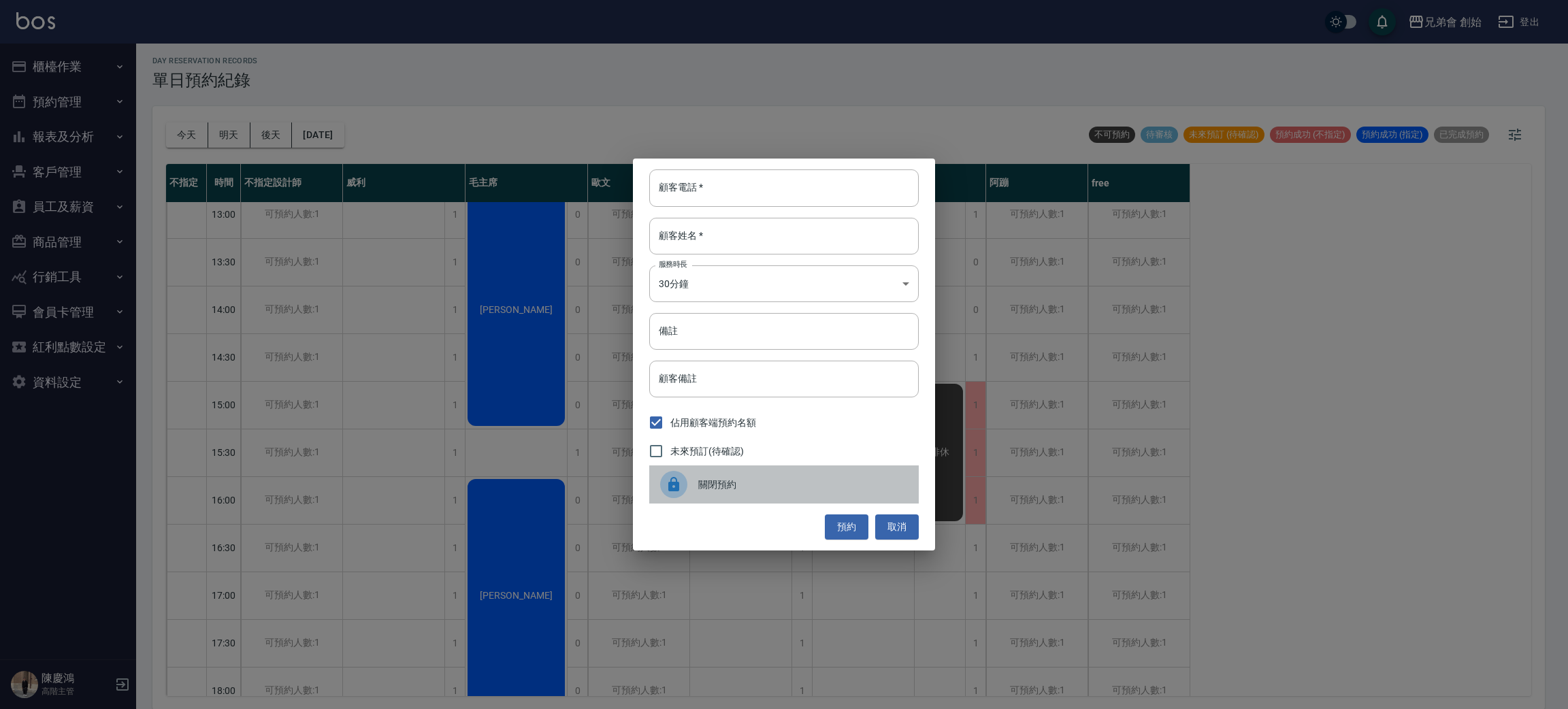
click at [736, 476] on div "關閉預約" at bounding box center [783, 484] width 269 height 38
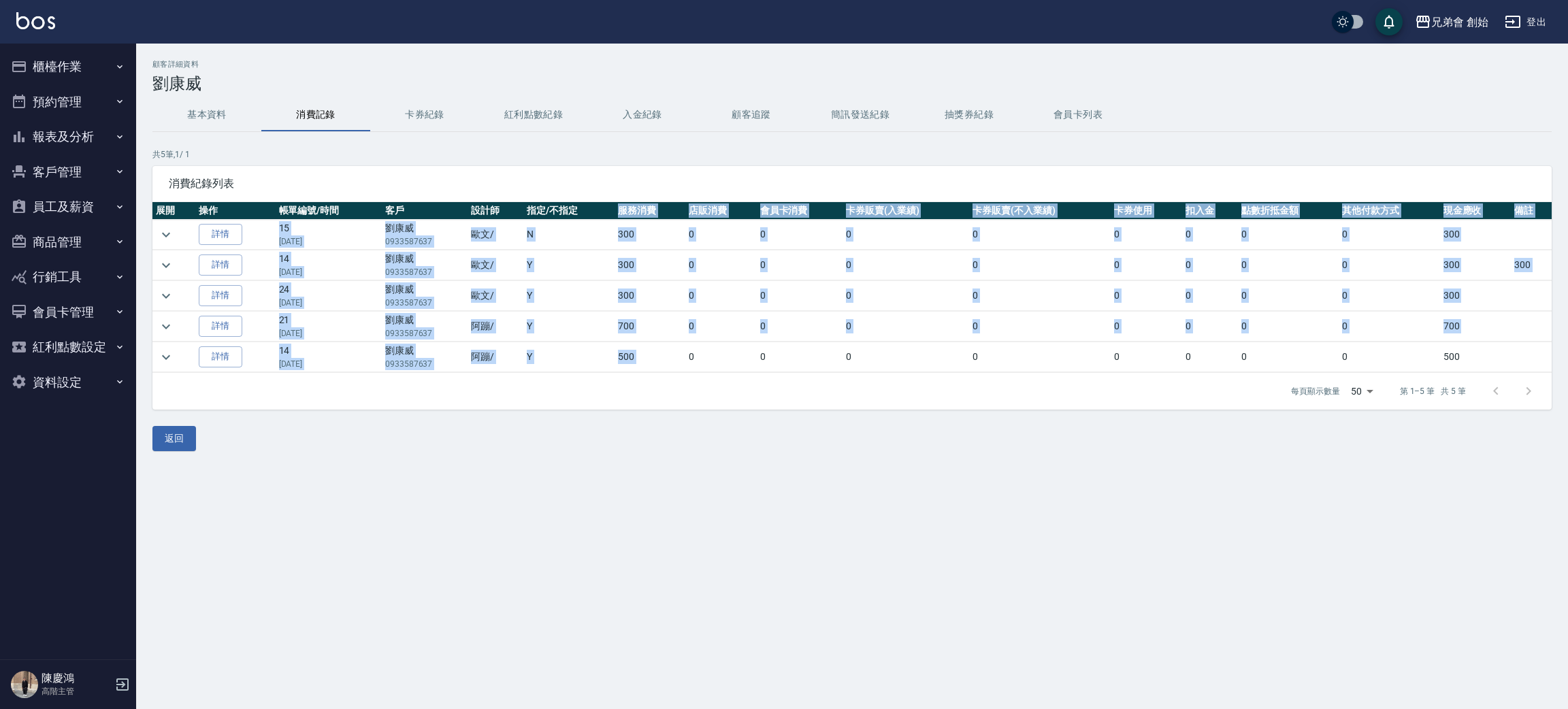
drag, startPoint x: 574, startPoint y: 218, endPoint x: 683, endPoint y: 360, distance: 179.0
click at [683, 360] on table "展開 操作 帳單編號/時間 客戶 設計師 指定/不指定 服務消費 店販消費 會員卡消費 卡券販賣(入業績) 卡券販賣(不入業績) 卡券使用 扣入金 點數折抵金…" at bounding box center [852, 287] width 1399 height 171
click at [686, 360] on td "0" at bounding box center [720, 357] width 71 height 30
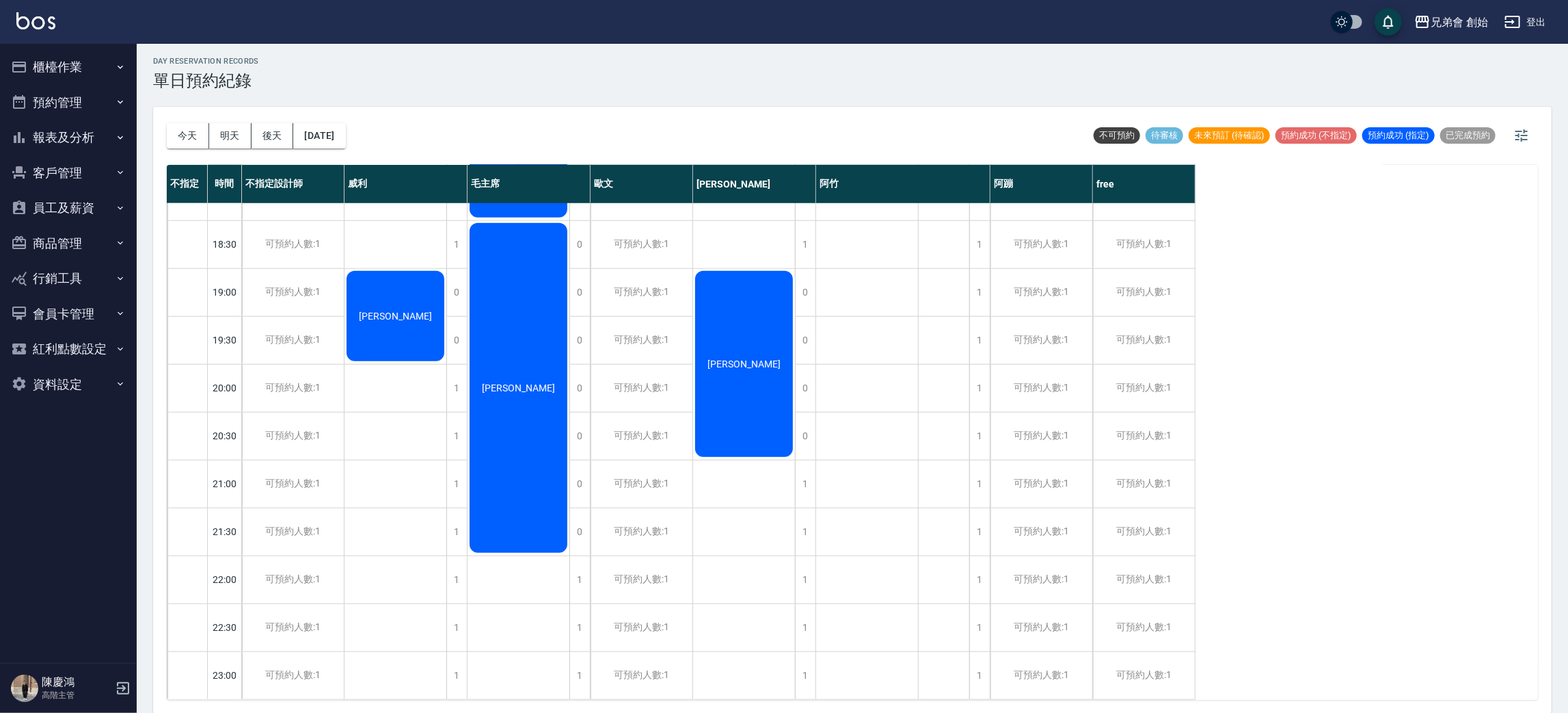
scroll to position [394, 0]
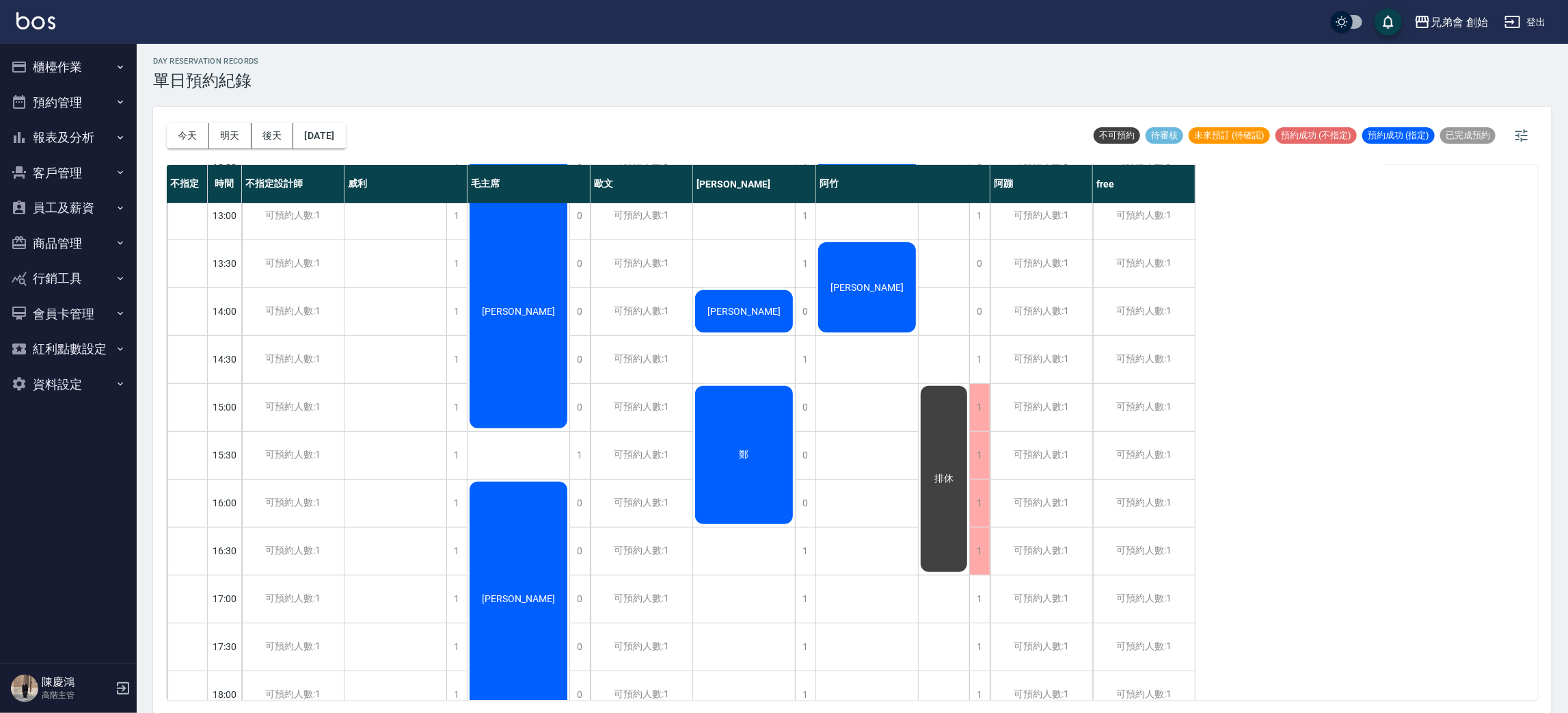
click at [934, 438] on div "排休" at bounding box center [943, 479] width 50 height 190
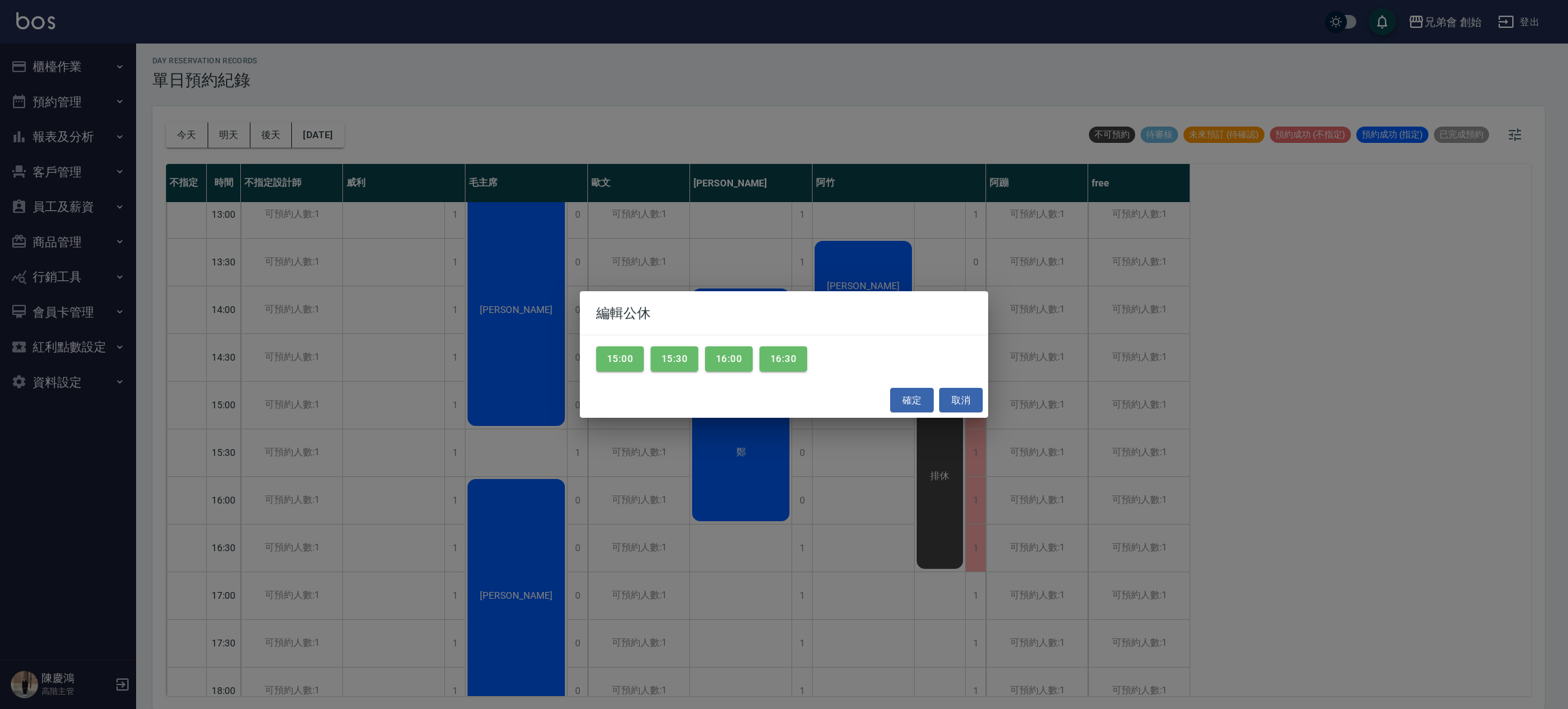
click at [913, 519] on div "編輯公休 15:00 15:30 16:00 16:30 確定 取消" at bounding box center [784, 354] width 1568 height 709
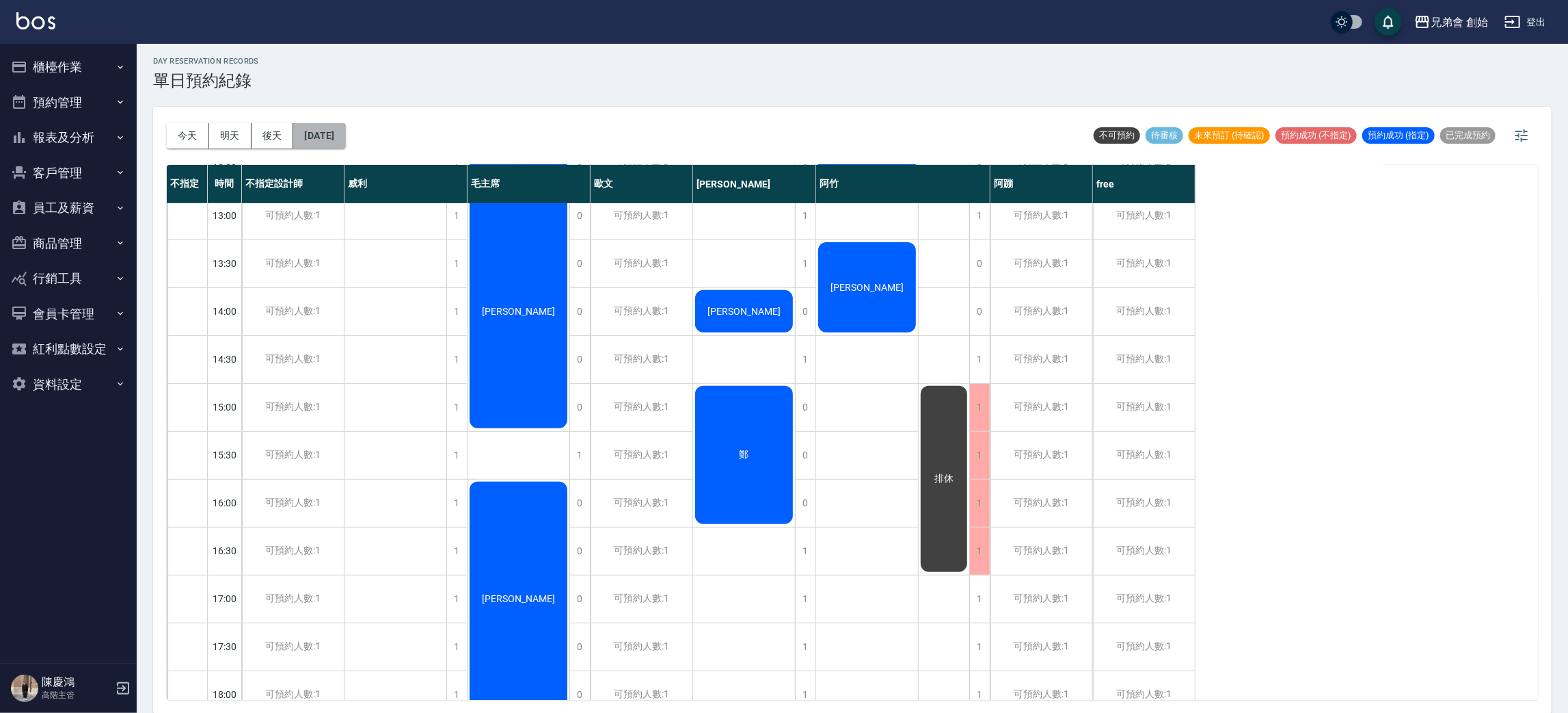
click at [340, 135] on button "[DATE]" at bounding box center [318, 136] width 52 height 26
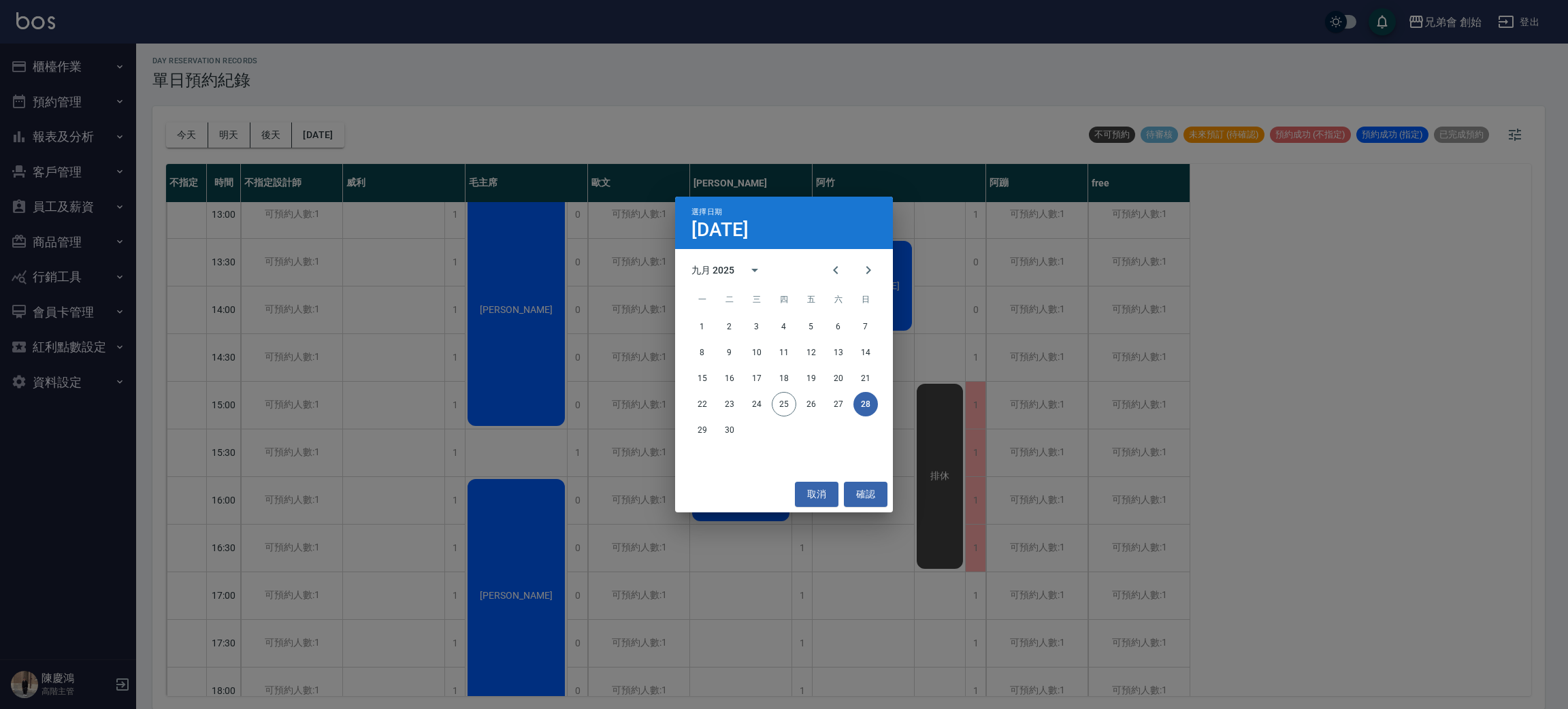
click at [431, 295] on div "選擇日期 9月28日 九月 2025 一 二 三 四 五 六 日 1 2 3 4 5 6 7 8 9 10 11 12 13 14 15 16 17 18 1…" at bounding box center [784, 354] width 1568 height 709
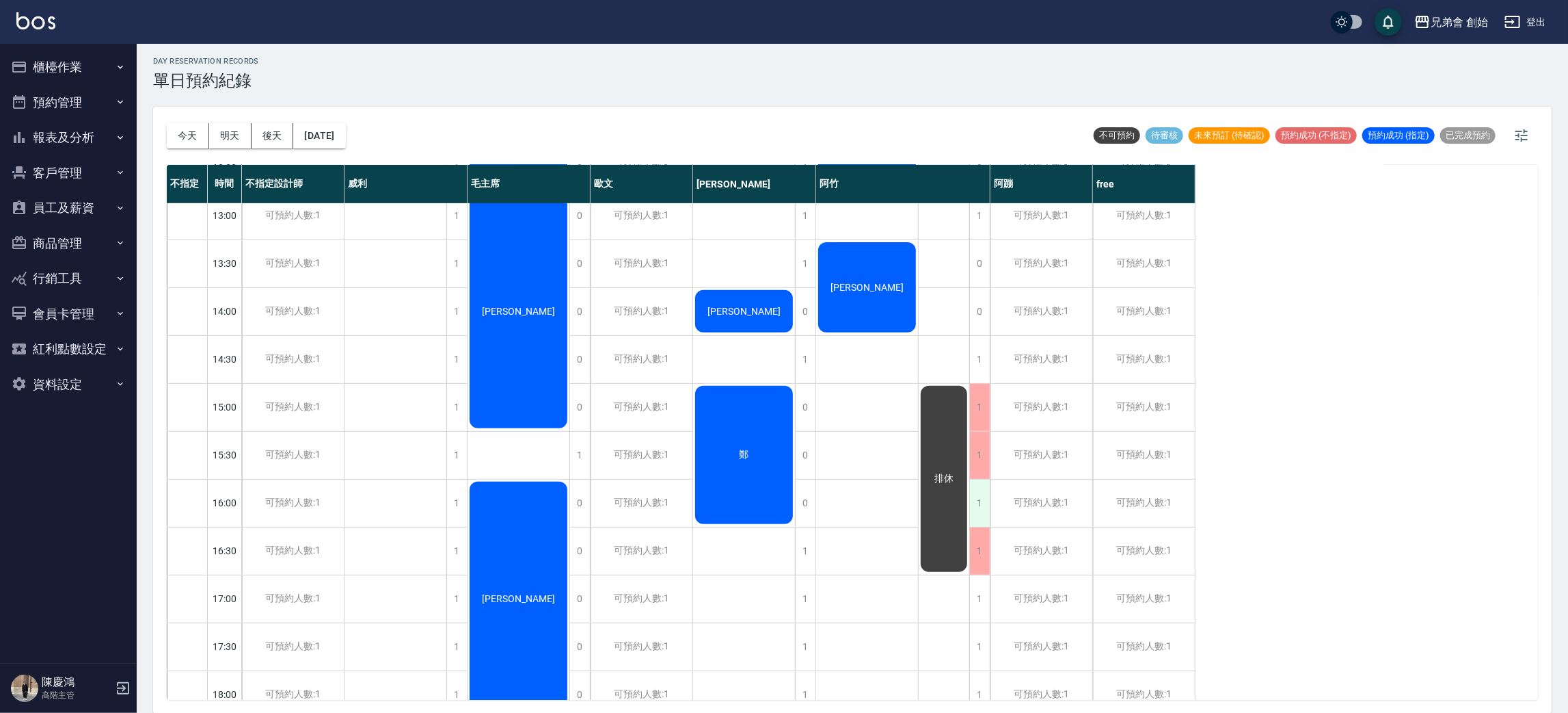
click at [982, 491] on div "1" at bounding box center [980, 502] width 21 height 47
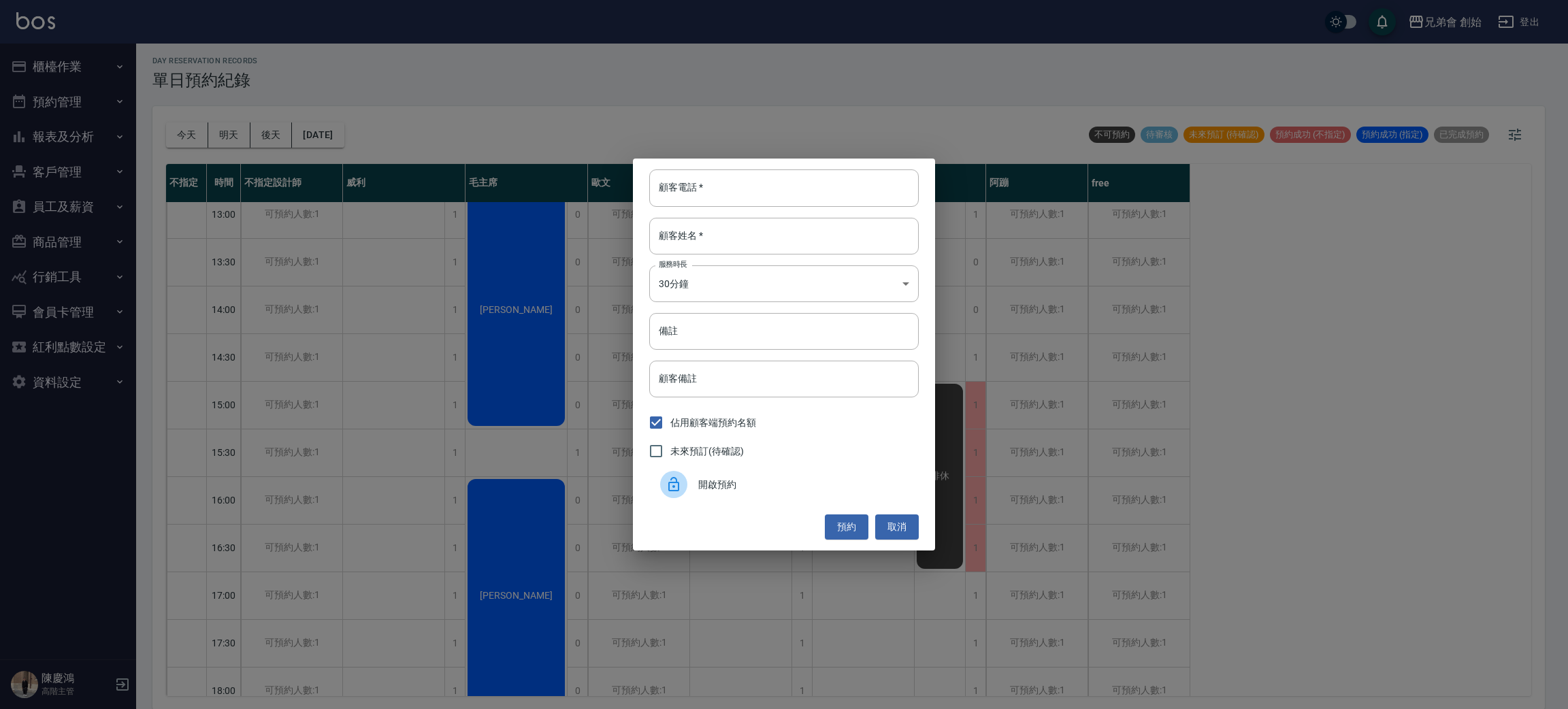
click at [804, 477] on span "開啟預約" at bounding box center [803, 484] width 210 height 14
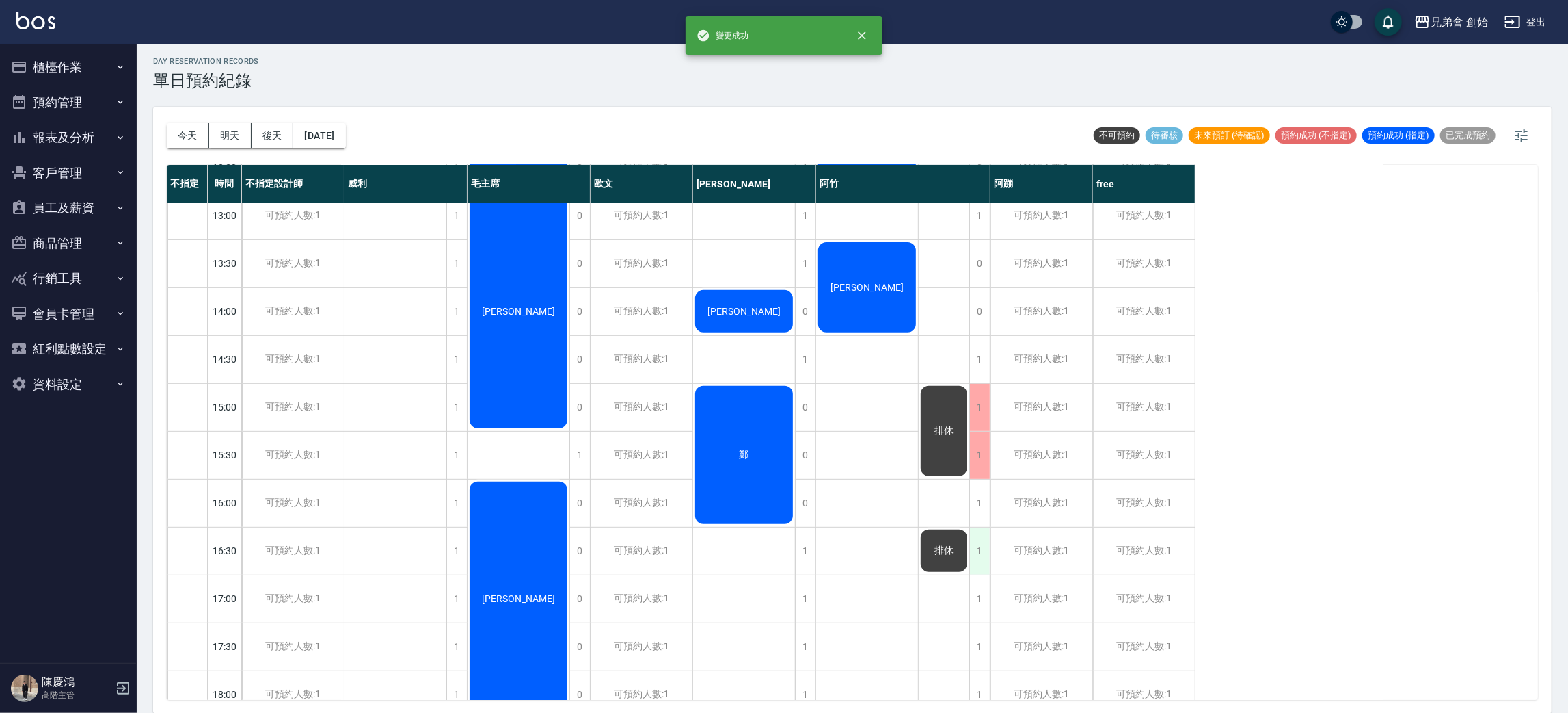
click at [979, 549] on div "1" at bounding box center [980, 550] width 21 height 47
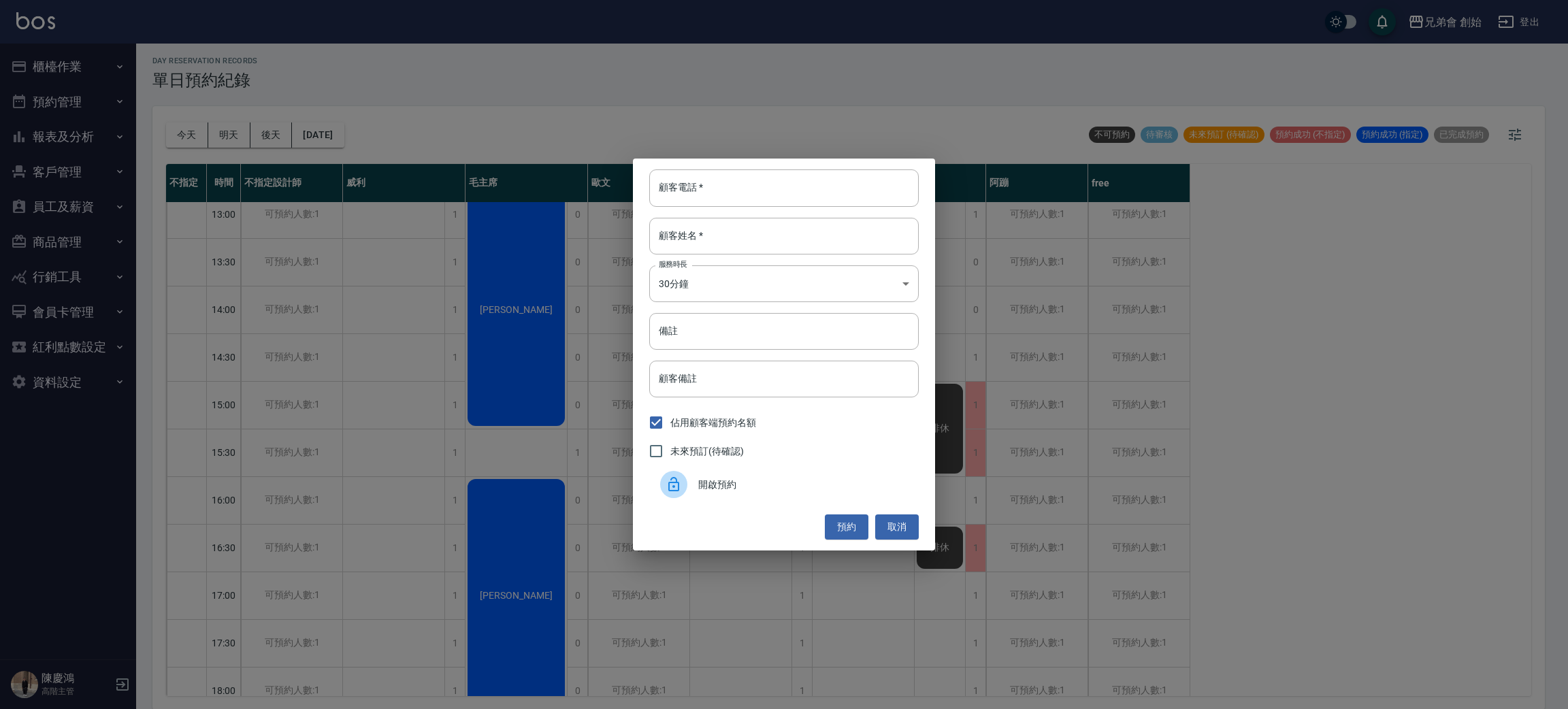
click at [740, 472] on div "開啟預約" at bounding box center [783, 484] width 269 height 38
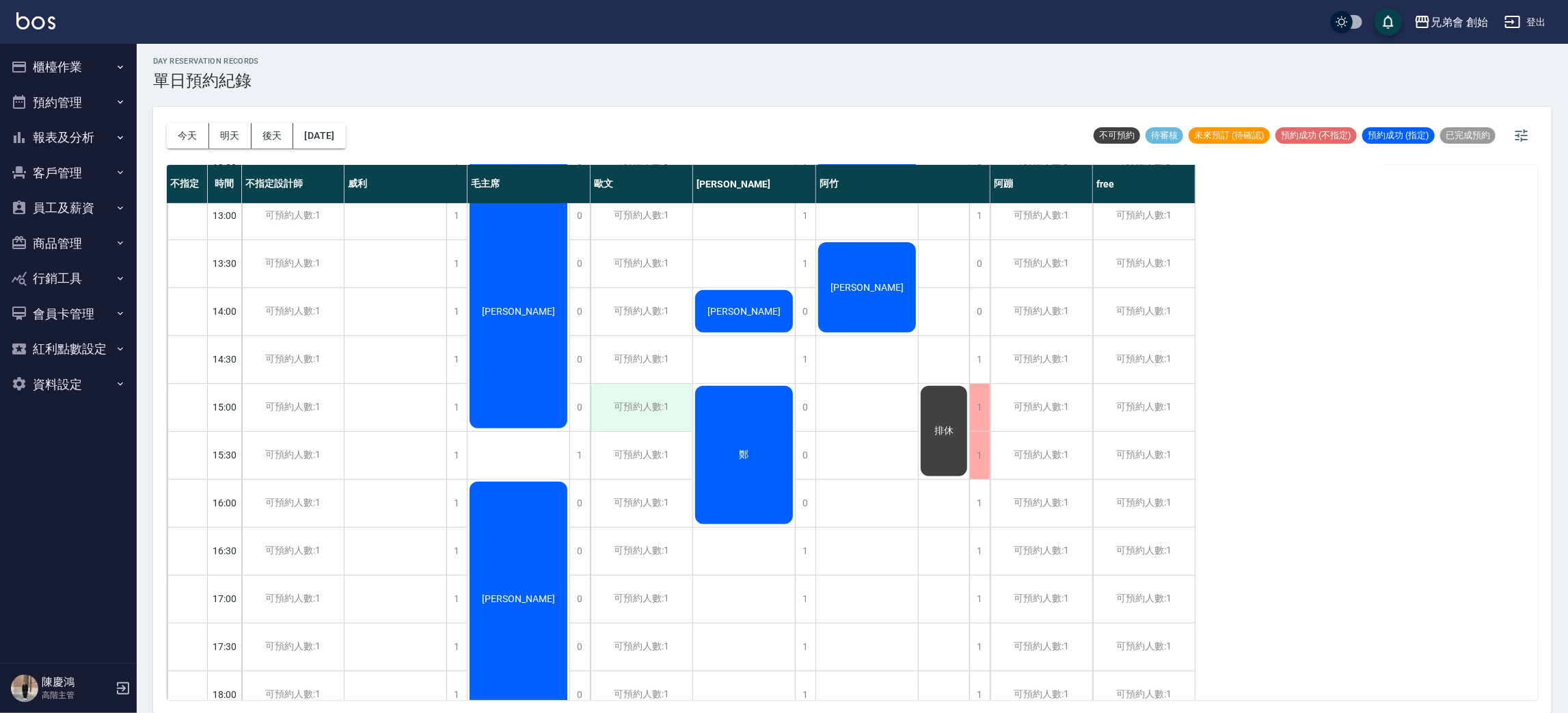
click at [642, 408] on div "可預約人數:1" at bounding box center [642, 407] width 102 height 47
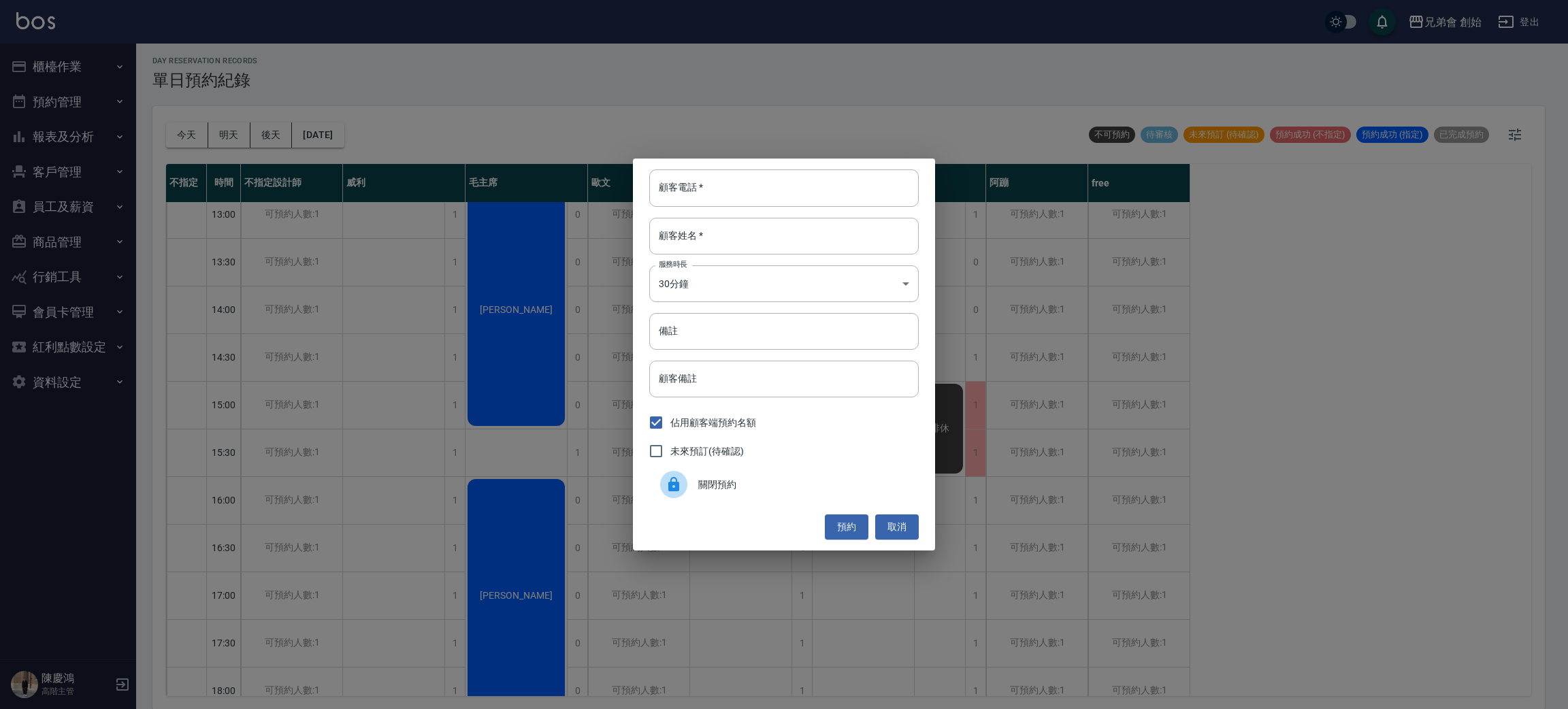
click at [689, 510] on div "顧客電話   * 顧客電話   * 顧客姓名   * 顧客姓名   * 服務時長 30分鐘 1 服務時長 備註 備註 顧客備註 顧客備註 佔用顧客端預約名額 …" at bounding box center [784, 354] width 302 height 391
click at [693, 494] on div at bounding box center [679, 484] width 38 height 27
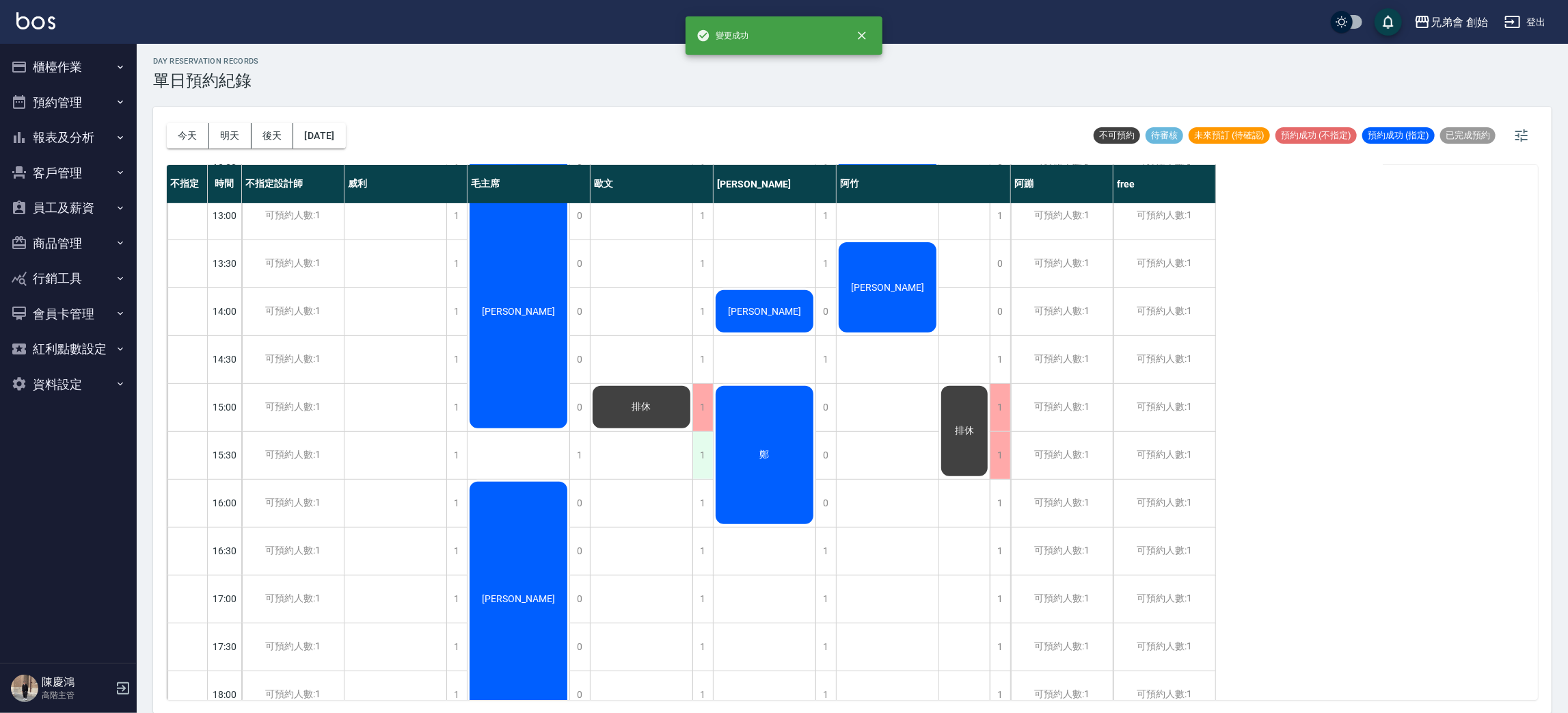
click at [695, 458] on div "1" at bounding box center [703, 454] width 21 height 47
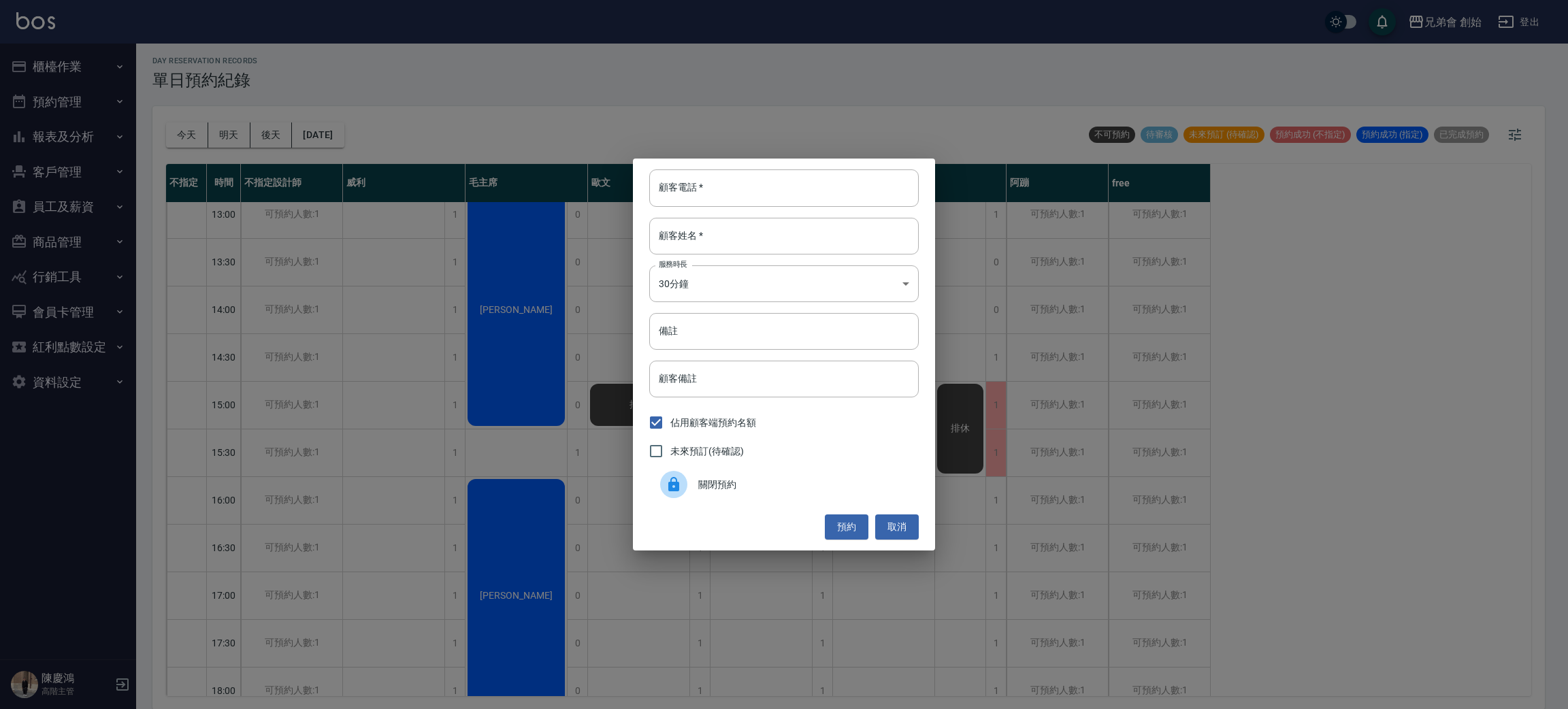
click at [704, 481] on span "關閉預約" at bounding box center [803, 484] width 210 height 14
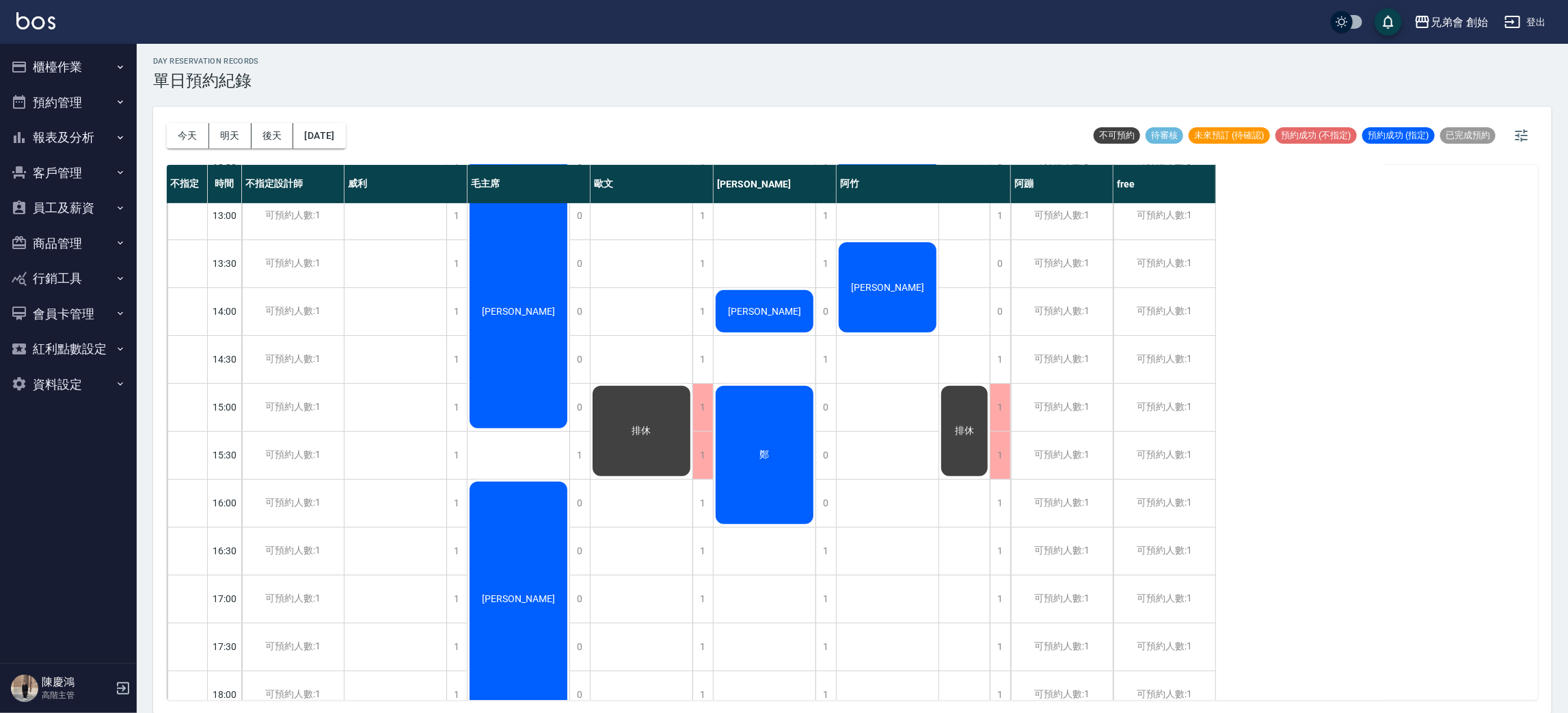
click at [667, 427] on div "排休" at bounding box center [642, 431] width 102 height 94
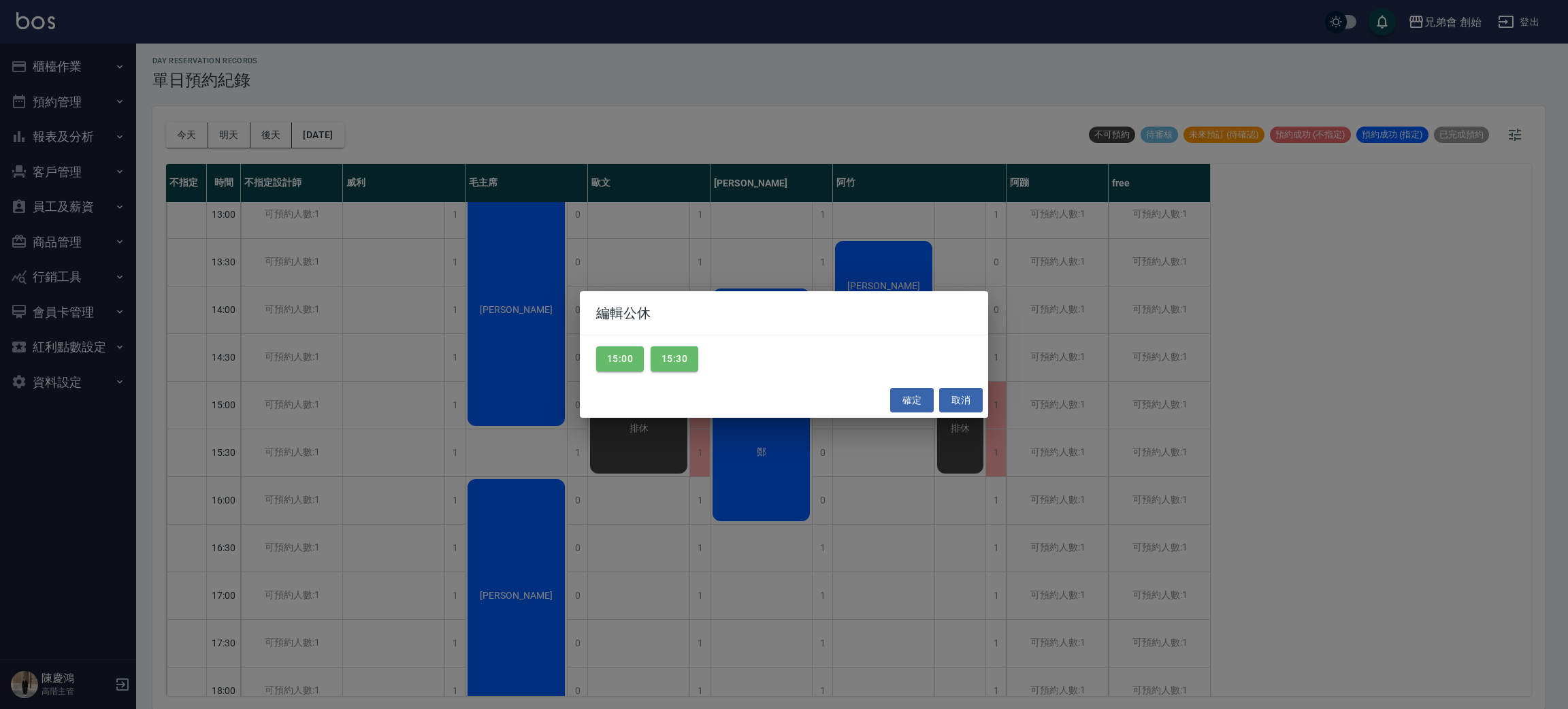
click at [501, 517] on div "編輯公休 15:00 15:30 確定 取消" at bounding box center [784, 354] width 1568 height 709
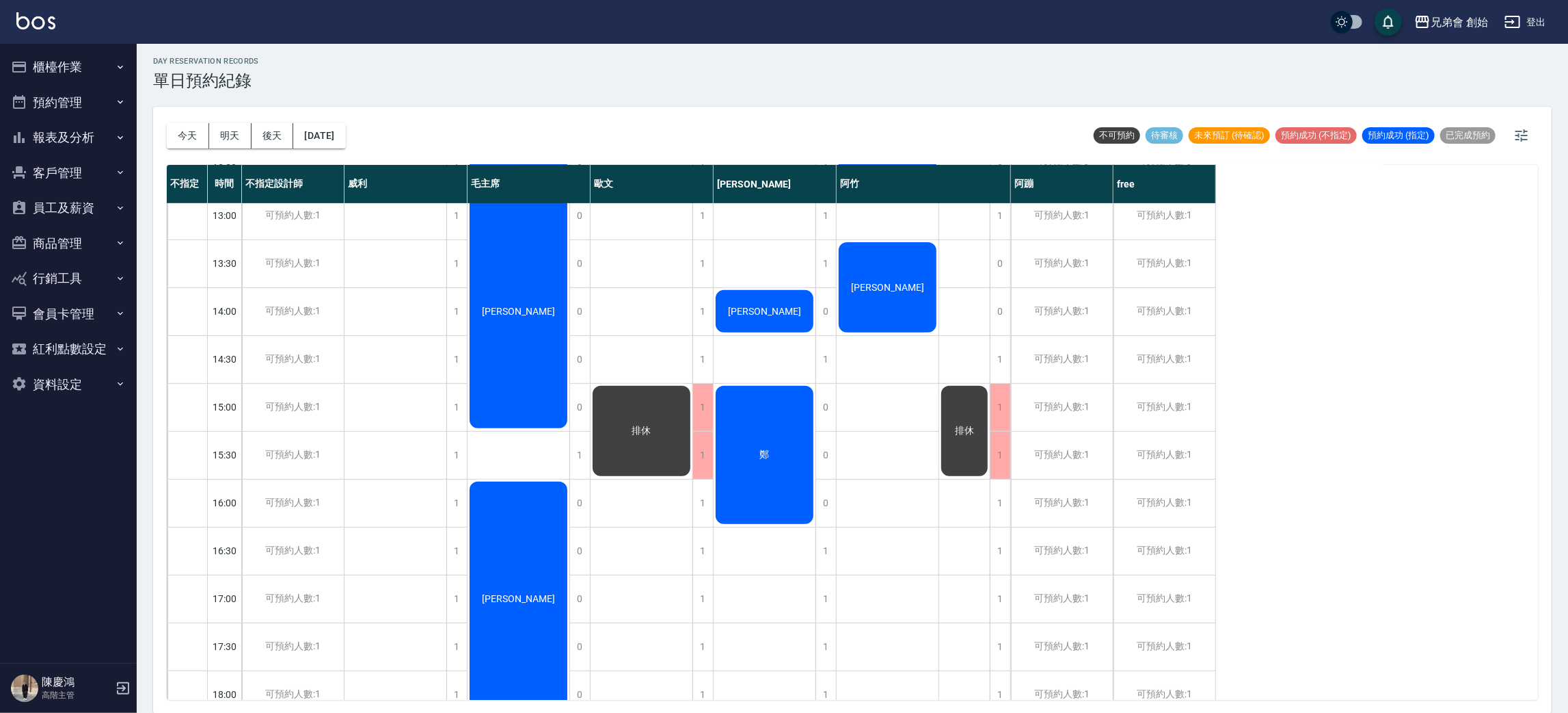
click at [962, 432] on span "排休" at bounding box center [964, 430] width 25 height 12
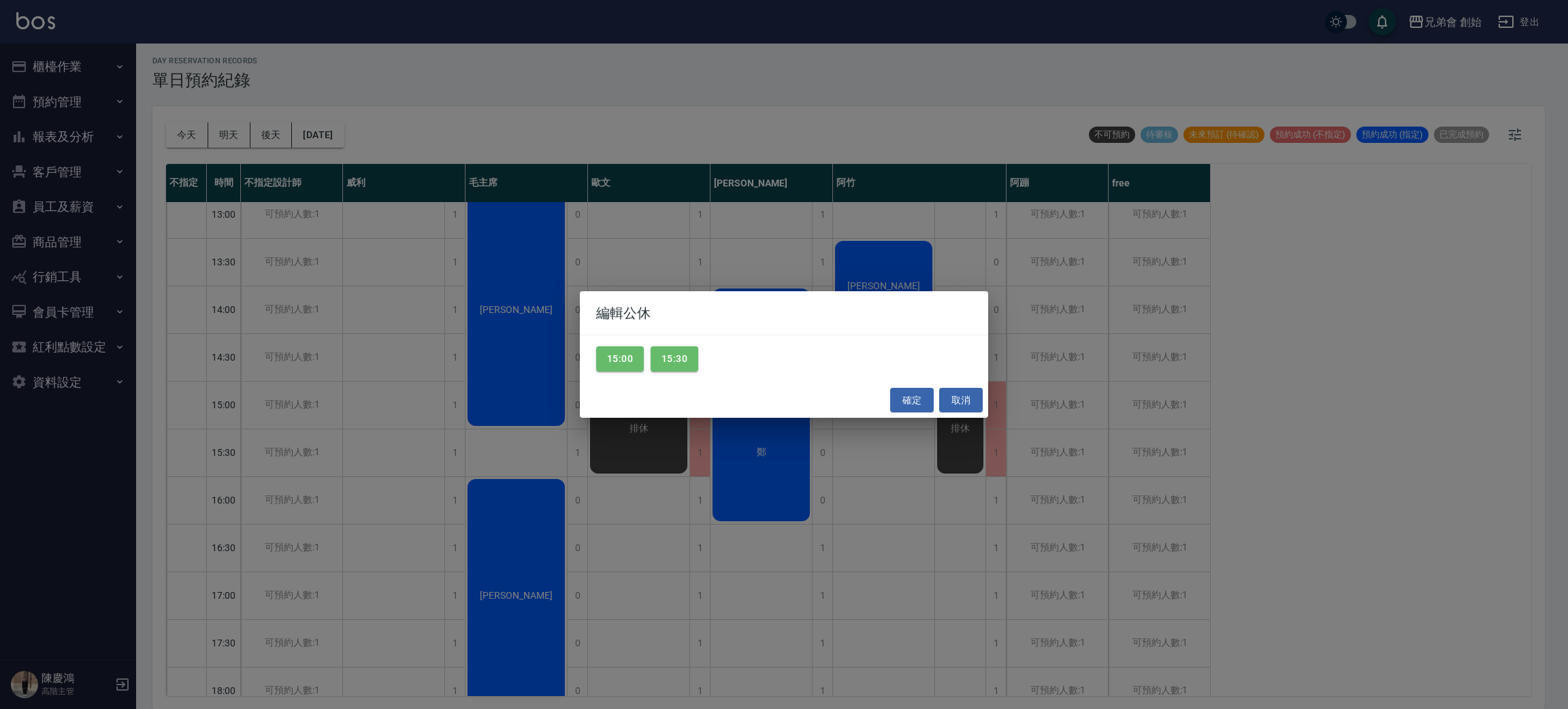
click at [850, 553] on div "編輯公休 15:00 15:30 確定 取消" at bounding box center [784, 354] width 1568 height 709
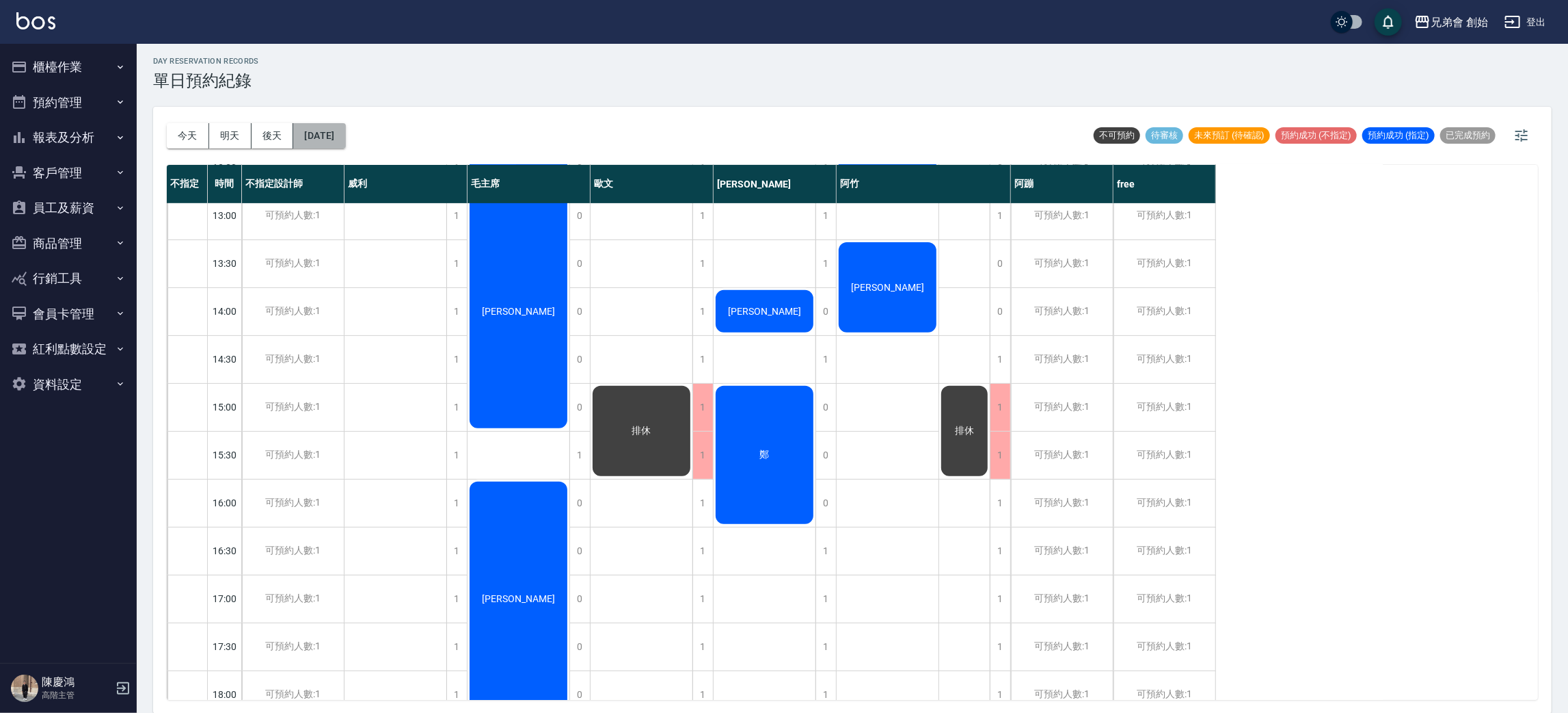
click at [338, 129] on button "[DATE]" at bounding box center [318, 136] width 52 height 26
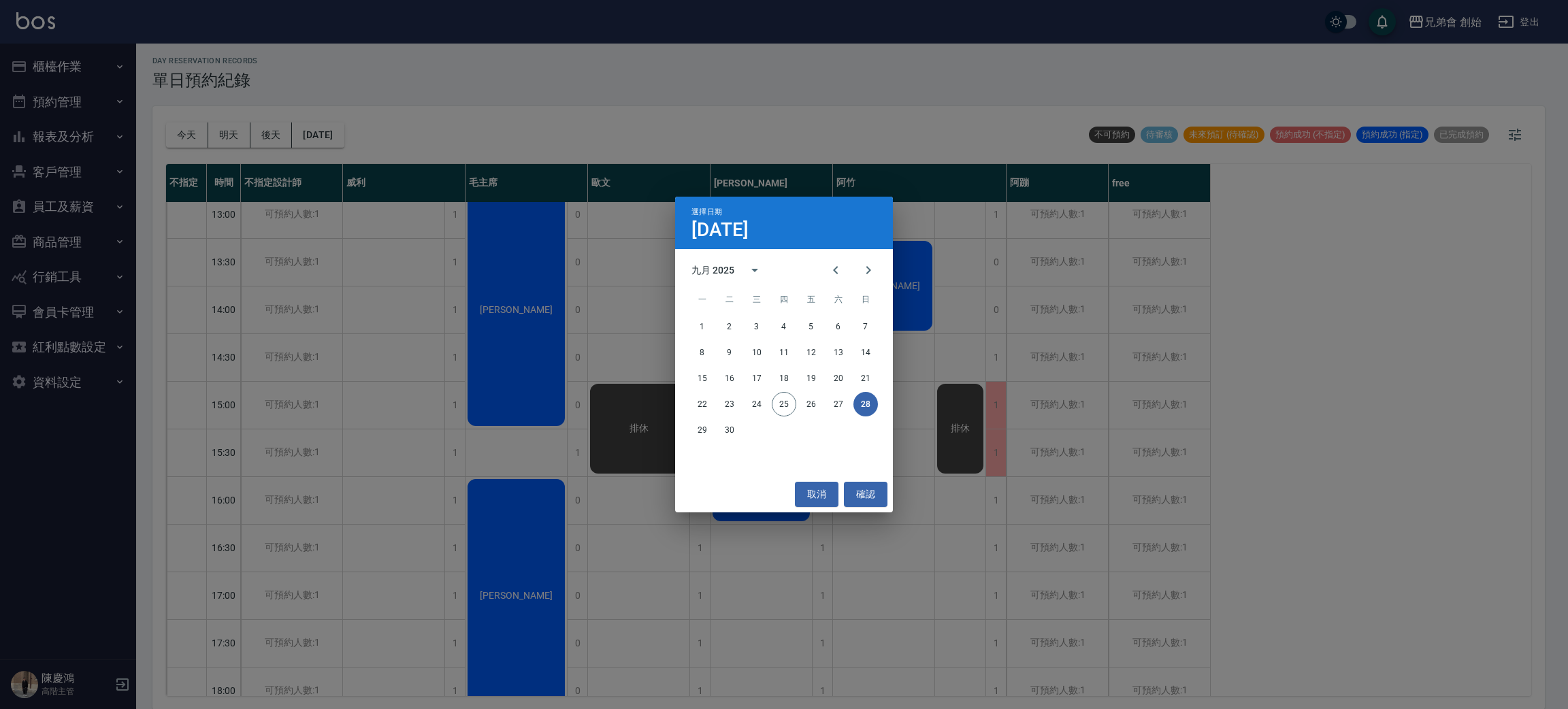
click at [1042, 430] on div "選擇日期 9月28日 九月 2025 一 二 三 四 五 六 日 1 2 3 4 5 6 7 8 9 10 11 12 13 14 15 16 17 18 1…" at bounding box center [784, 354] width 1568 height 709
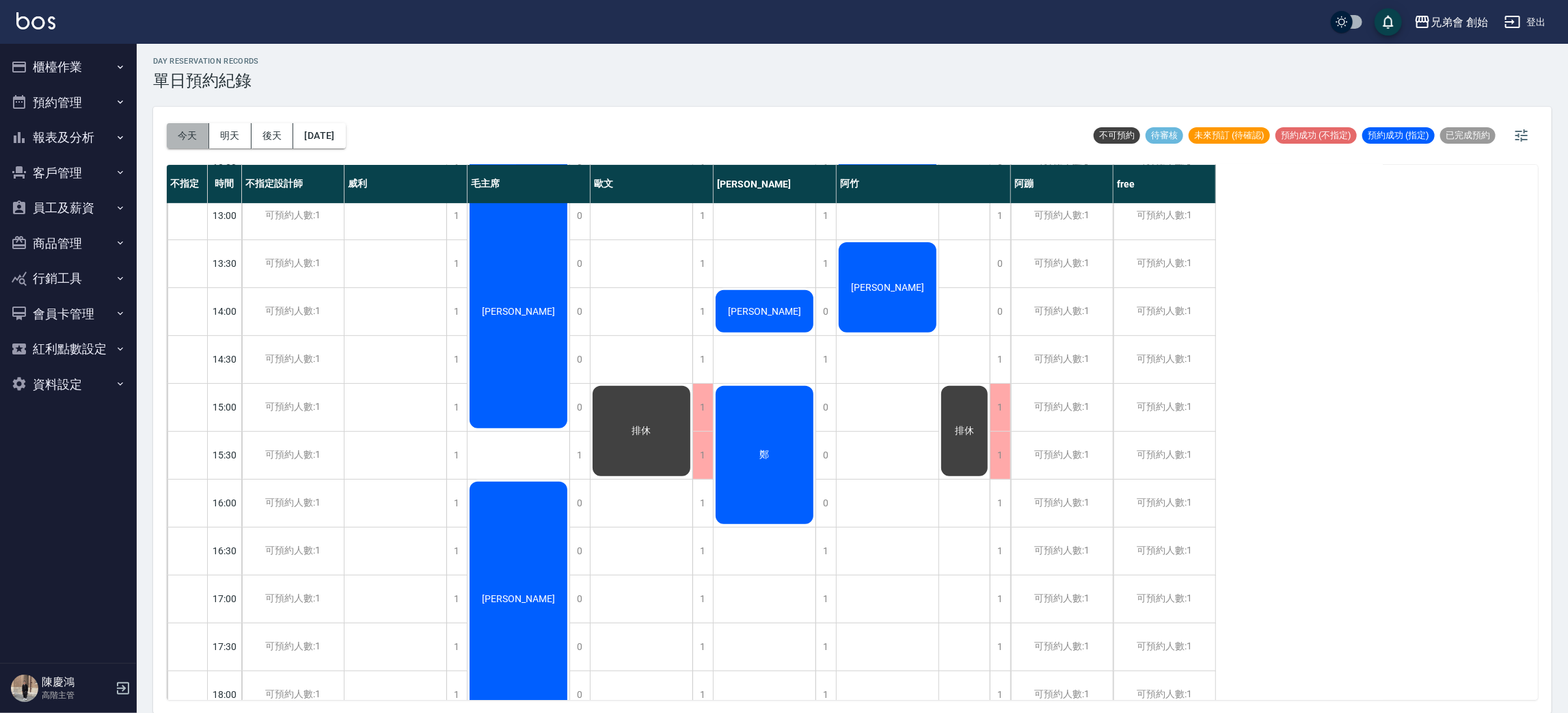
click at [184, 131] on button "今天" at bounding box center [188, 136] width 42 height 26
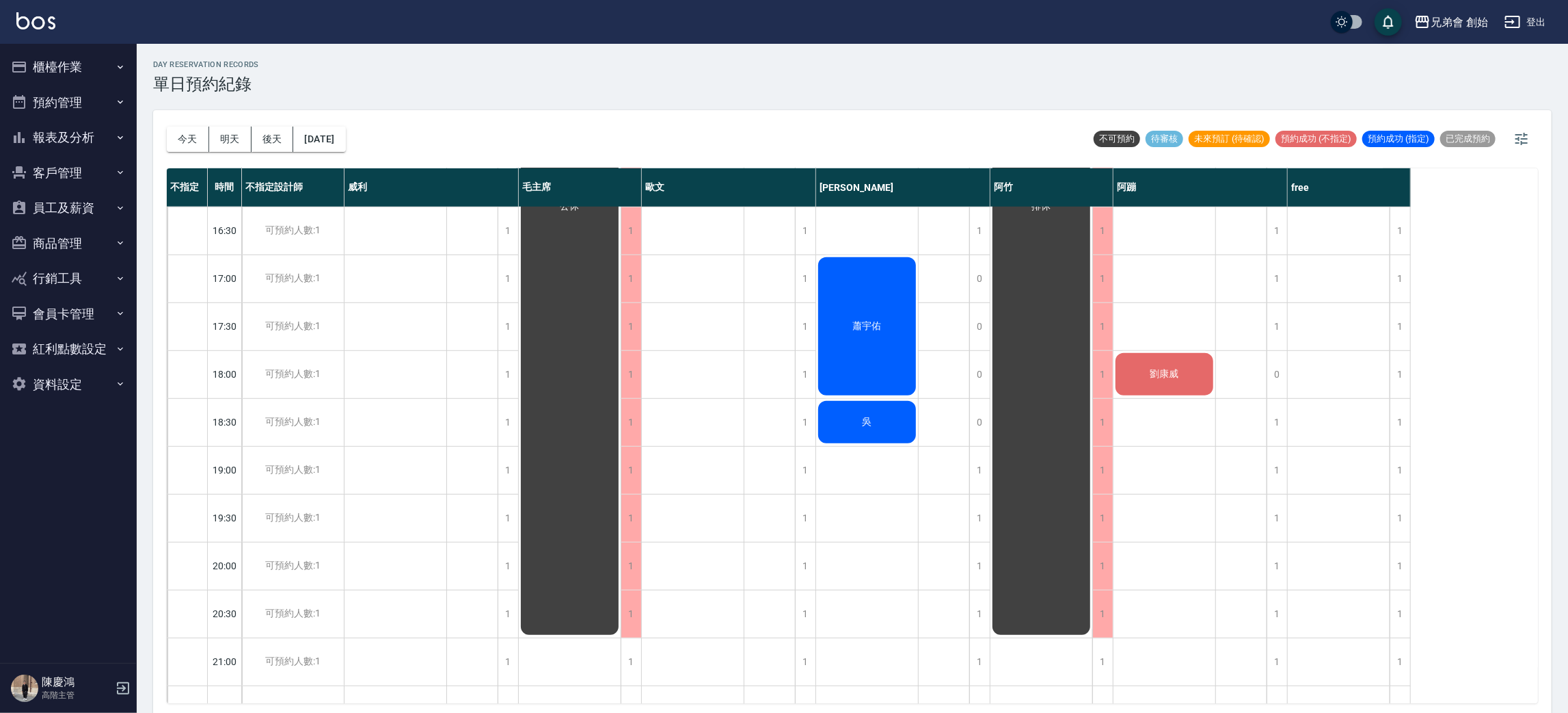
scroll to position [908, 0]
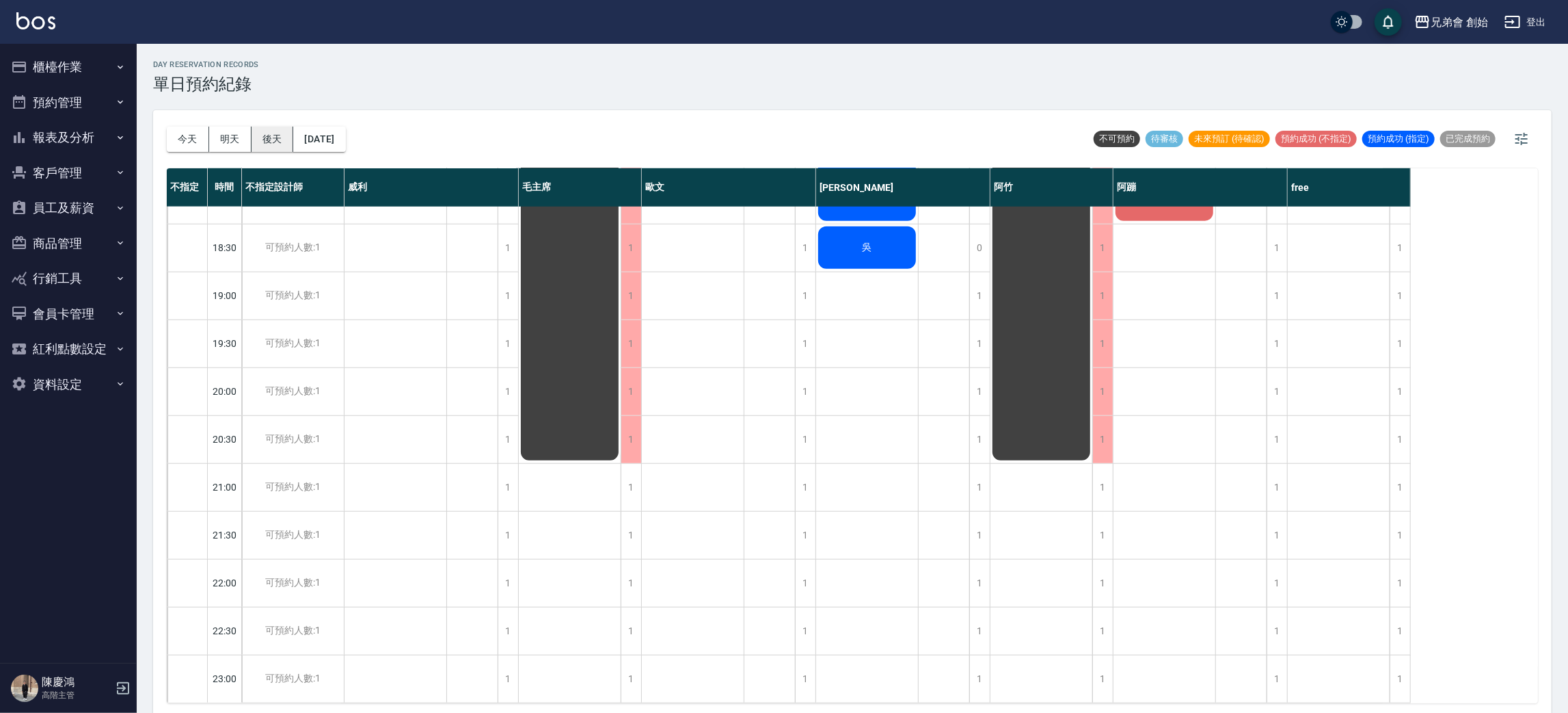
click at [259, 138] on button "後天" at bounding box center [272, 139] width 42 height 26
click at [323, 141] on div at bounding box center [784, 356] width 1568 height 713
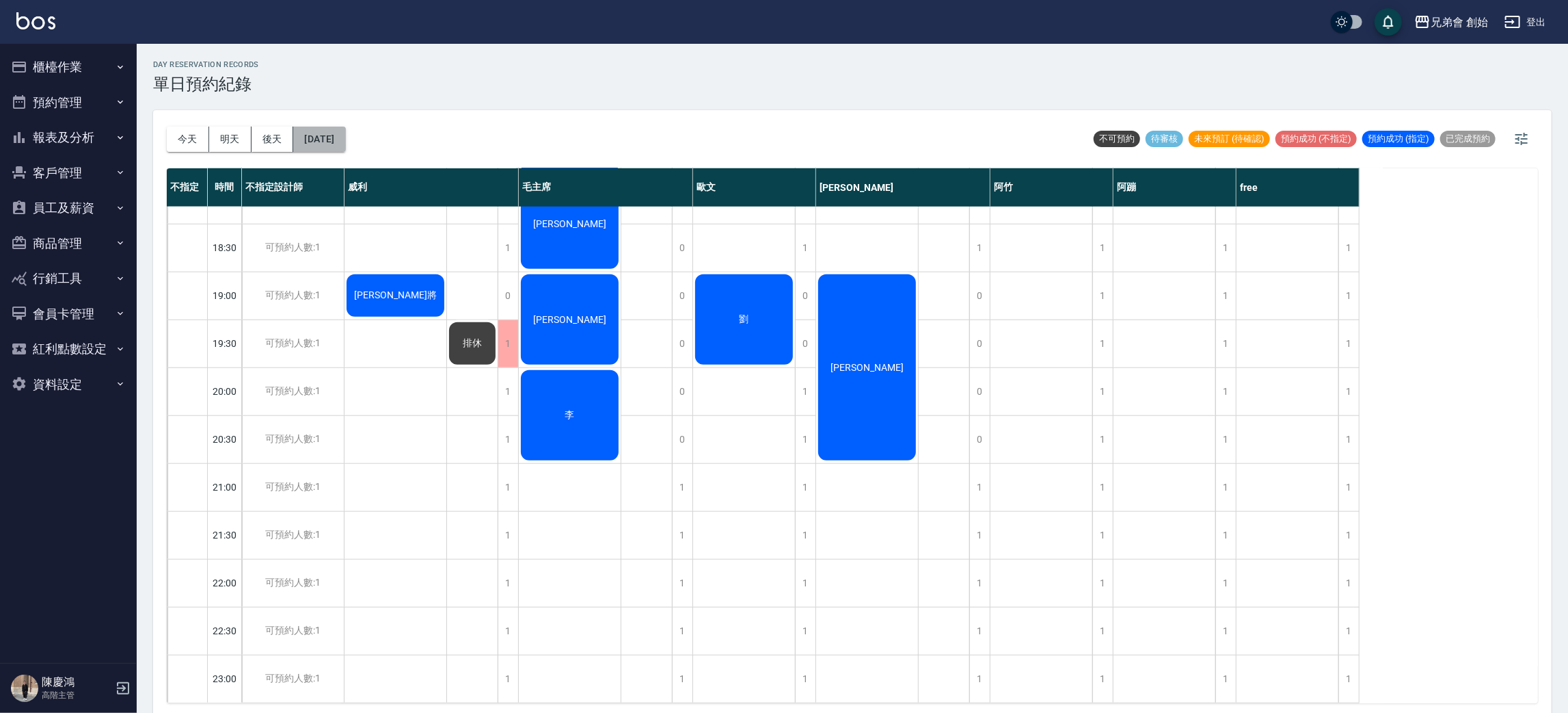
click at [335, 131] on button "2025/09/27" at bounding box center [318, 139] width 52 height 26
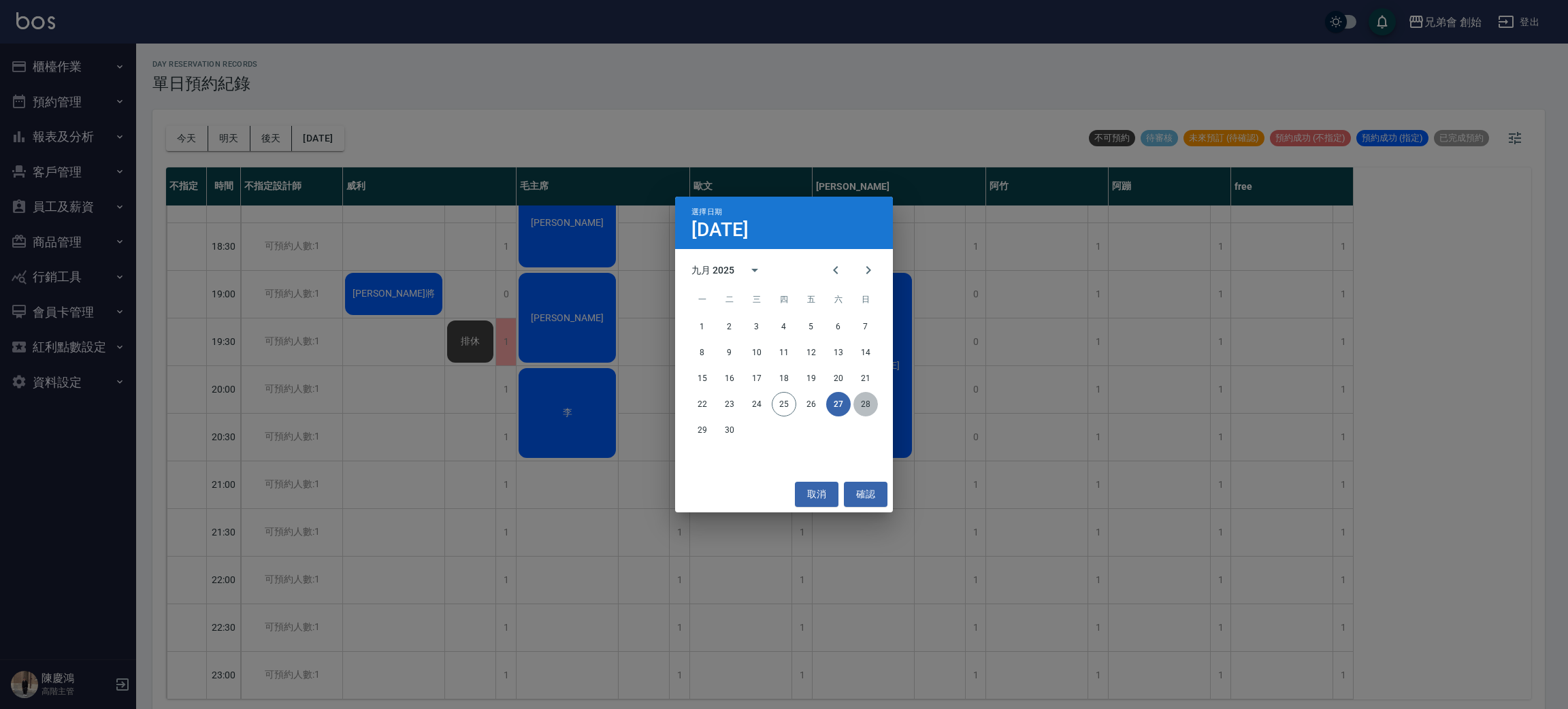
click at [871, 404] on button "28" at bounding box center [865, 403] width 25 height 25
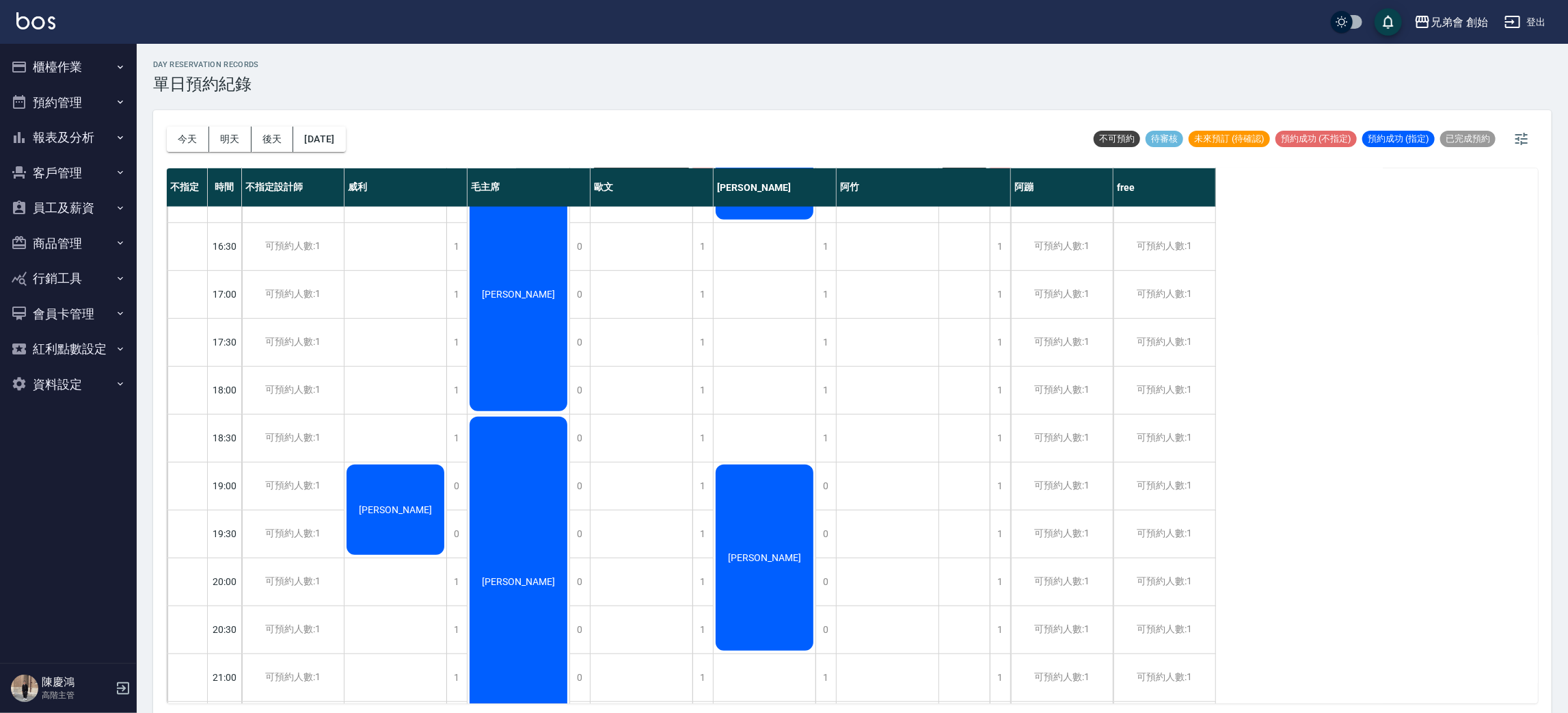
scroll to position [292, 0]
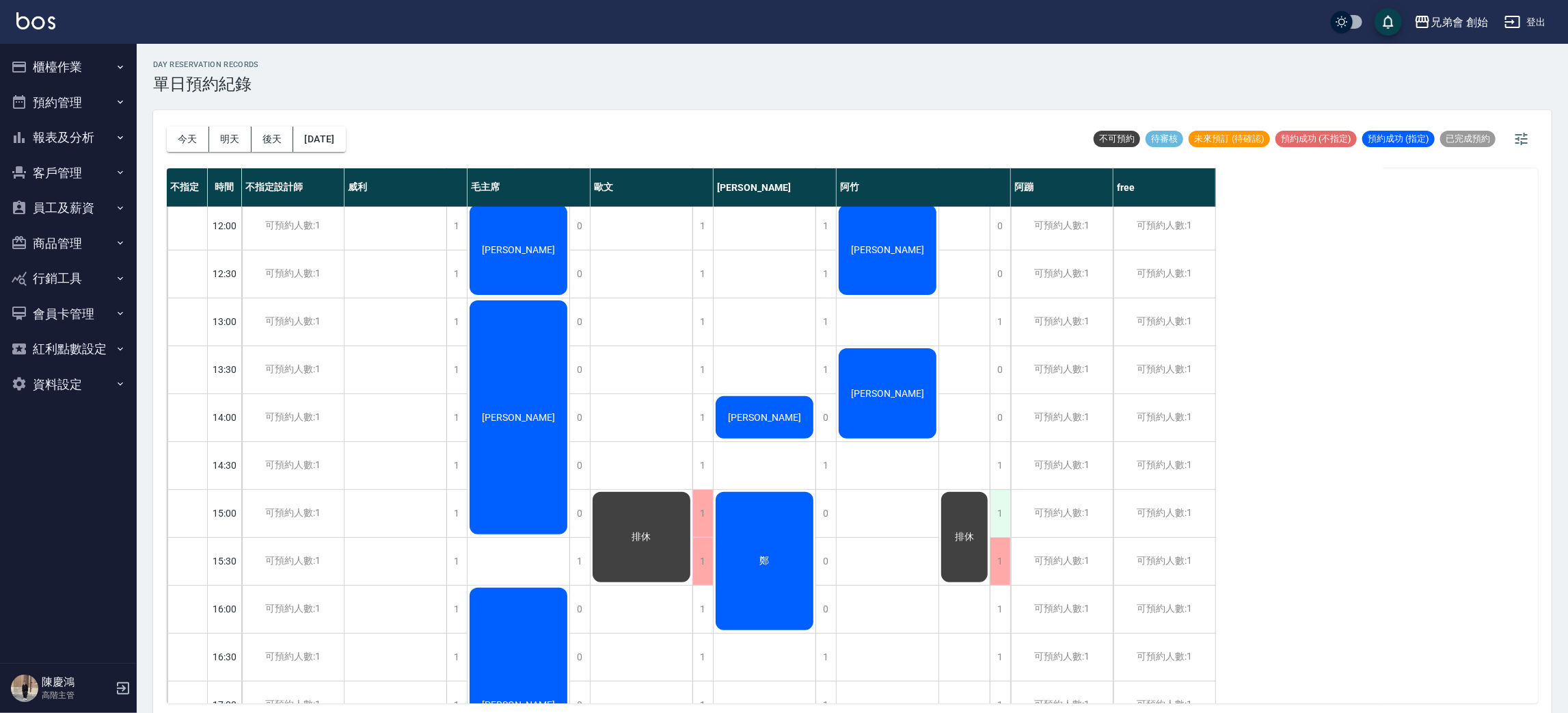
click at [1003, 513] on div "1" at bounding box center [1000, 513] width 21 height 47
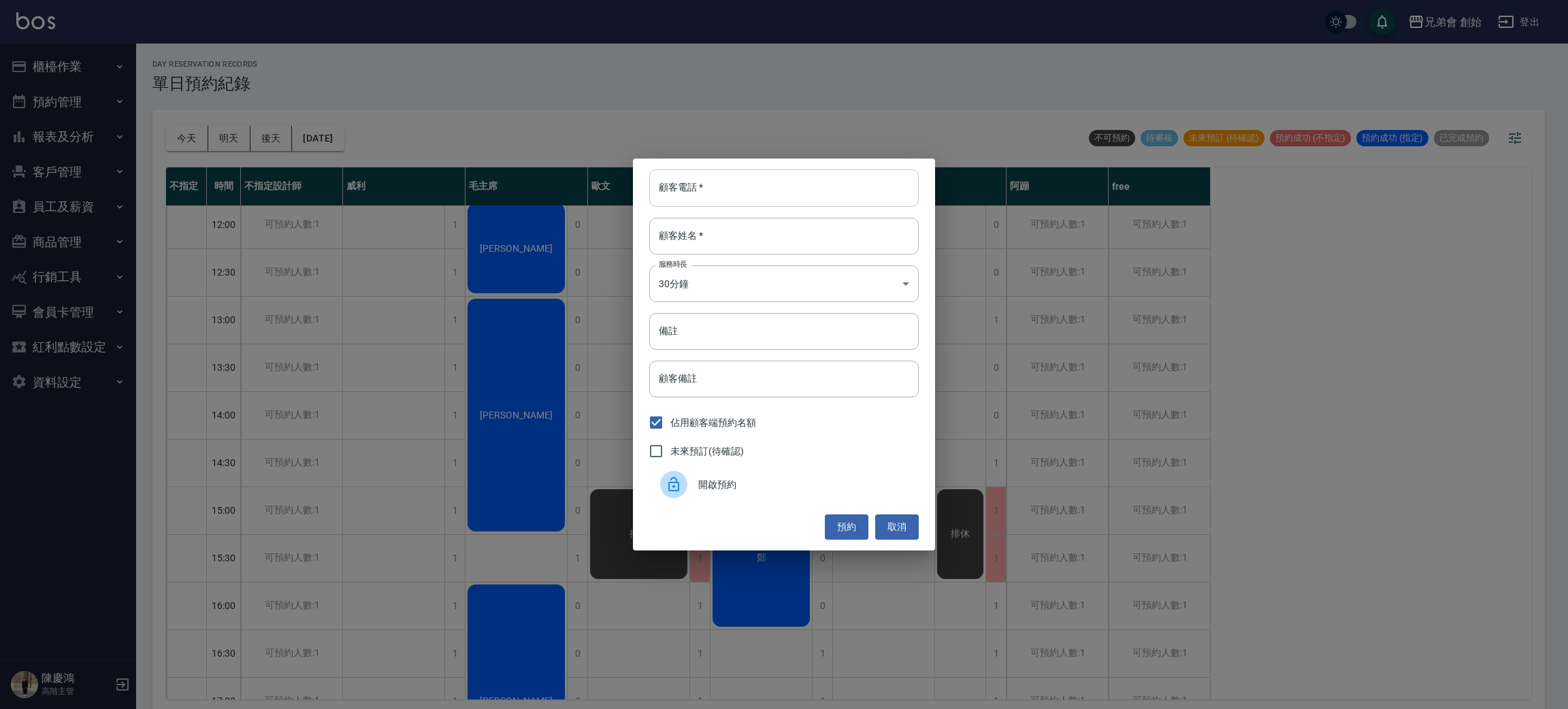
click at [823, 196] on input "顧客電話   *" at bounding box center [783, 187] width 269 height 37
type input "0933945541"
click at [803, 218] on input "顧客姓名   *" at bounding box center [783, 236] width 269 height 37
type input "[PERSON_NAME]"
click at [751, 258] on div "顧客電話   * 0933945541 顧客電話   * 顧客姓名   * 楊承宇 顧客姓名   * 服務時長 30分鐘 1 服務時長 備註 備註 顧客備註 …" at bounding box center [784, 354] width 302 height 391
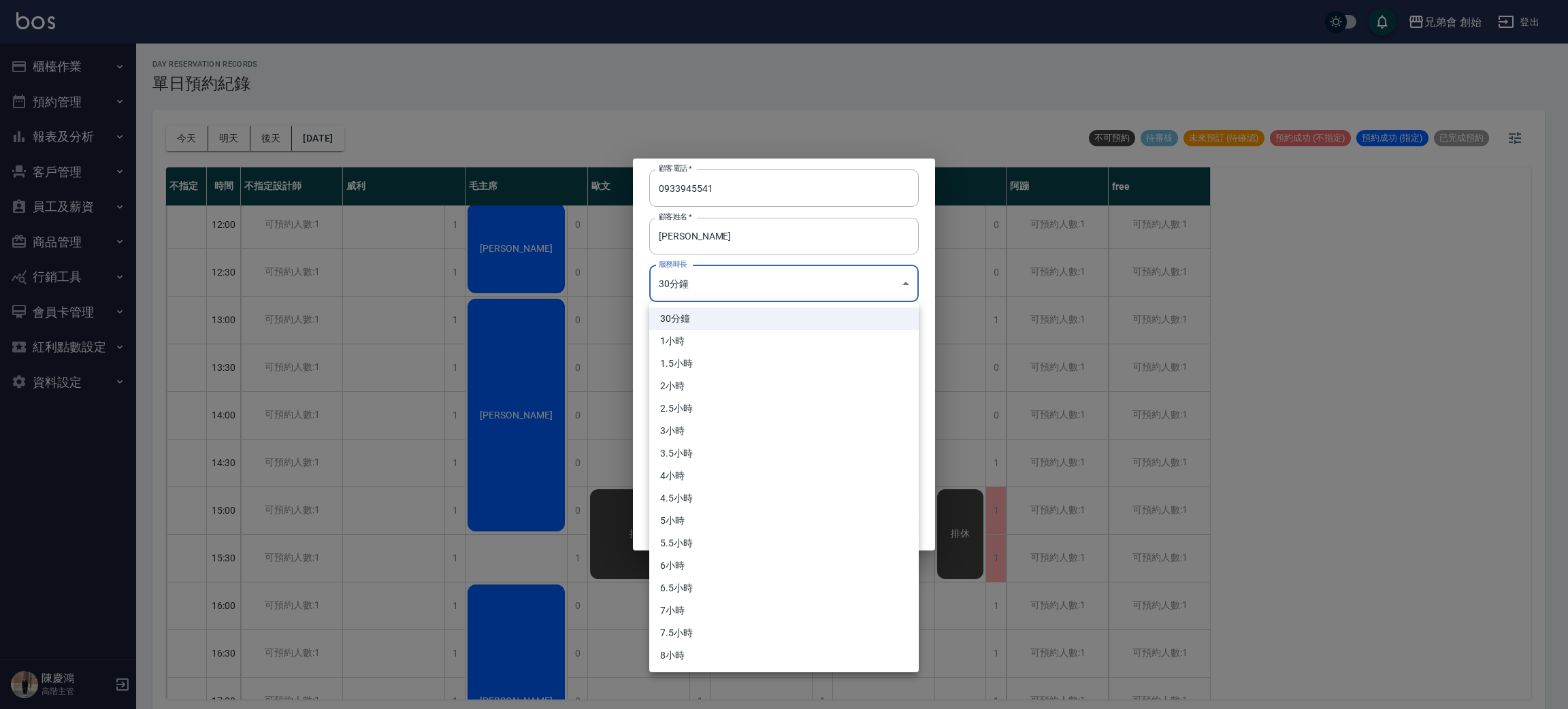
click at [750, 276] on body "兄弟會 創始 登出 櫃檯作業 打帳單 帳單列表 掛單列表 座位開單 營業儀表板 現金收支登錄 高階收支登錄 材料自購登錄 每日結帳 排班表 現場電腦打卡 掃碼…" at bounding box center [784, 356] width 1568 height 713
click at [728, 337] on li "1小時" at bounding box center [783, 341] width 269 height 22
type input "2"
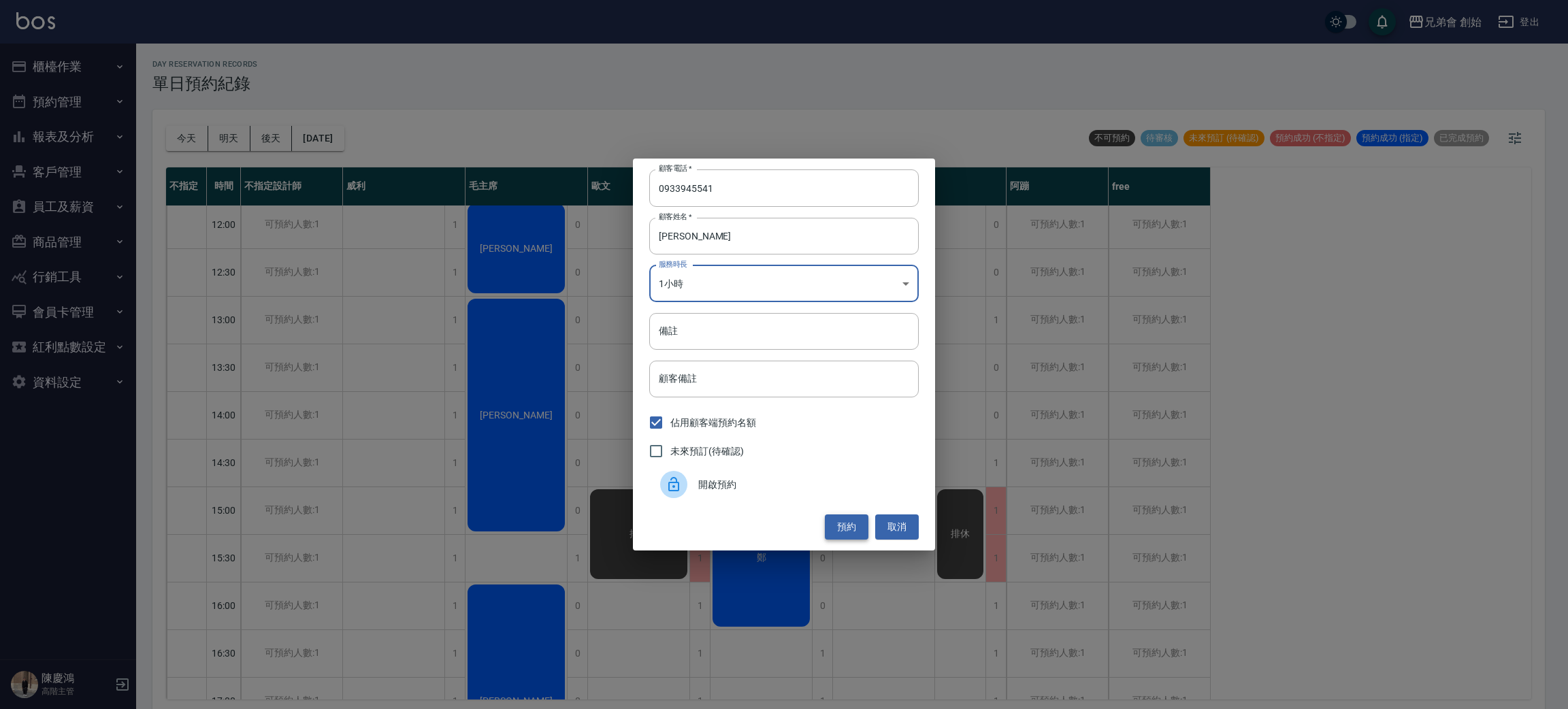
click at [851, 522] on button "預約" at bounding box center [846, 527] width 44 height 25
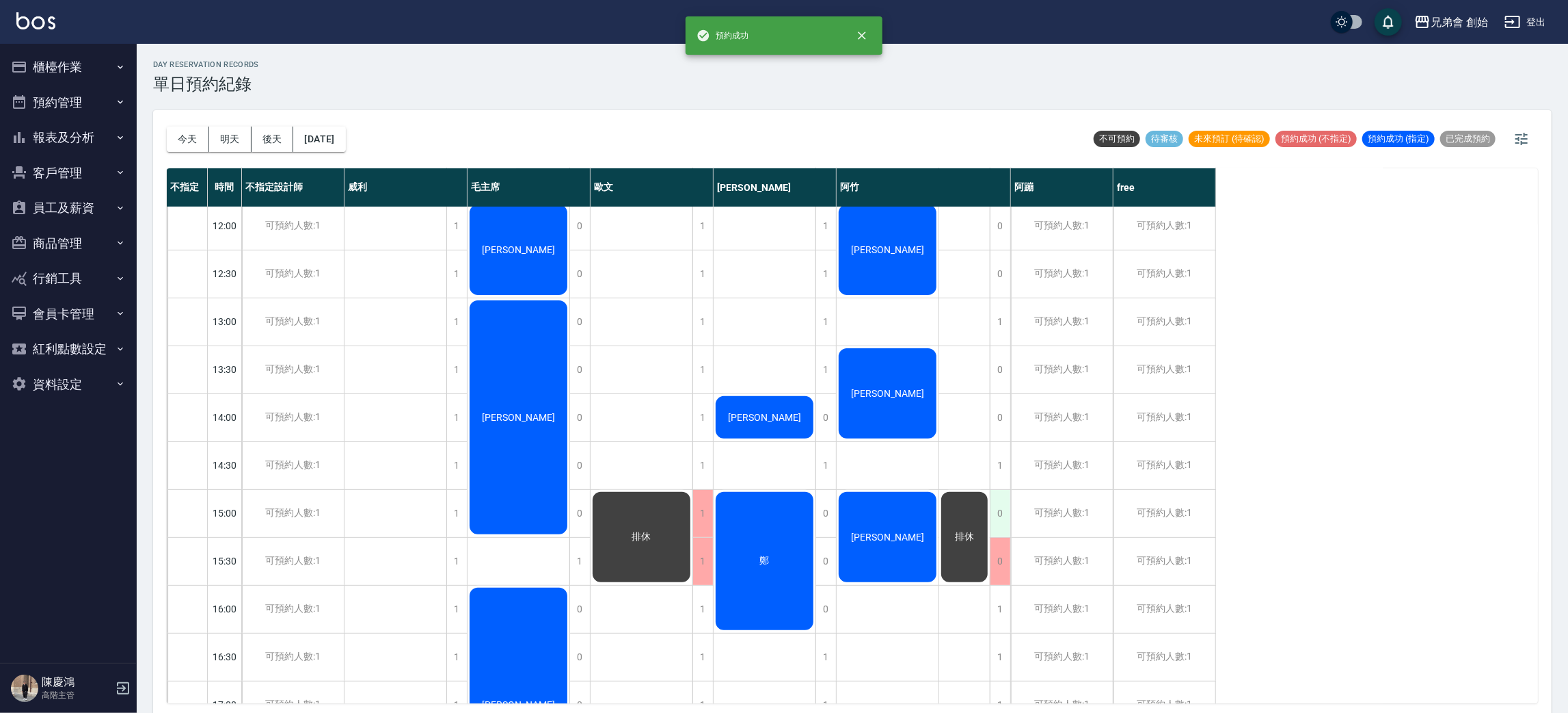
click at [1000, 513] on div "0" at bounding box center [1000, 513] width 21 height 47
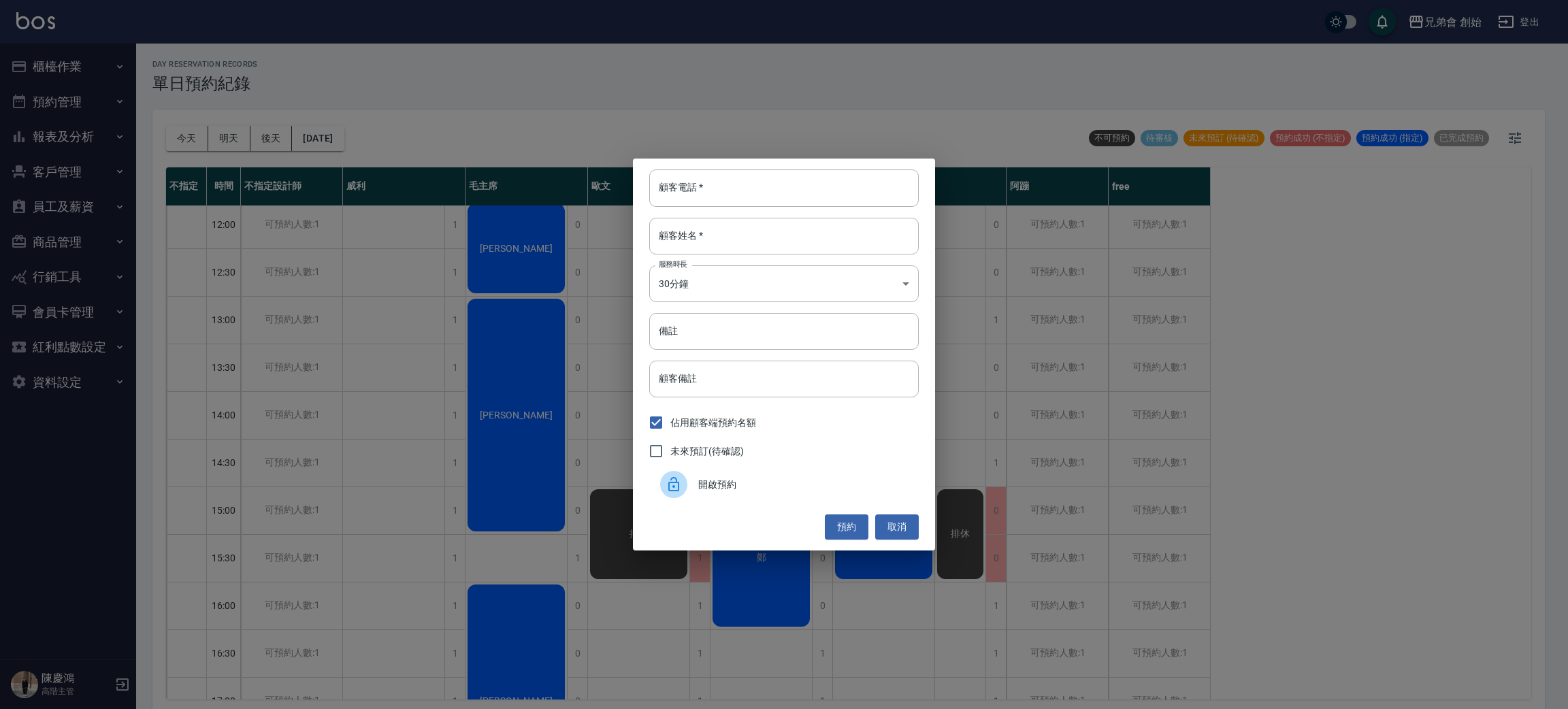
click at [744, 480] on span "開啟預約" at bounding box center [803, 484] width 210 height 14
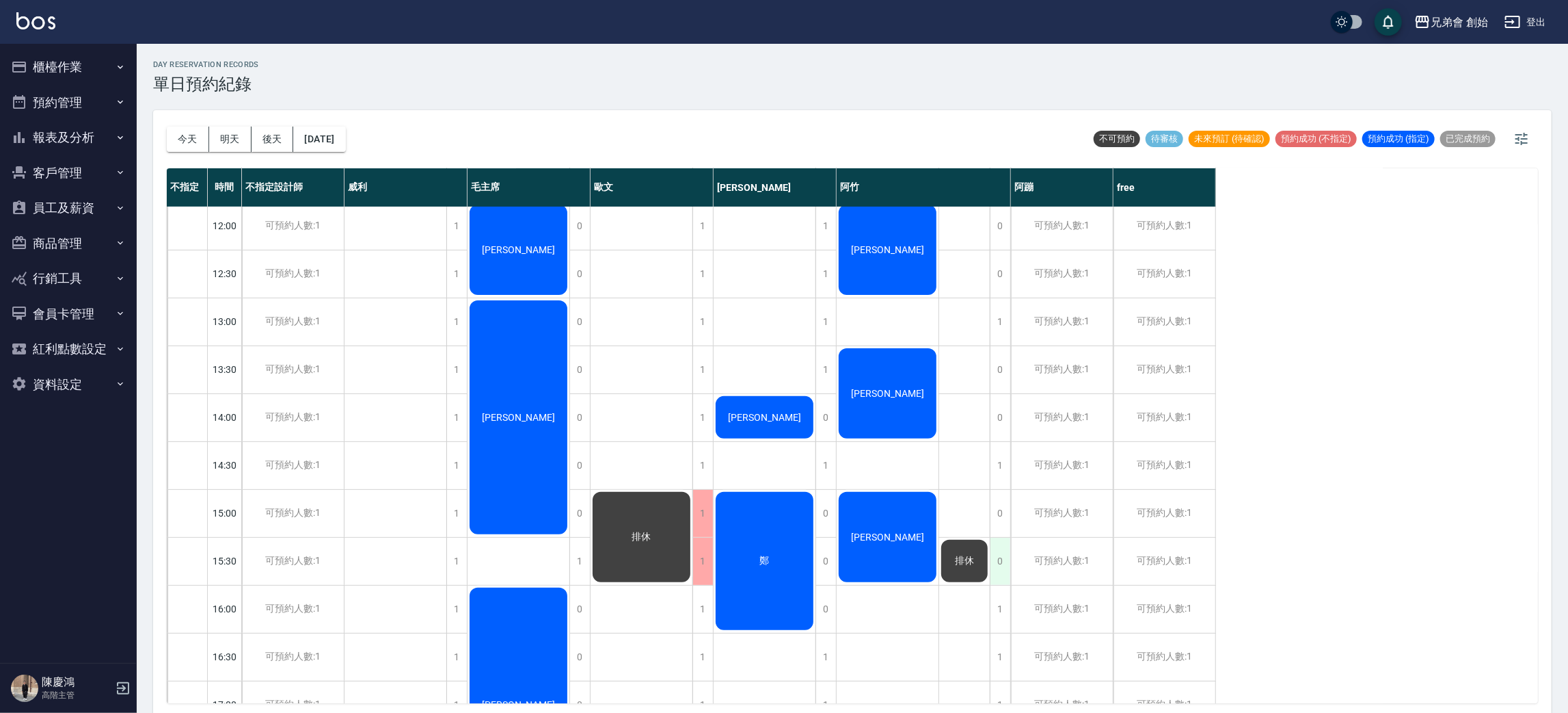
click at [1003, 557] on div "0" at bounding box center [1000, 560] width 21 height 47
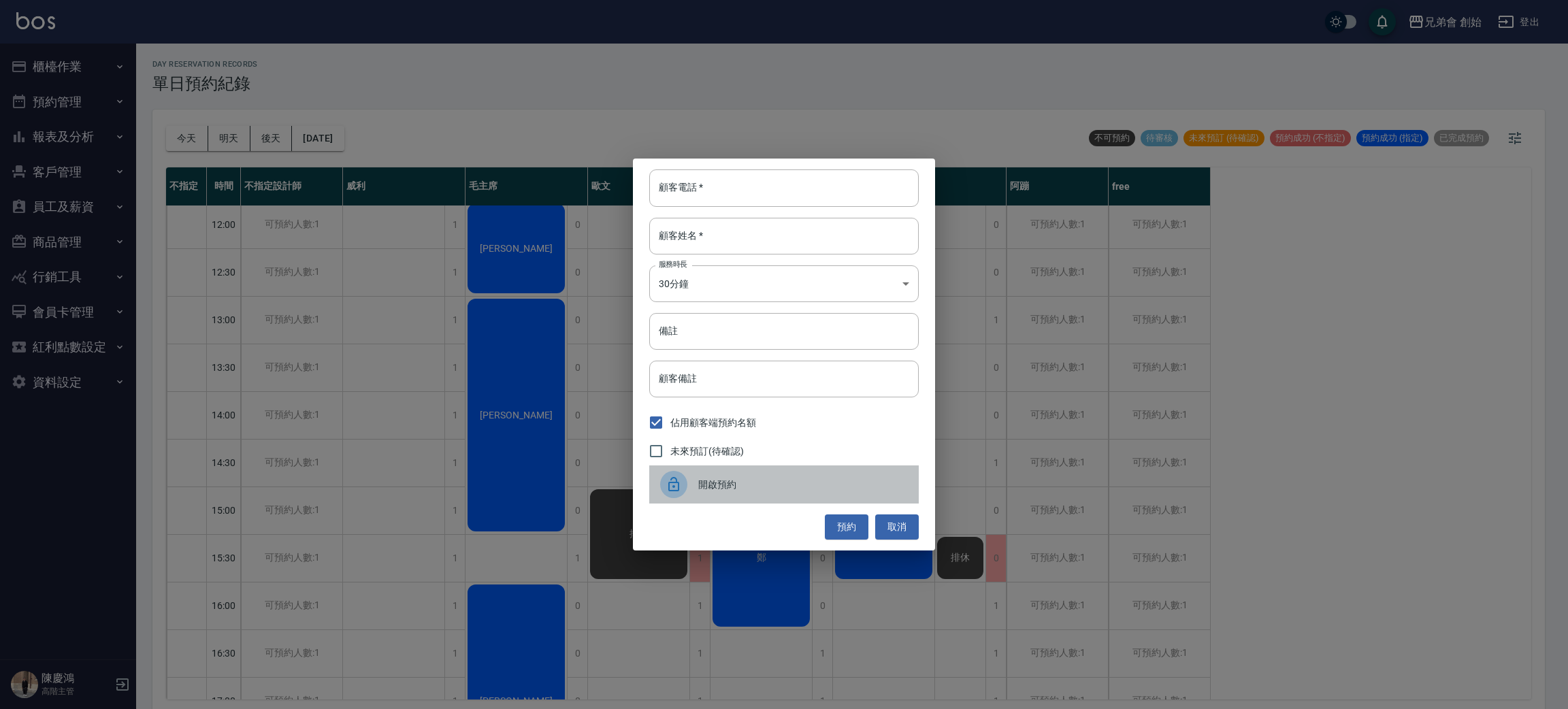
click at [758, 487] on span "開啟預約" at bounding box center [803, 484] width 210 height 14
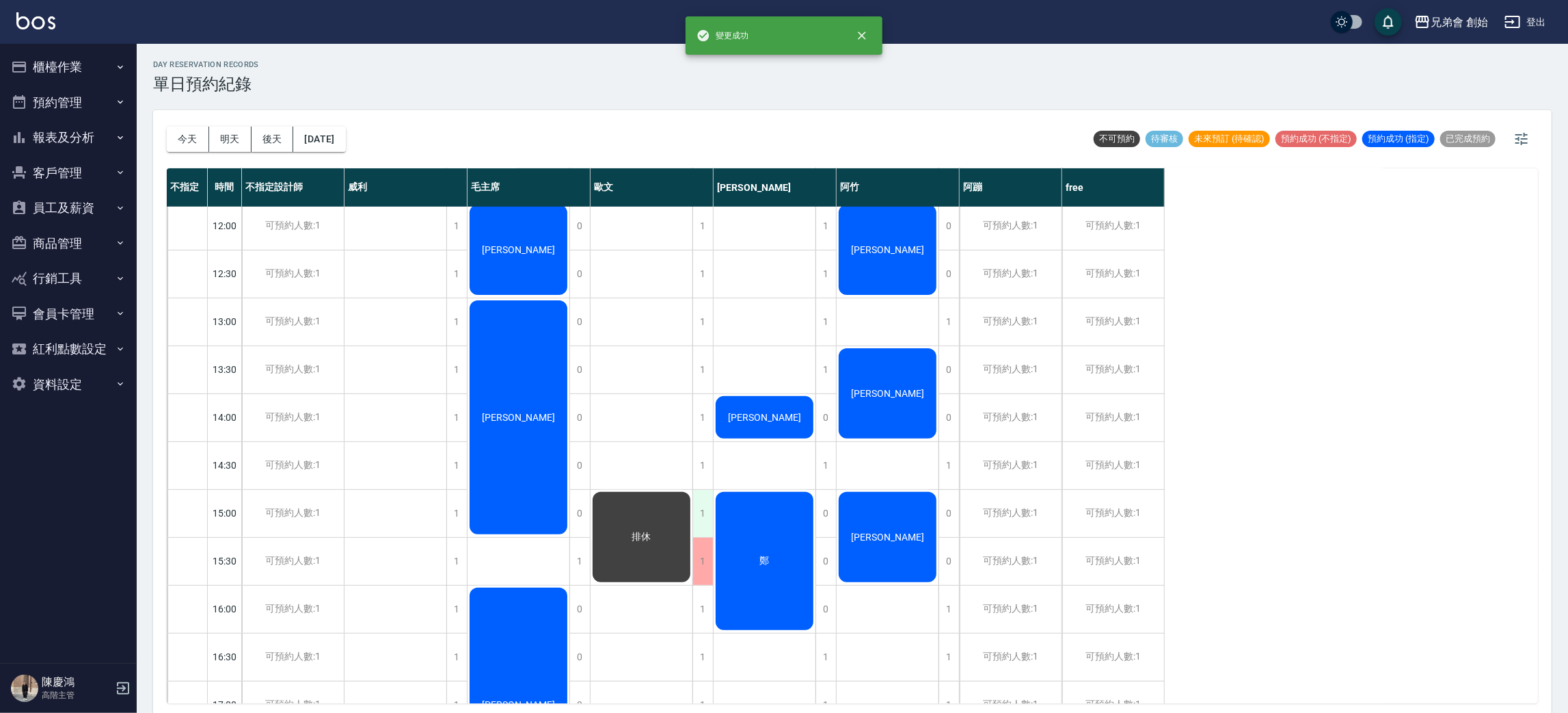
click at [700, 508] on div "1" at bounding box center [703, 513] width 21 height 47
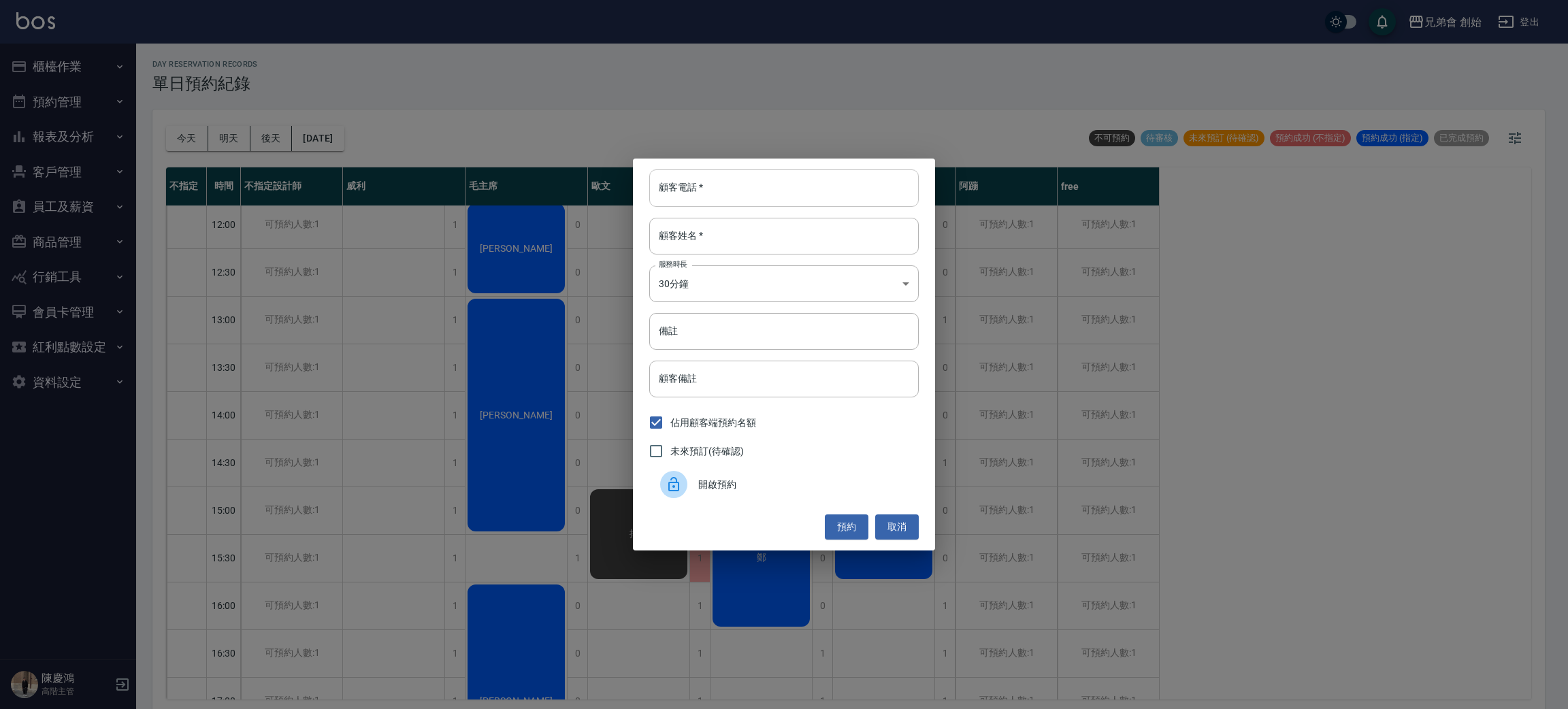
click at [722, 187] on input "顧客電話   *" at bounding box center [783, 187] width 269 height 37
type input "5262089210658"
click at [722, 236] on input "顧客姓名   *" at bounding box center [783, 236] width 269 height 37
type input "[PERSON_NAME]"
click at [760, 292] on body "兄弟會 創始 登出 櫃檯作業 打帳單 帳單列表 掛單列表 座位開單 營業儀表板 現金收支登錄 高階收支登錄 材料自購登錄 每日結帳 排班表 現場電腦打卡 掃碼…" at bounding box center [784, 356] width 1568 height 713
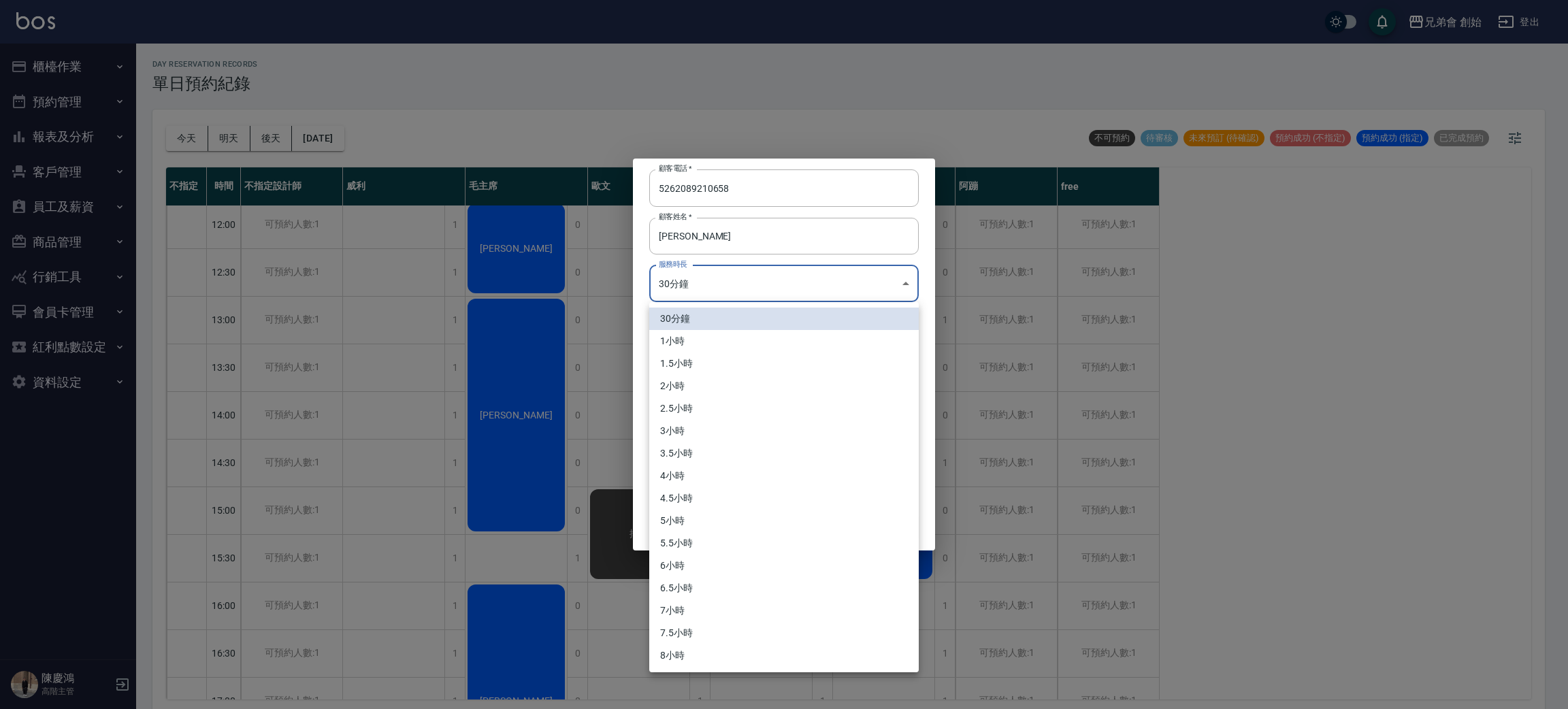
click at [742, 340] on li "1小時" at bounding box center [783, 341] width 269 height 22
type input "2"
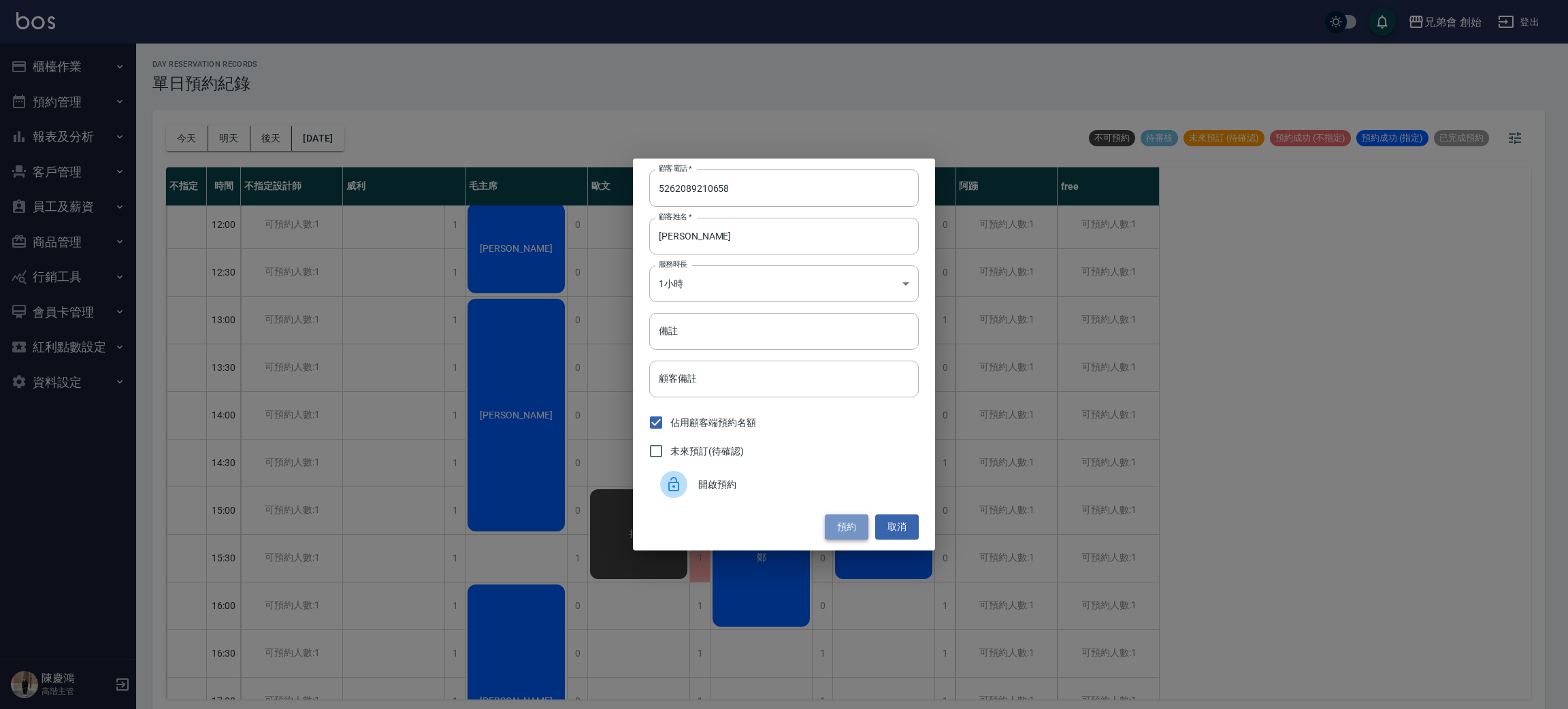
click at [847, 534] on button "預約" at bounding box center [846, 527] width 44 height 25
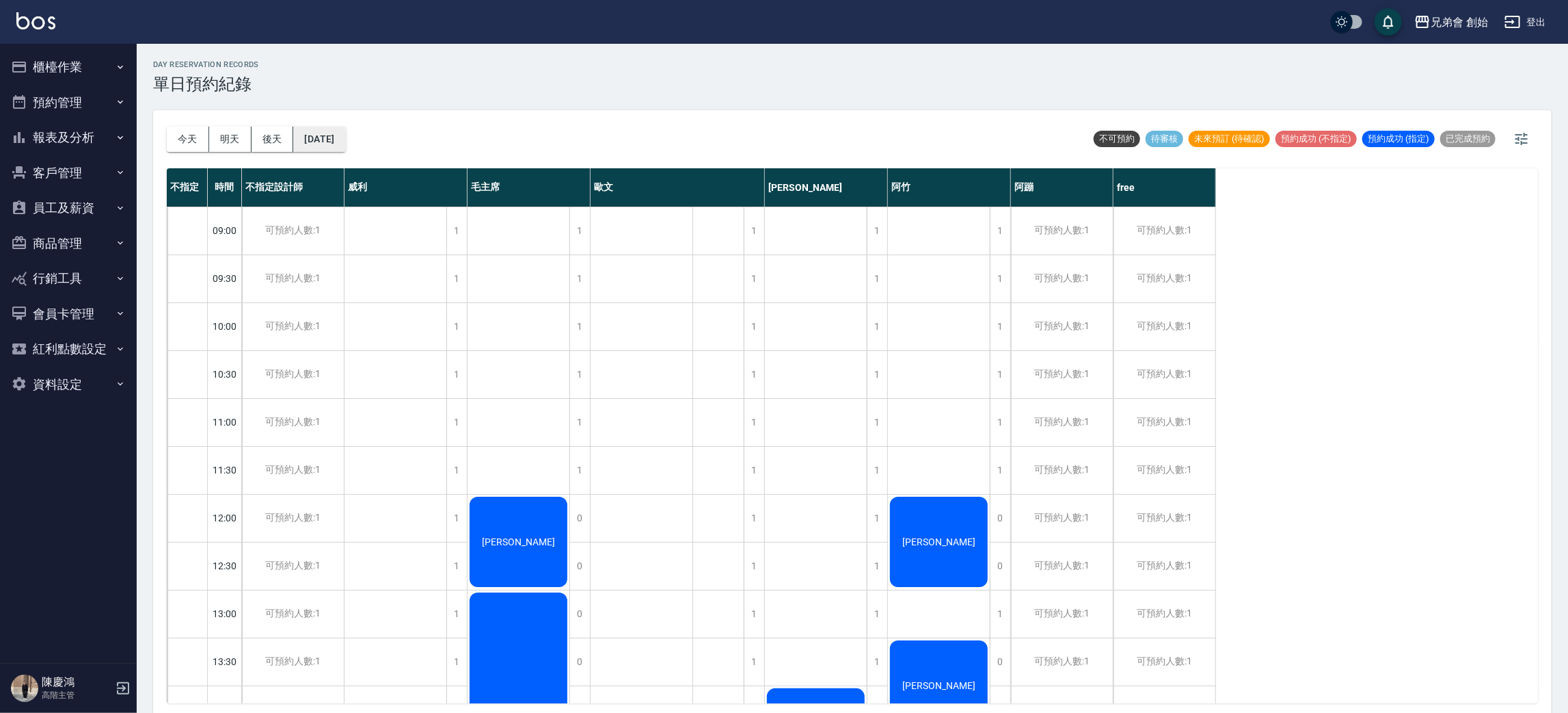
click at [326, 141] on button "[DATE]" at bounding box center [318, 139] width 52 height 26
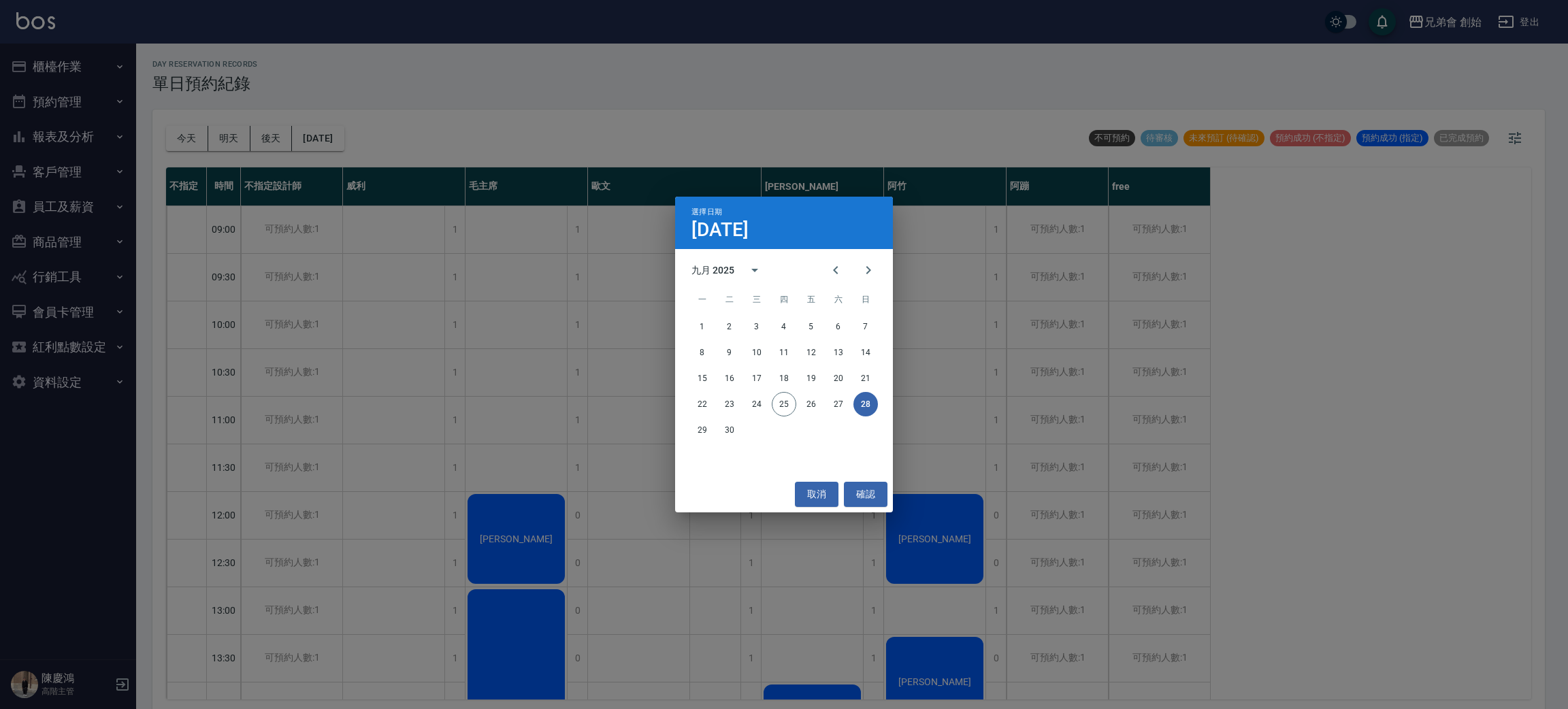
click at [385, 220] on div "選擇日期 9月28日 九月 2025 一 二 三 四 五 六 日 1 2 3 4 5 6 7 8 9 10 11 12 13 14 15 16 17 18 1…" at bounding box center [784, 354] width 1568 height 709
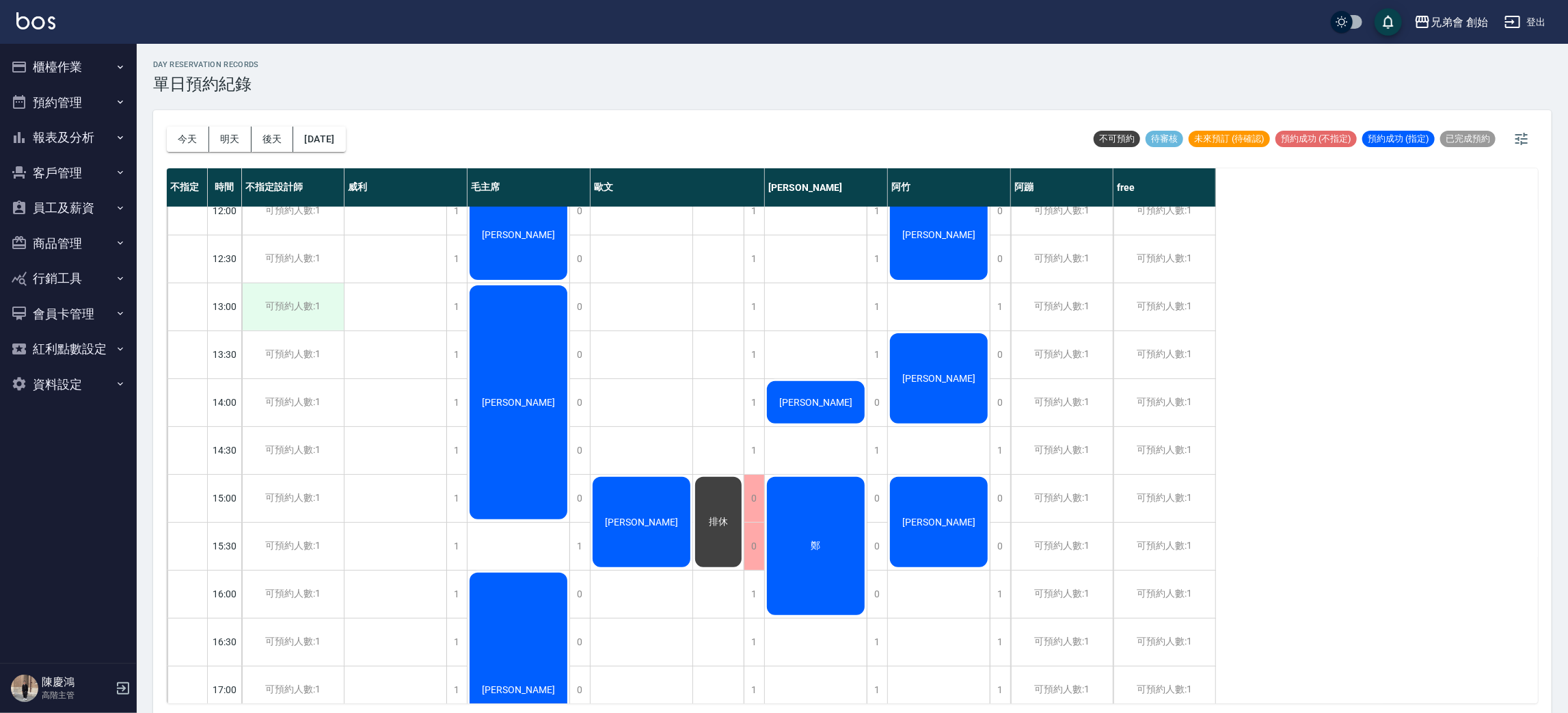
scroll to position [513, 0]
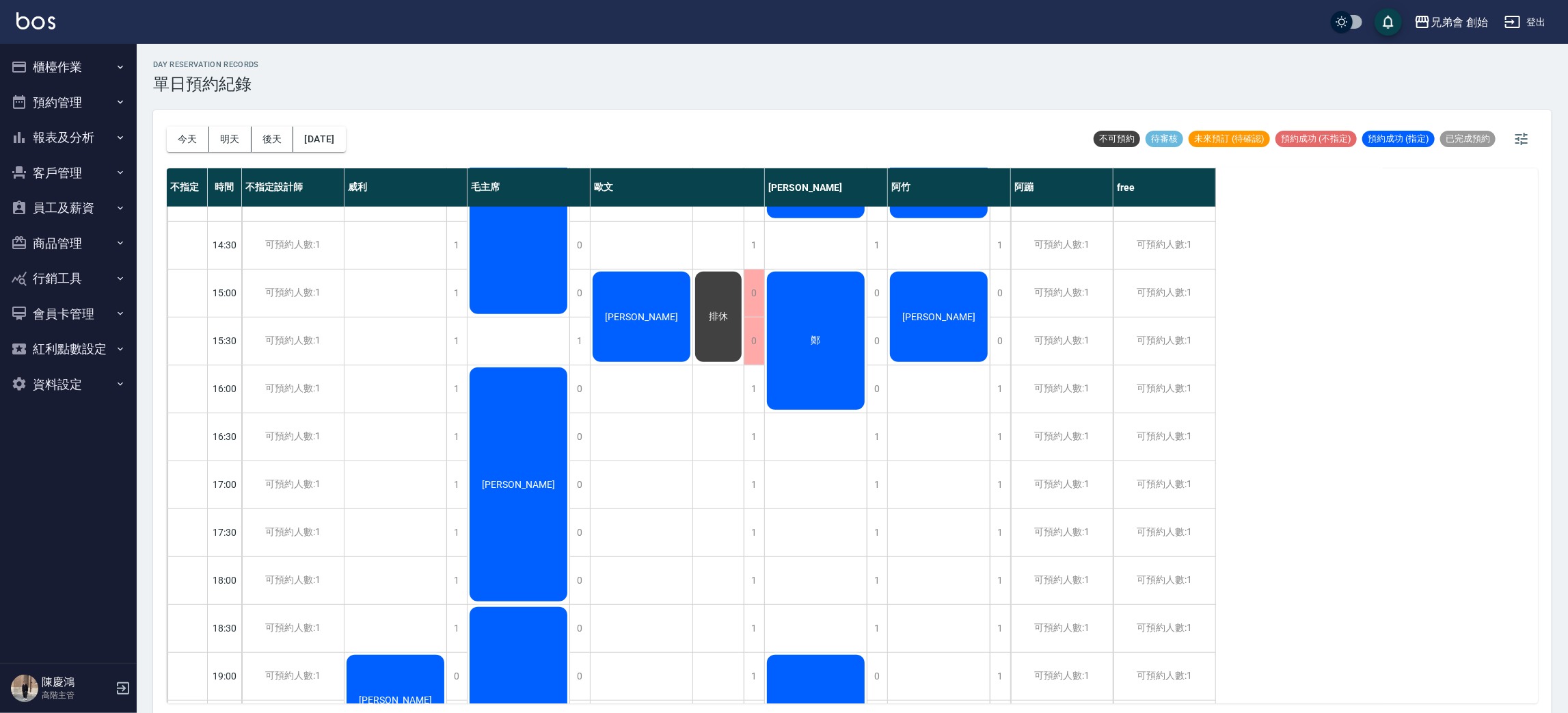
click at [654, 323] on div "[PERSON_NAME]" at bounding box center [642, 316] width 102 height 94
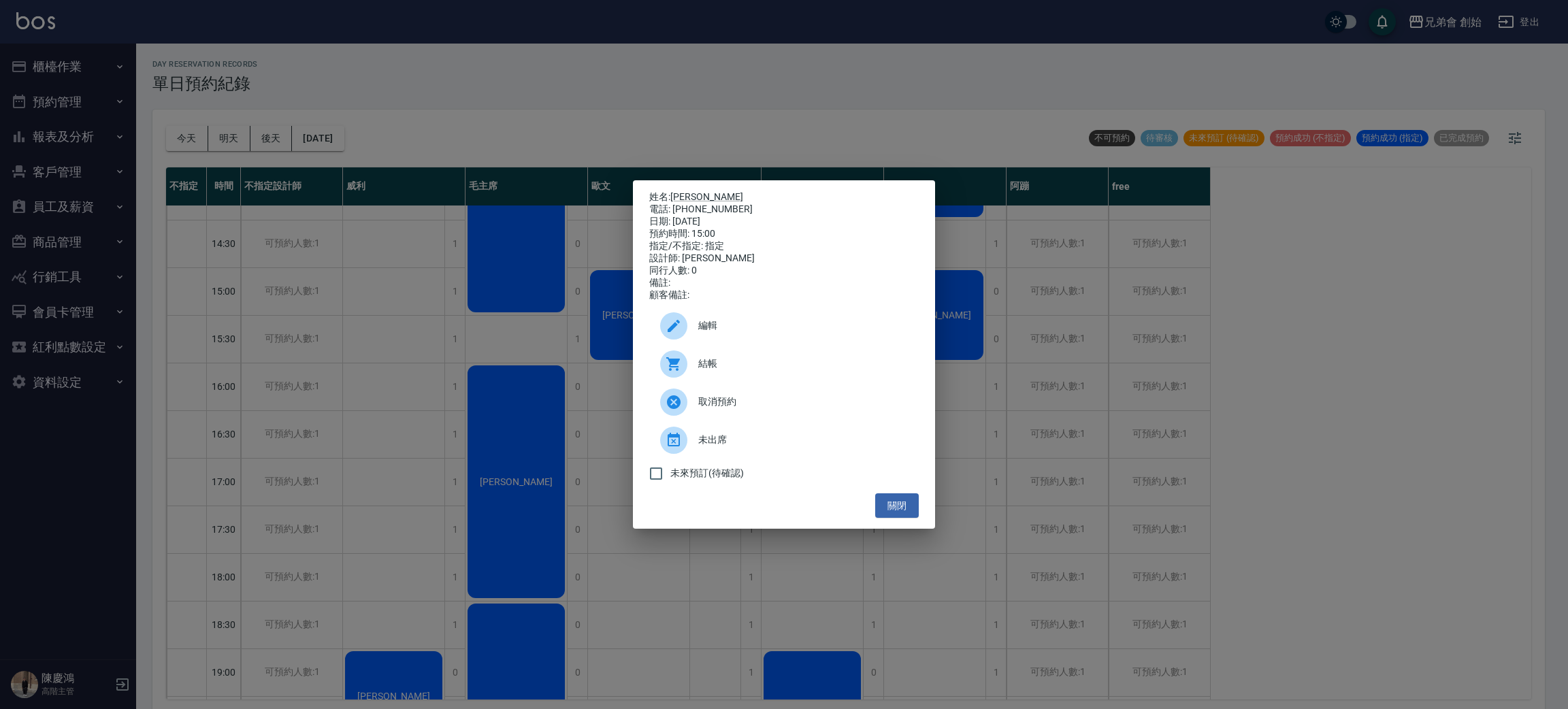
click at [480, 296] on div "姓名: 楊 電話: 5262089210658 日期: 2025/09/28 預約時間: 15:00 指定/不指定: 指定 設計師: 歐文 同行人數: 0 備…" at bounding box center [784, 354] width 1568 height 709
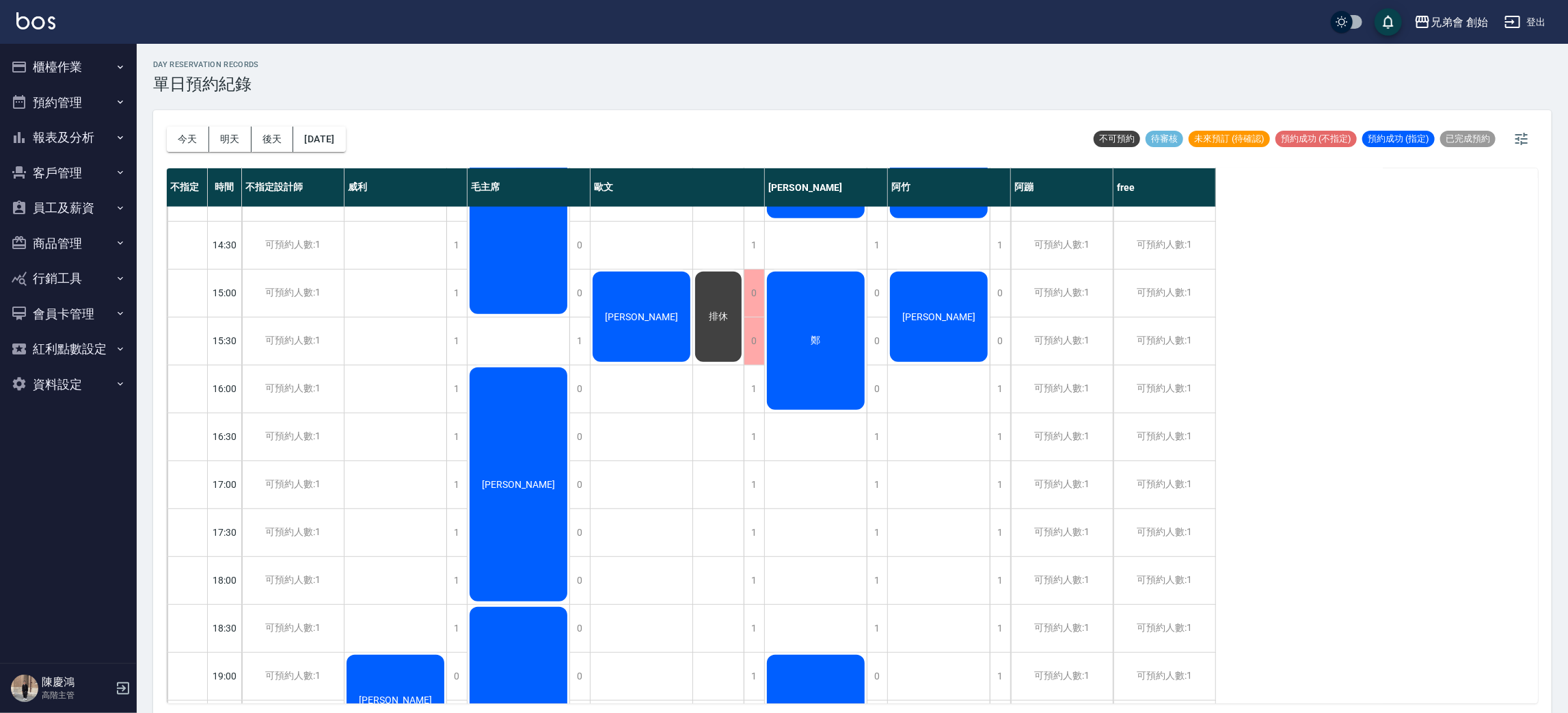
click at [946, 335] on div "[PERSON_NAME]" at bounding box center [939, 316] width 102 height 94
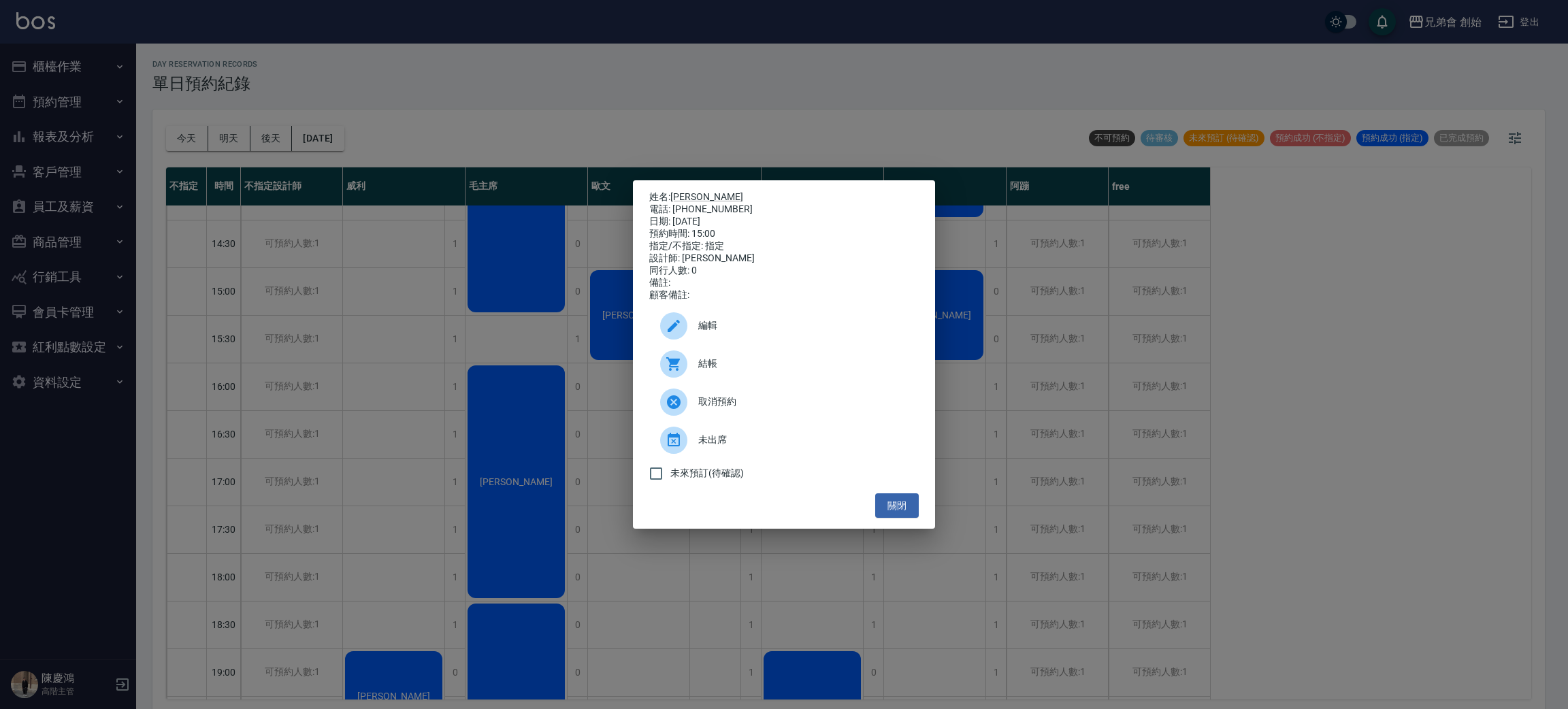
click at [963, 305] on div "姓名: 楊承宇 電話: 0933945541 日期: 2025/09/28 預約時間: 15:00 指定/不指定: 指定 設計師: 阿竹 同行人數: 0 備註…" at bounding box center [784, 354] width 1568 height 709
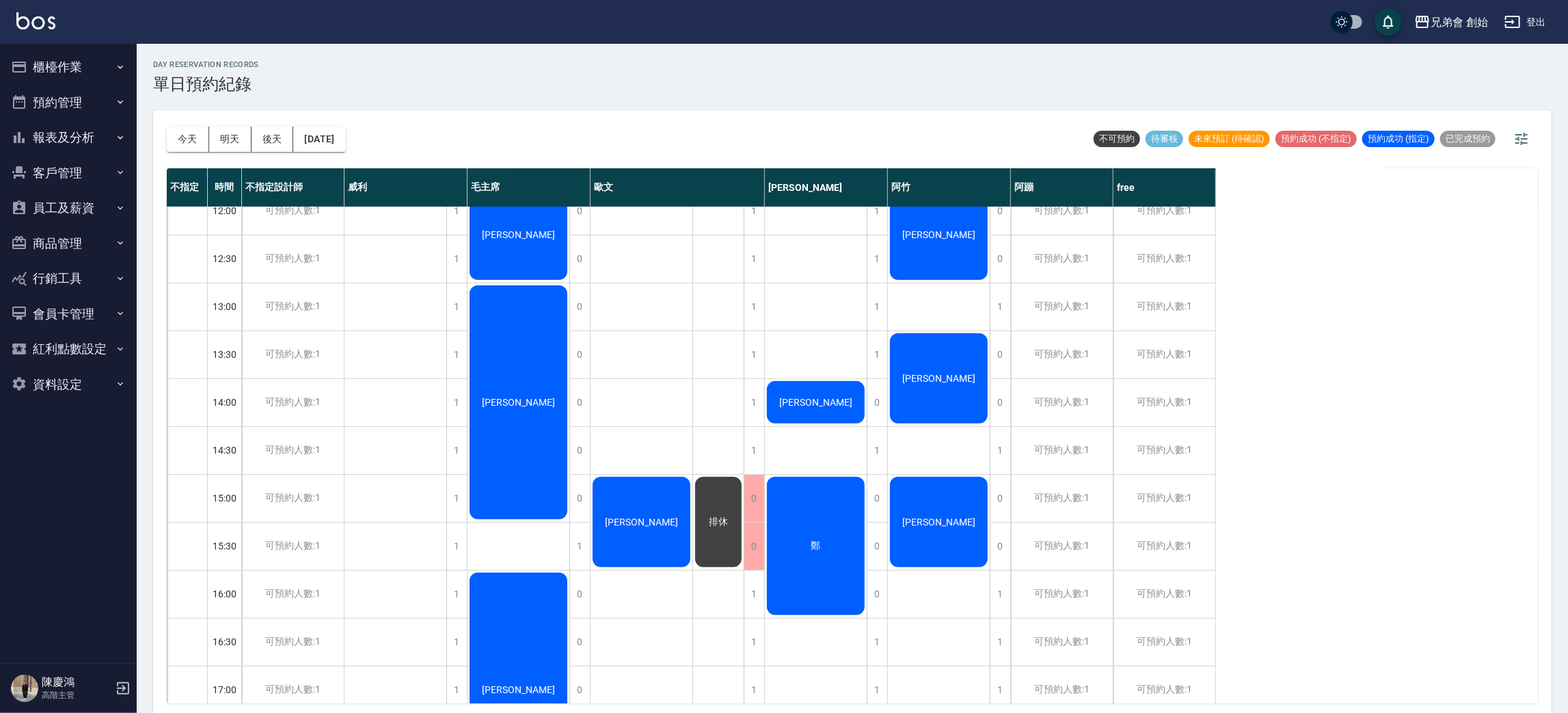
scroll to position [410, 0]
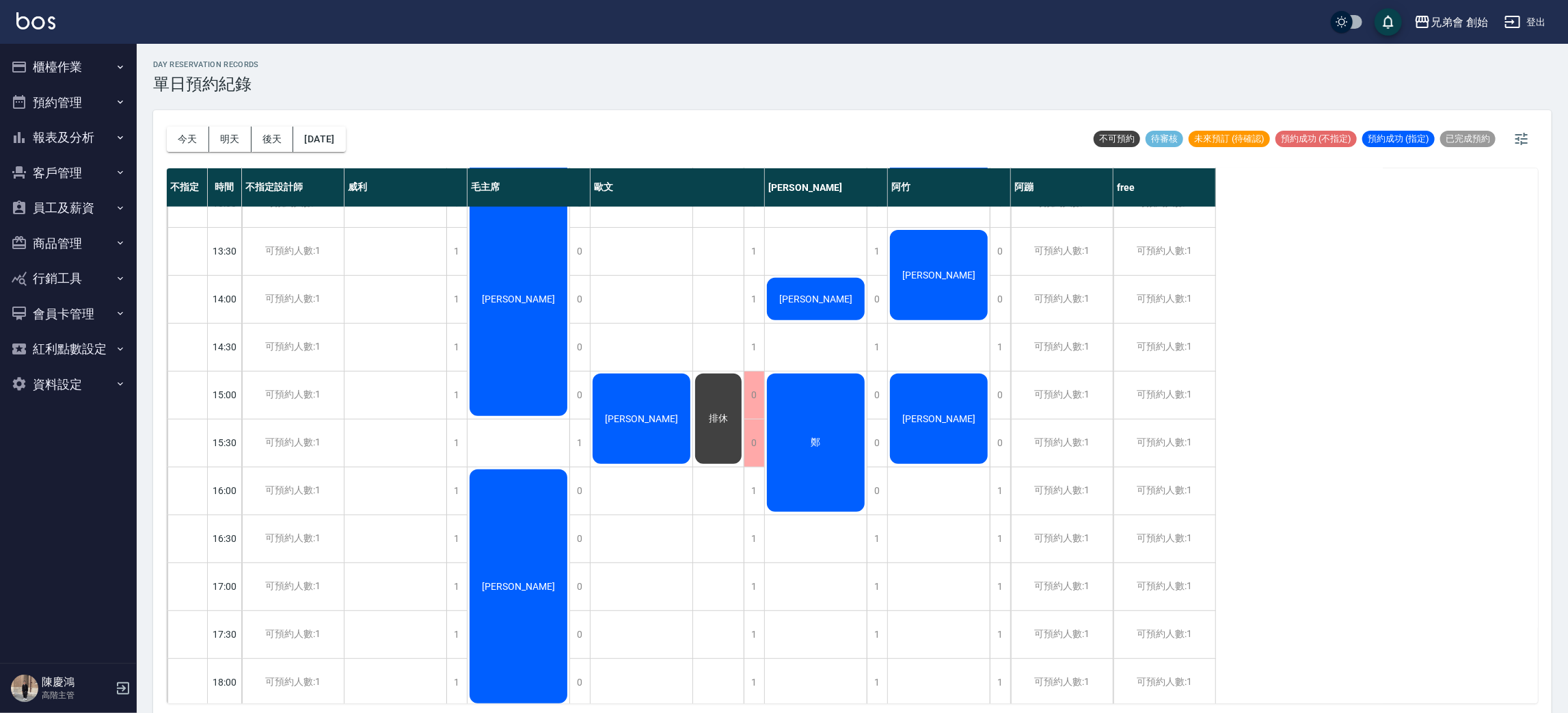
click at [950, 413] on span "[PERSON_NAME]" at bounding box center [938, 418] width 79 height 11
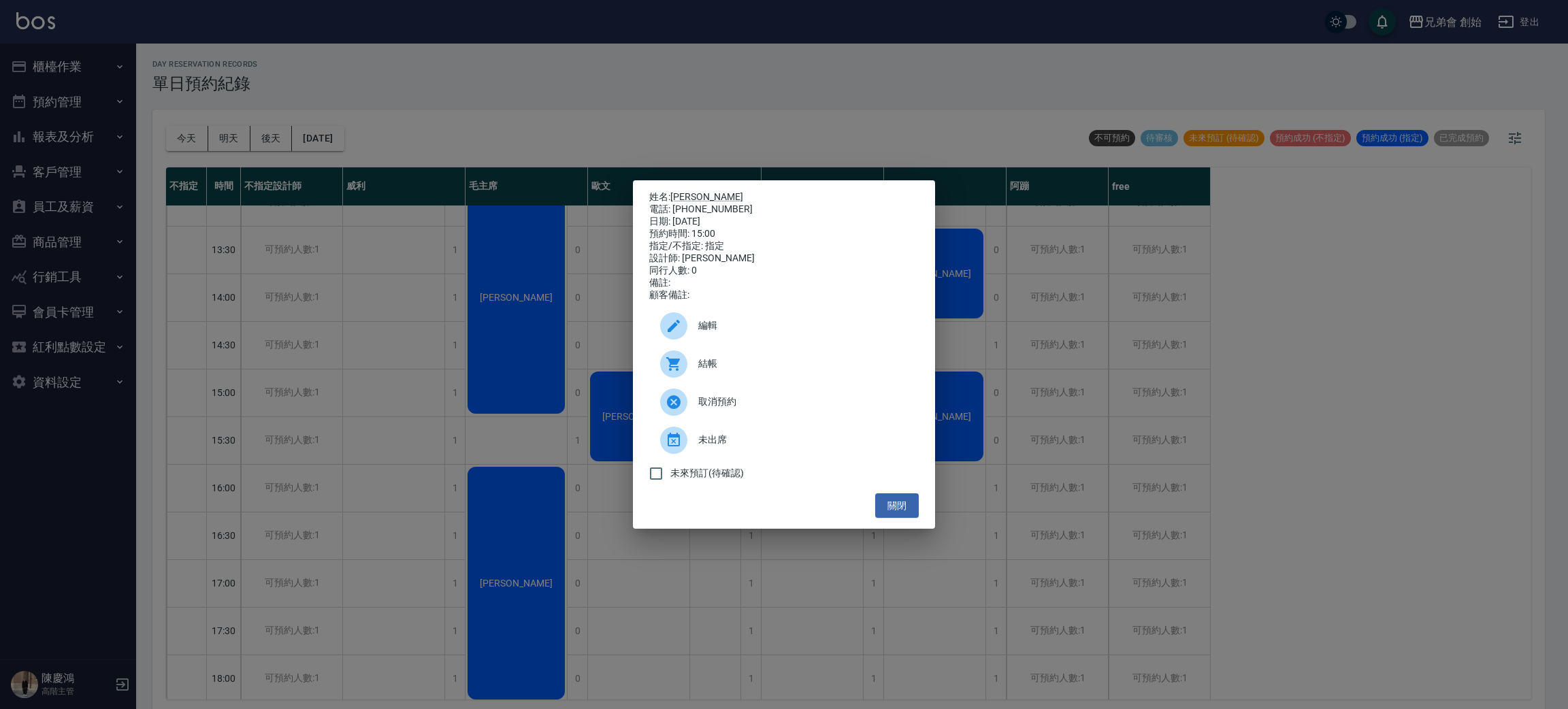
click at [1261, 415] on div "姓名: [PERSON_NAME]: [PHONE_NUMBER] 日期: [DATE] 預約時間: 15:00 指定/不指定: 指定 設計師: [PERSO…" at bounding box center [784, 354] width 1568 height 709
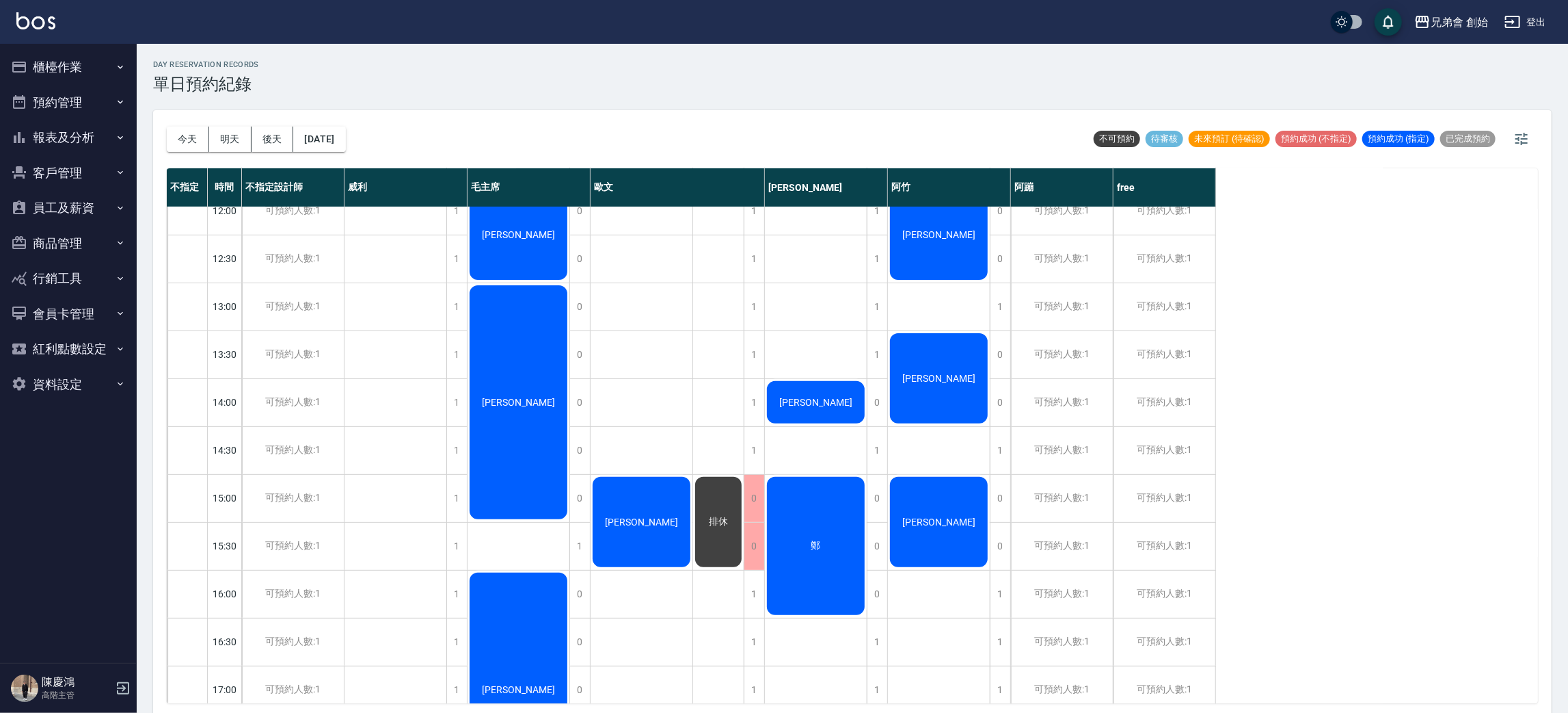
scroll to position [0, 0]
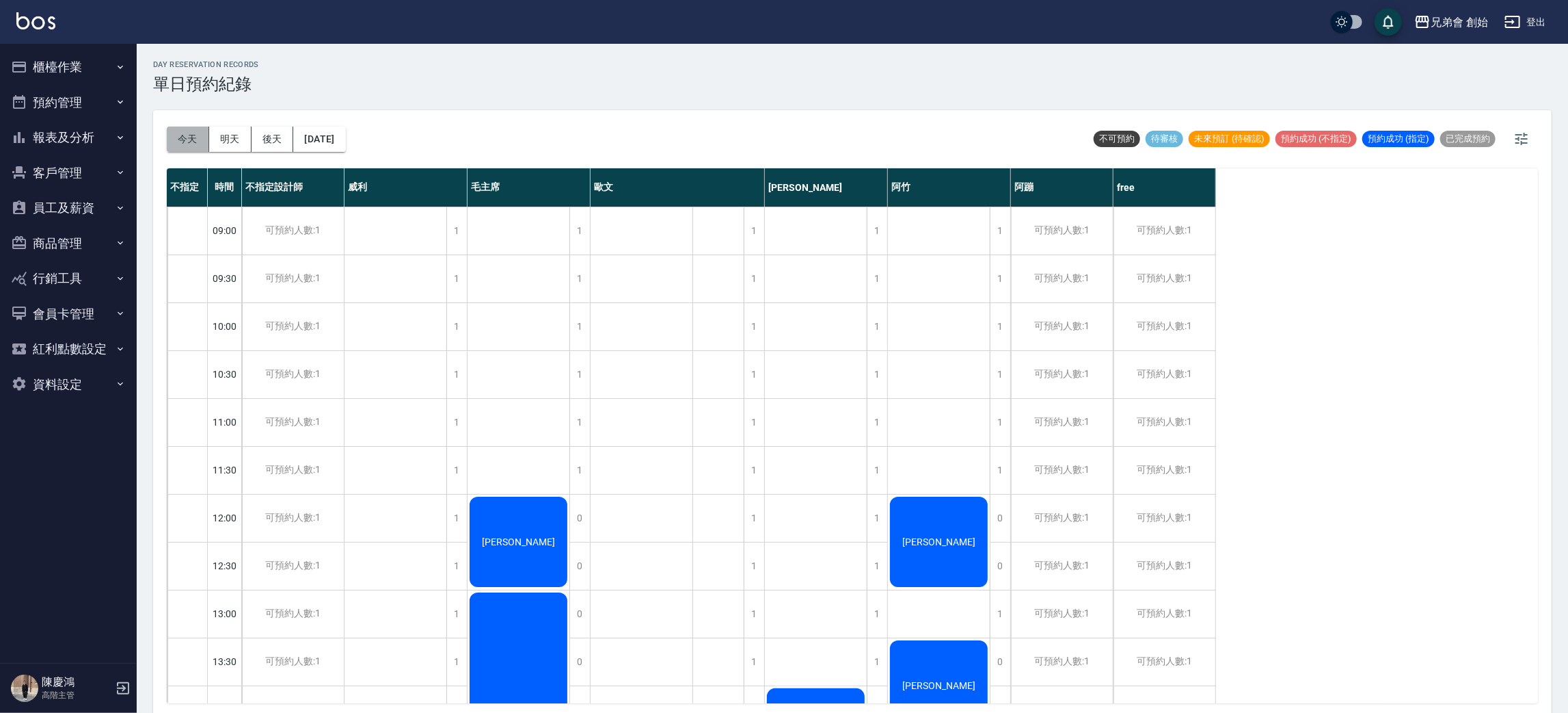
click at [179, 144] on button "今天" at bounding box center [188, 139] width 42 height 26
